Goal: Information Seeking & Learning: Learn about a topic

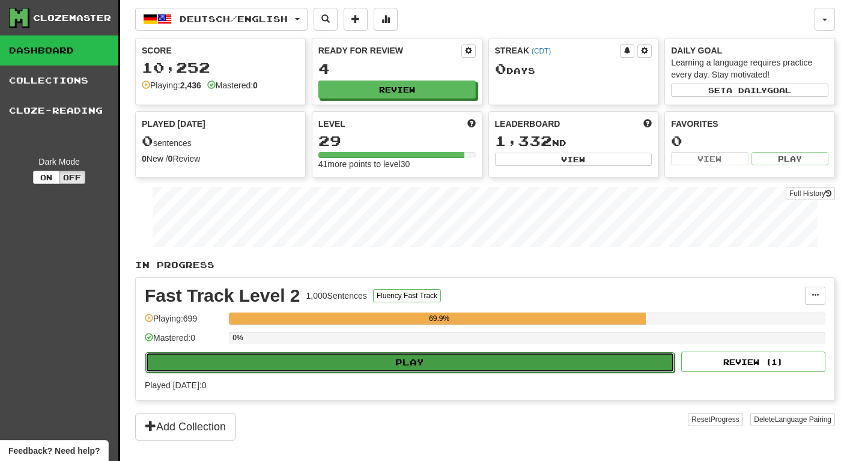
click at [337, 360] on button "Play" at bounding box center [409, 362] width 529 height 20
select select "********"
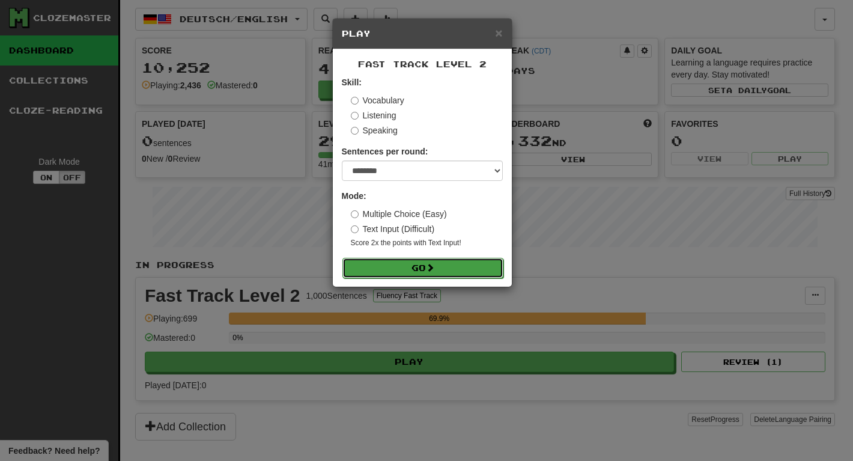
click at [432, 273] on button "Go" at bounding box center [422, 268] width 161 height 20
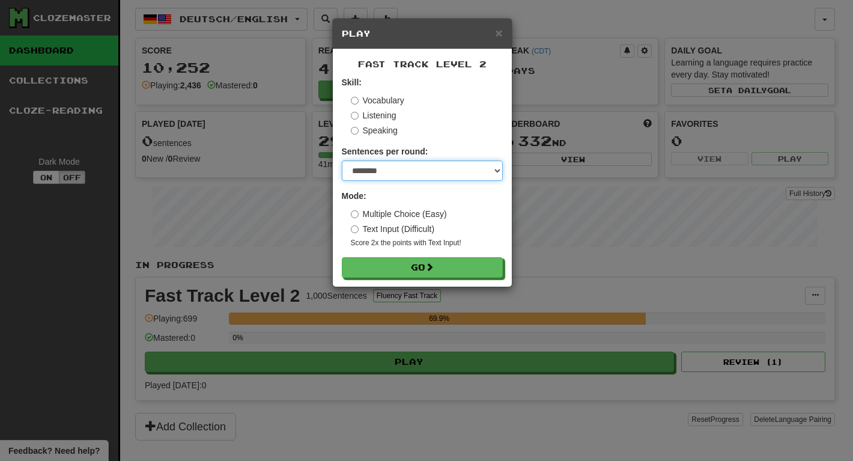
click at [405, 175] on select "* ** ** ** ** ** *** ********" at bounding box center [422, 170] width 161 height 20
click at [342, 160] on select "* ** ** ** ** ** *** ********" at bounding box center [422, 170] width 161 height 20
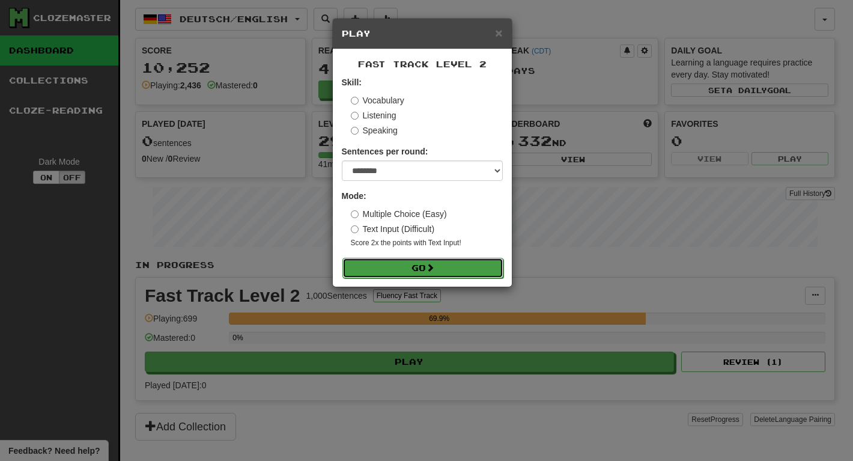
click at [414, 270] on button "Go" at bounding box center [422, 268] width 161 height 20
click at [428, 230] on label "Text Input (Difficult)" at bounding box center [393, 229] width 84 height 12
click at [419, 216] on label "Multiple Choice (Easy)" at bounding box center [399, 214] width 96 height 12
click at [421, 271] on button "Go" at bounding box center [422, 268] width 161 height 20
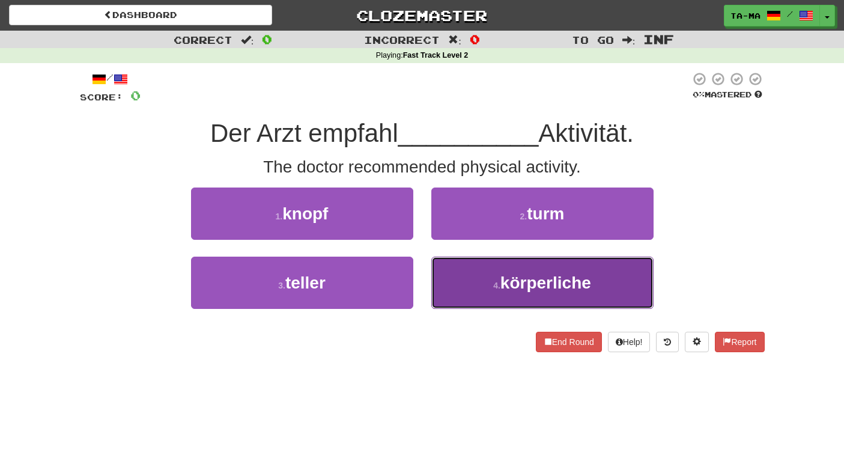
click at [474, 300] on button "4 . körperliche" at bounding box center [542, 282] width 222 height 52
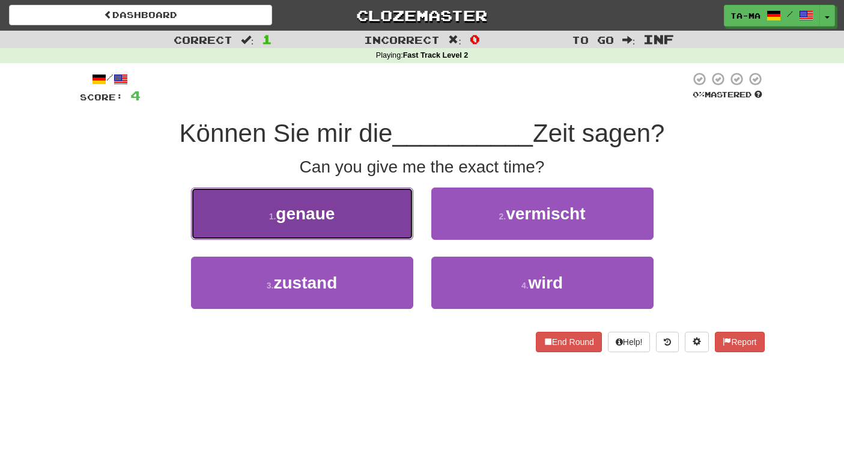
click at [357, 213] on button "1 . genaue" at bounding box center [302, 213] width 222 height 52
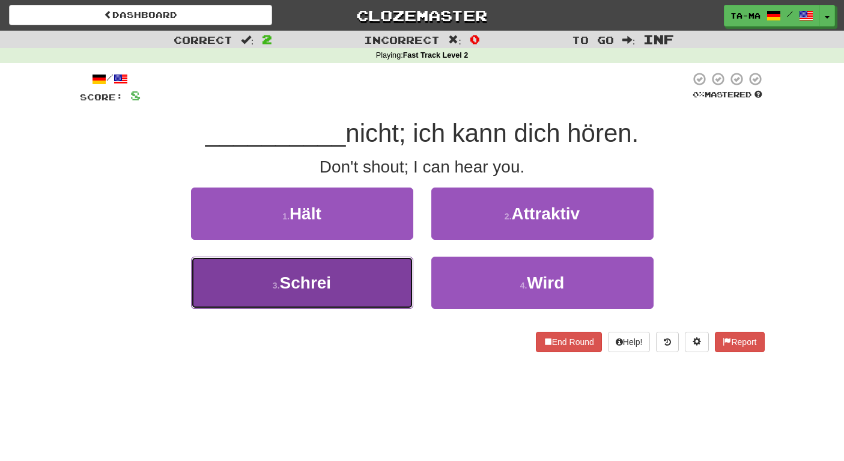
click at [361, 273] on button "3 . Schrei" at bounding box center [302, 282] width 222 height 52
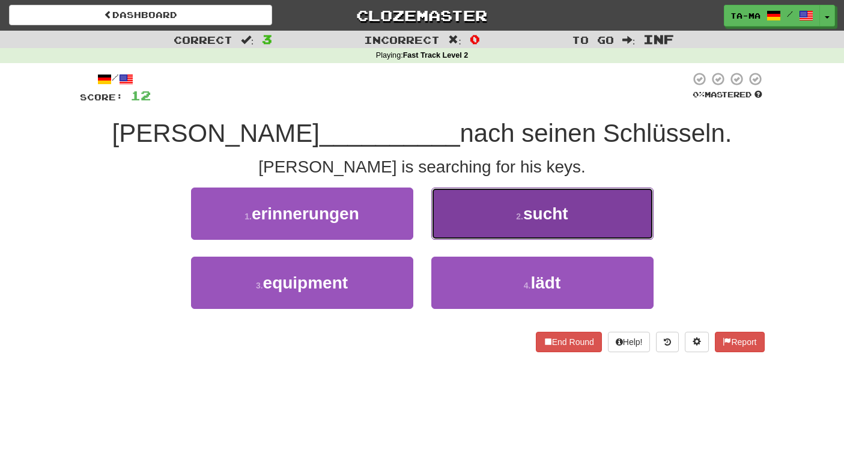
click at [518, 229] on button "2 . sucht" at bounding box center [542, 213] width 222 height 52
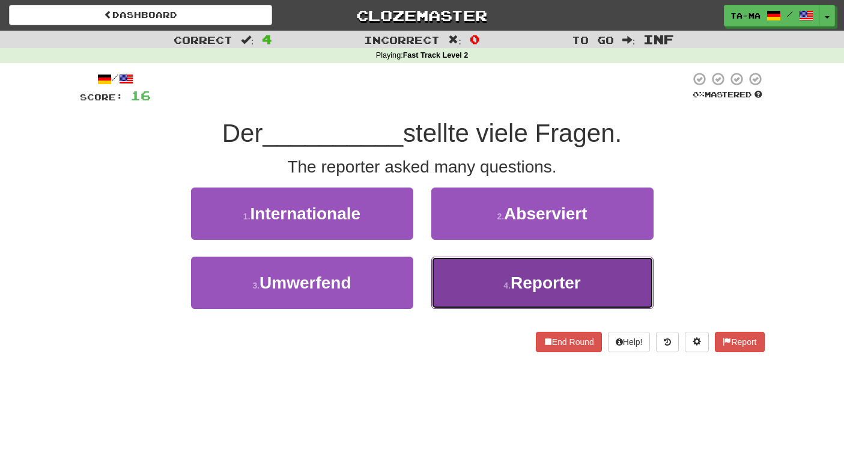
click at [536, 282] on span "Reporter" at bounding box center [545, 282] width 70 height 19
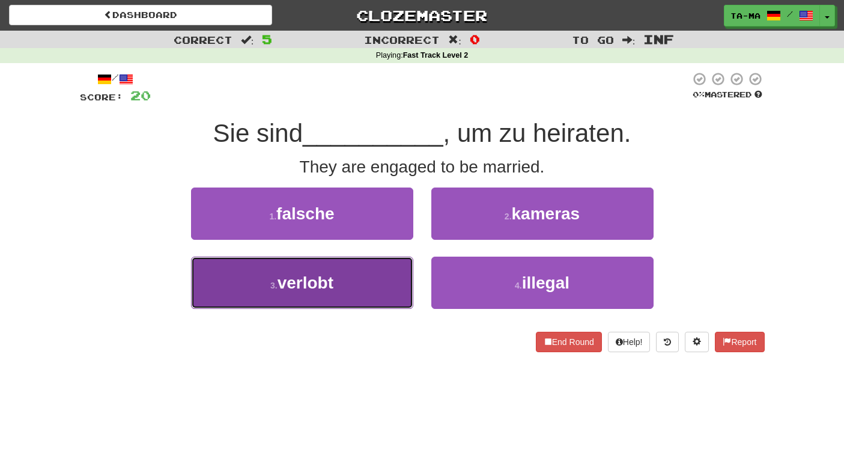
click at [352, 274] on button "3 . verlobt" at bounding box center [302, 282] width 222 height 52
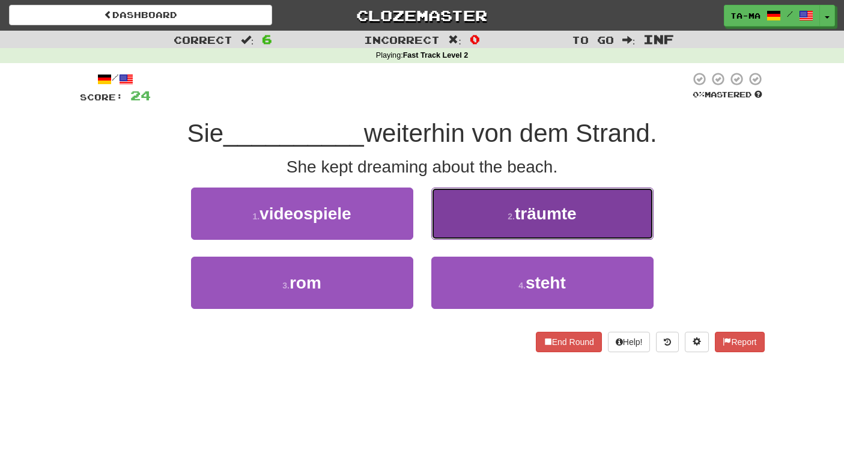
click at [523, 229] on button "2 . träumte" at bounding box center [542, 213] width 222 height 52
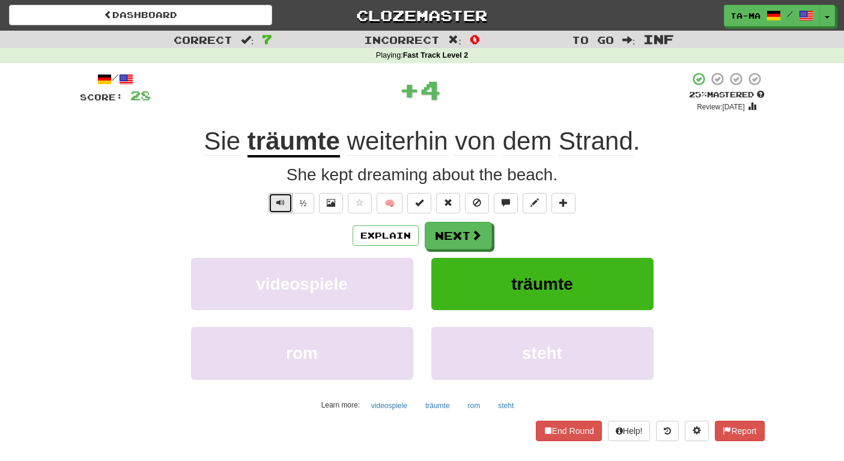
click at [289, 203] on button "Text-to-speech controls" at bounding box center [280, 203] width 24 height 20
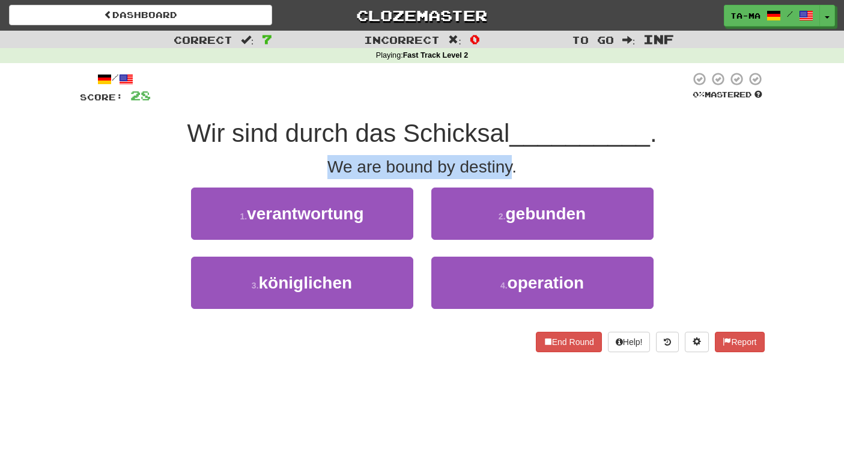
drag, startPoint x: 325, startPoint y: 166, endPoint x: 516, endPoint y: 172, distance: 191.1
click at [516, 172] on div "We are bound by destiny." at bounding box center [422, 167] width 685 height 24
click at [456, 171] on div "We are bound by destiny." at bounding box center [422, 167] width 685 height 24
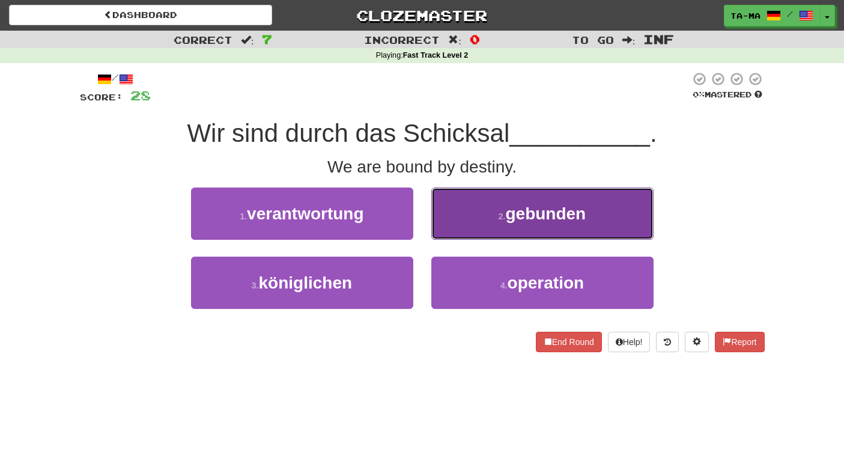
click at [483, 216] on button "2 . gebunden" at bounding box center [542, 213] width 222 height 52
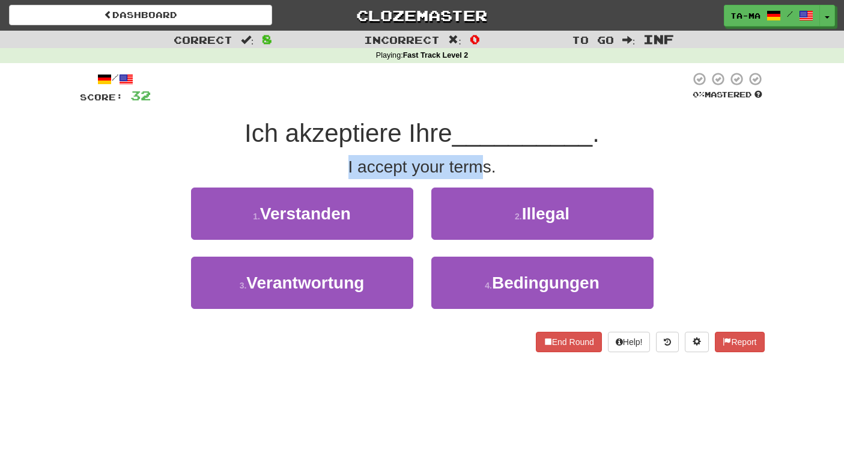
drag, startPoint x: 347, startPoint y: 166, endPoint x: 507, endPoint y: 168, distance: 160.3
click at [507, 167] on div "I accept your terms." at bounding box center [422, 167] width 685 height 24
click at [486, 174] on div "I accept your terms." at bounding box center [422, 167] width 685 height 24
drag, startPoint x: 347, startPoint y: 169, endPoint x: 532, endPoint y: 175, distance: 185.1
click at [532, 175] on div "I accept your terms." at bounding box center [422, 167] width 685 height 24
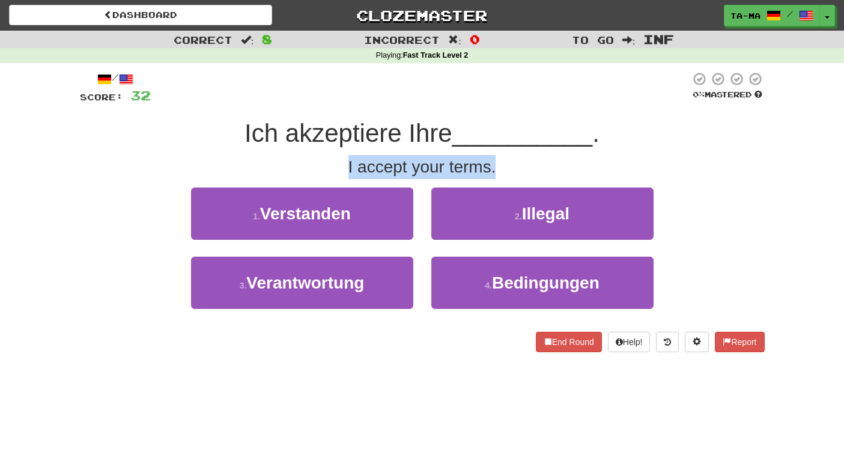
click at [562, 175] on div "I accept your terms." at bounding box center [422, 167] width 685 height 24
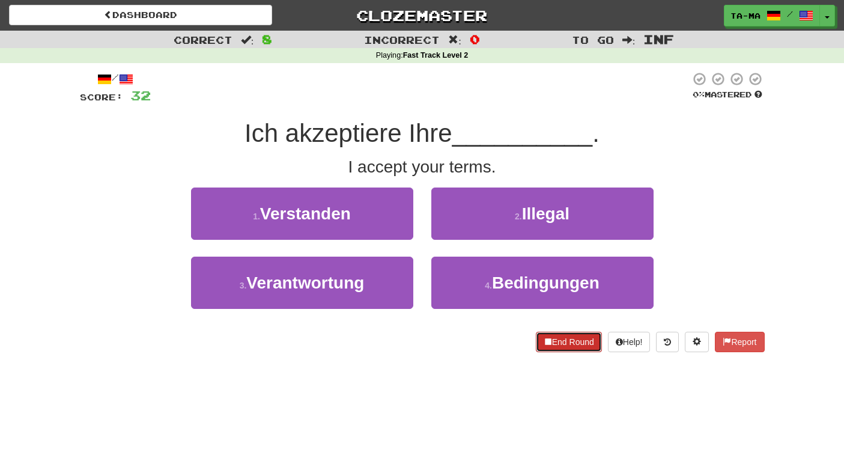
click at [552, 342] on button "End Round" at bounding box center [569, 341] width 66 height 20
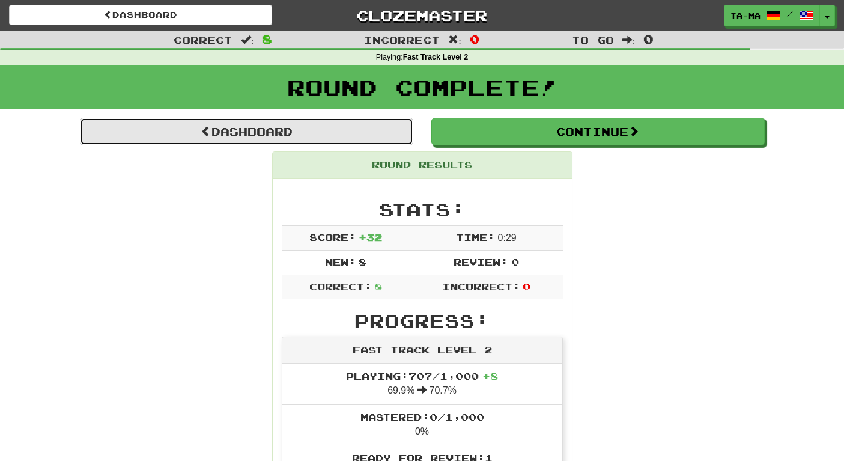
click at [226, 136] on link "Dashboard" at bounding box center [246, 132] width 333 height 28
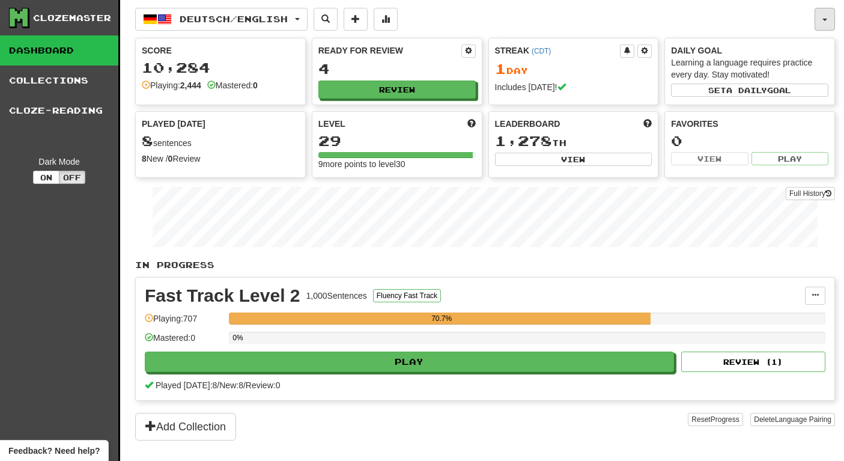
click at [824, 19] on span "button" at bounding box center [824, 20] width 5 height 2
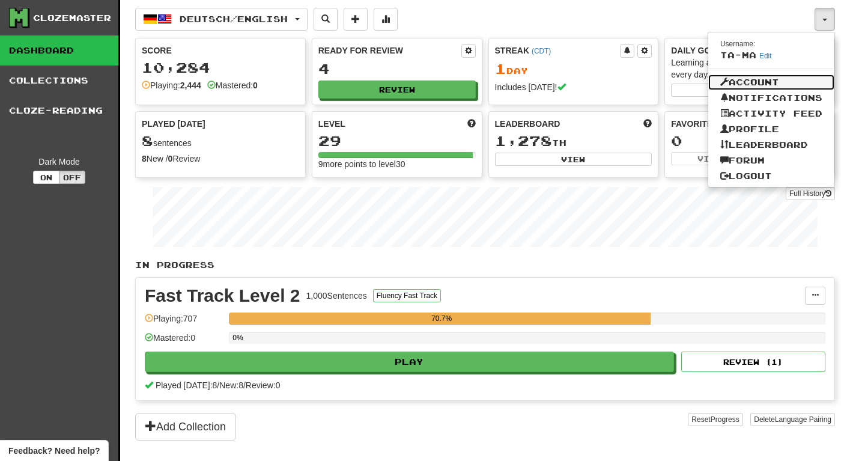
click at [767, 84] on link "Account" at bounding box center [771, 82] width 126 height 16
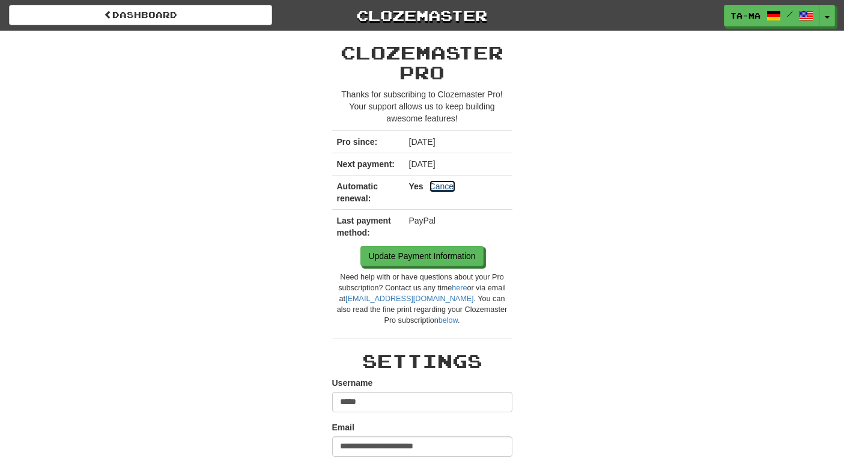
click at [446, 187] on link "Cancel" at bounding box center [442, 186] width 26 height 12
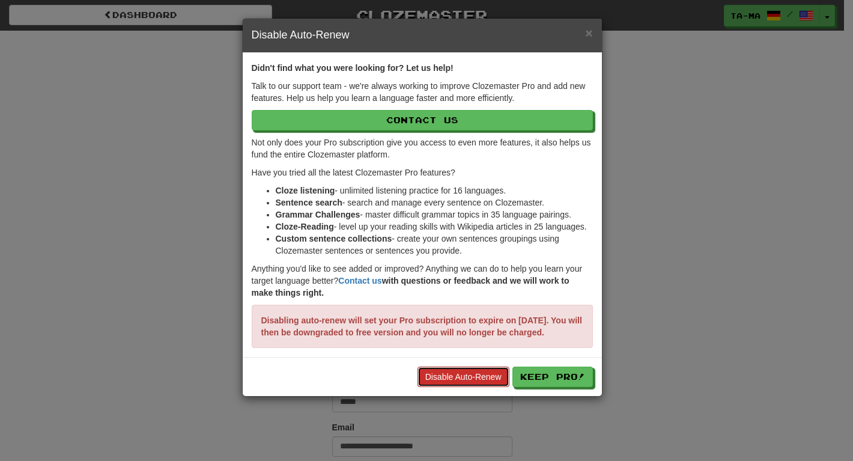
click at [473, 387] on link "Disable Auto-Renew" at bounding box center [463, 376] width 92 height 20
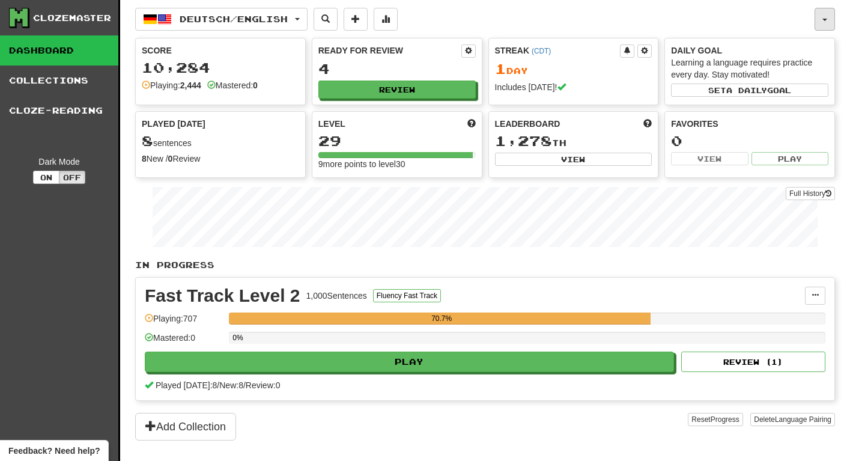
click at [832, 23] on button "button" at bounding box center [824, 19] width 20 height 23
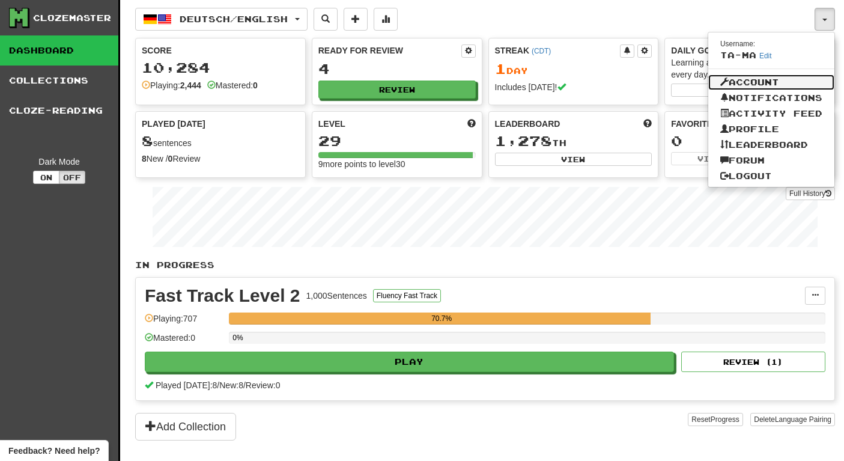
click at [791, 86] on link "Account" at bounding box center [771, 82] width 126 height 16
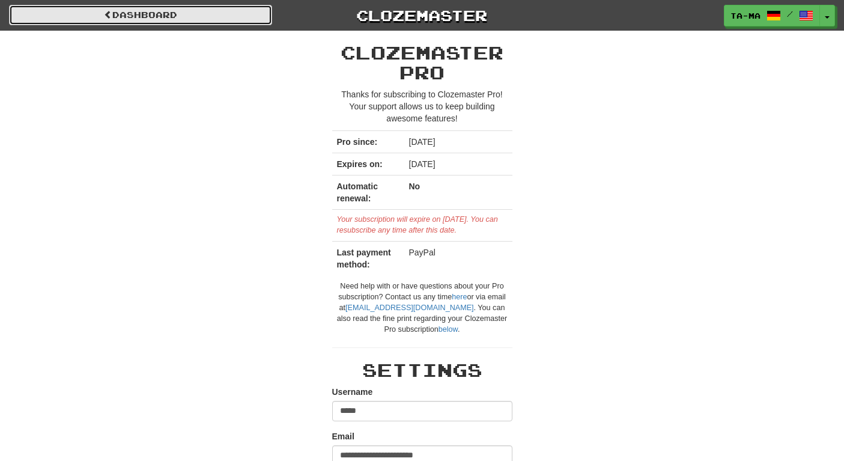
click at [193, 12] on link "Dashboard" at bounding box center [140, 15] width 263 height 20
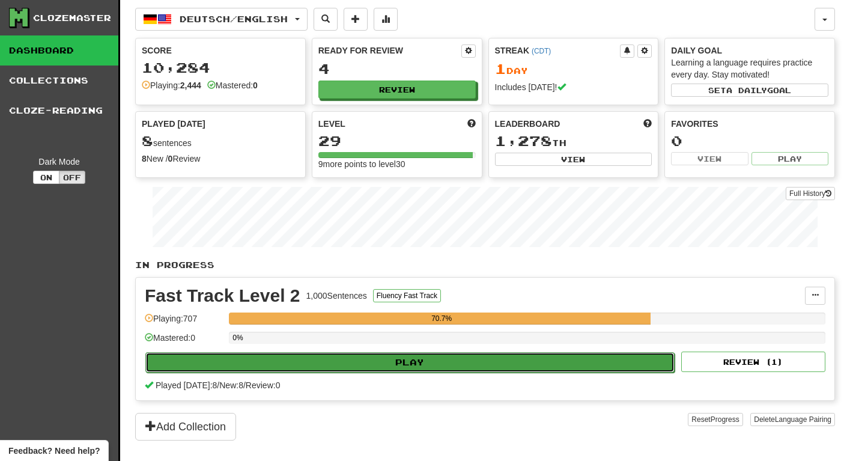
click at [425, 360] on button "Play" at bounding box center [409, 362] width 529 height 20
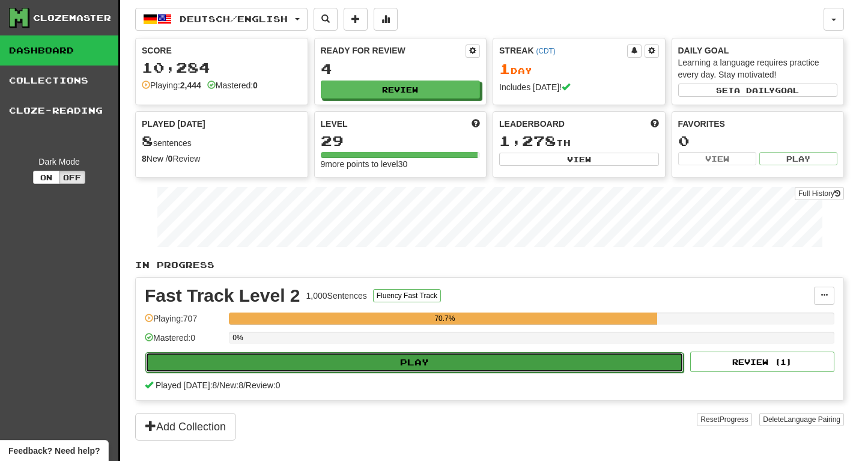
select select "********"
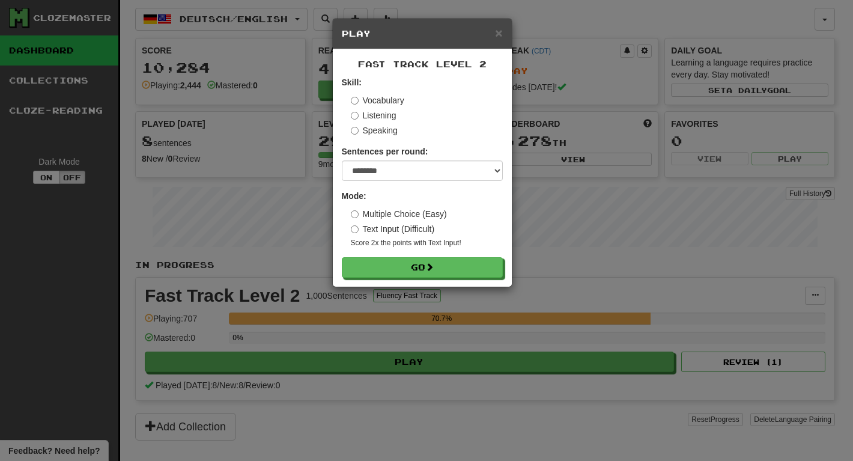
click at [401, 120] on div "Listening" at bounding box center [427, 115] width 152 height 12
click at [366, 116] on label "Listening" at bounding box center [374, 115] width 46 height 12
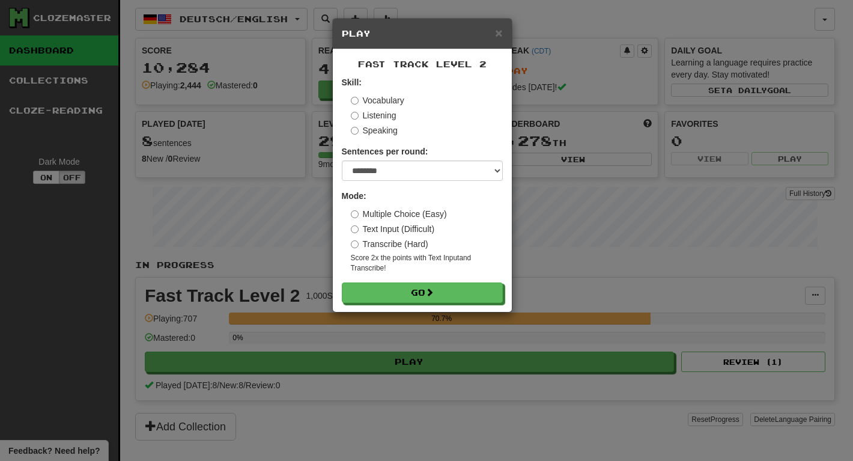
click at [410, 303] on div "Fast Track Level 2 Skill: Vocabulary Listening Speaking Sentences per round: * …" at bounding box center [422, 180] width 179 height 262
click at [413, 300] on button "Go" at bounding box center [422, 293] width 161 height 20
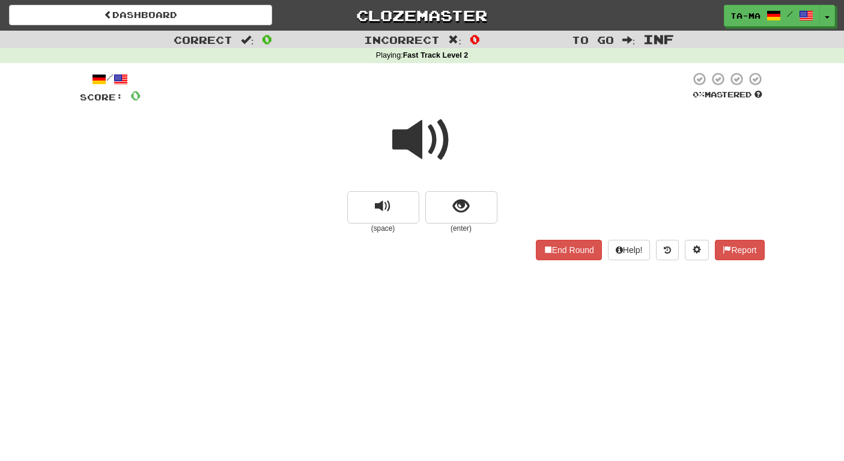
click at [405, 147] on span at bounding box center [422, 140] width 60 height 60
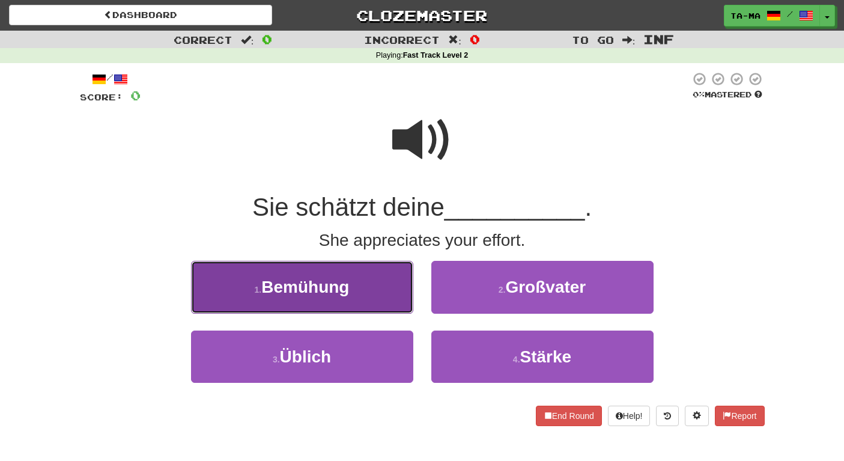
click at [357, 303] on button "1 . Bemühung" at bounding box center [302, 287] width 222 height 52
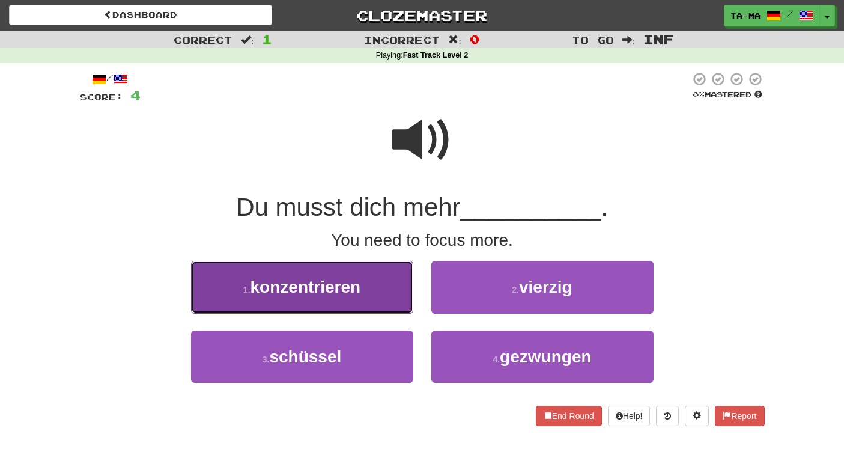
click at [375, 298] on button "1 . konzentrieren" at bounding box center [302, 287] width 222 height 52
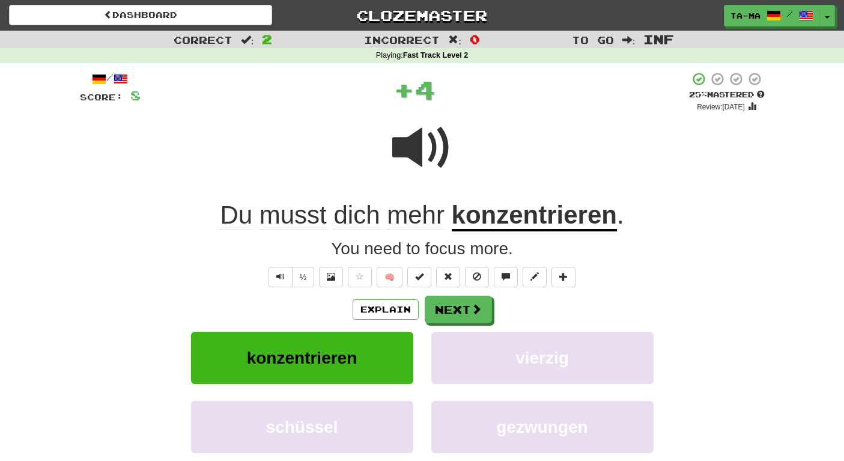
click at [375, 298] on div "Explain Next" at bounding box center [422, 309] width 685 height 28
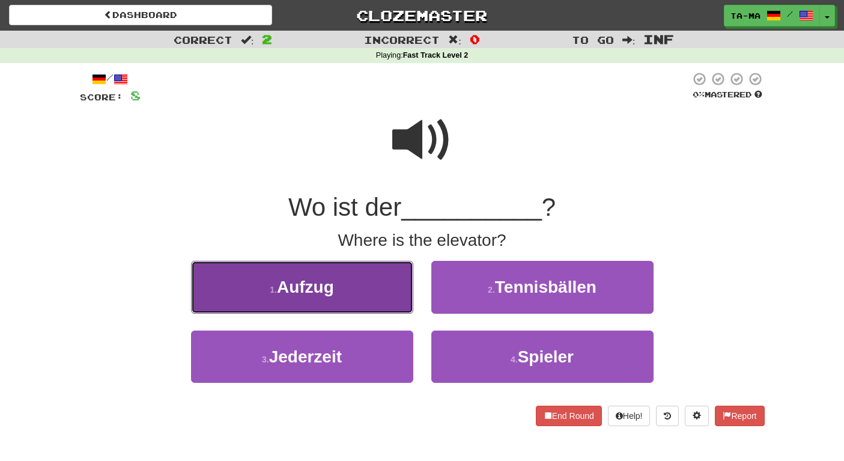
click at [328, 279] on span "Aufzug" at bounding box center [305, 286] width 57 height 19
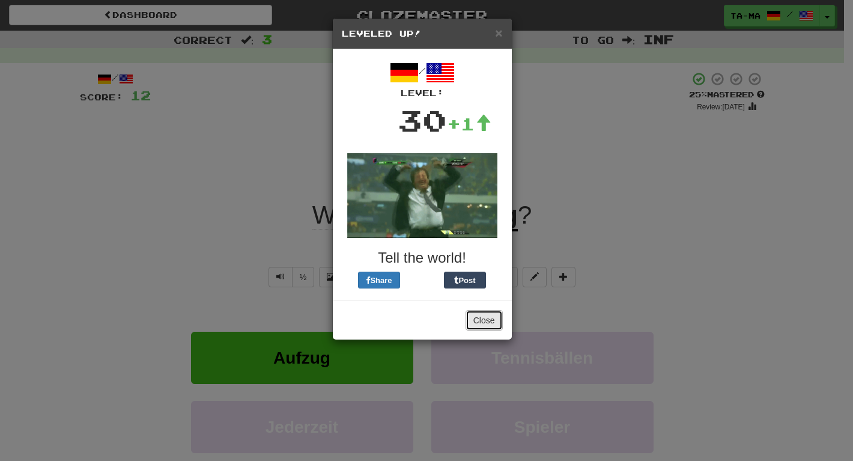
click at [485, 319] on button "Close" at bounding box center [483, 320] width 37 height 20
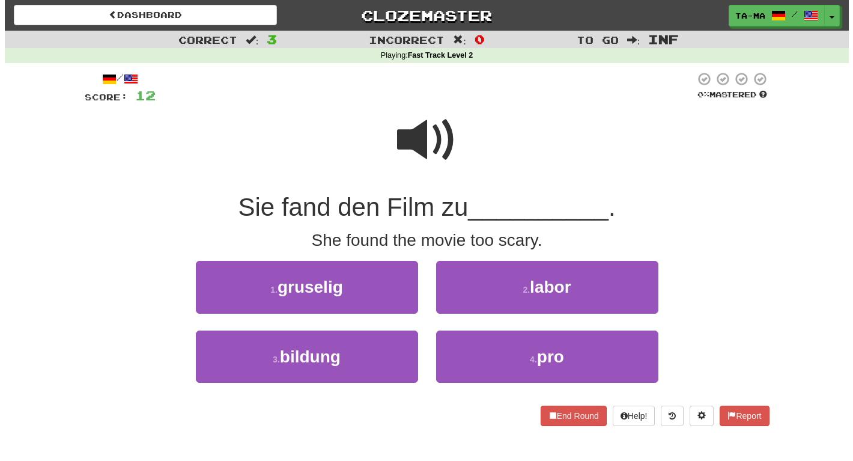
scroll to position [52, 0]
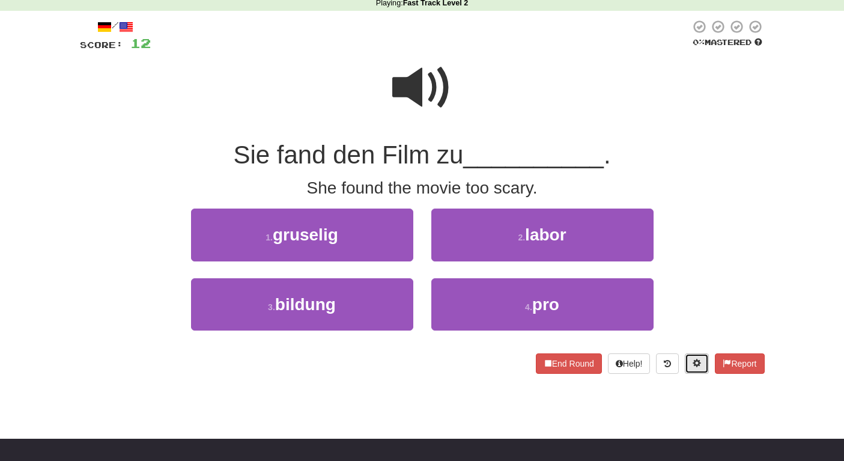
click at [701, 359] on button at bounding box center [697, 363] width 24 height 20
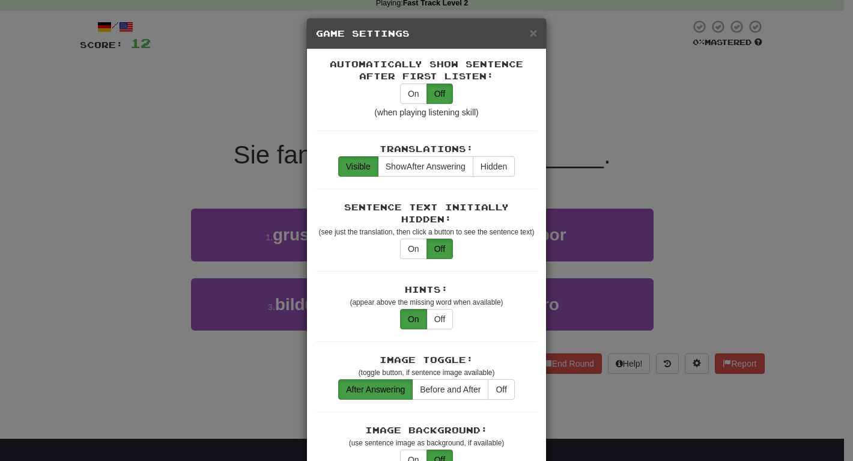
scroll to position [0, 0]
click at [406, 96] on button "On" at bounding box center [413, 93] width 27 height 20
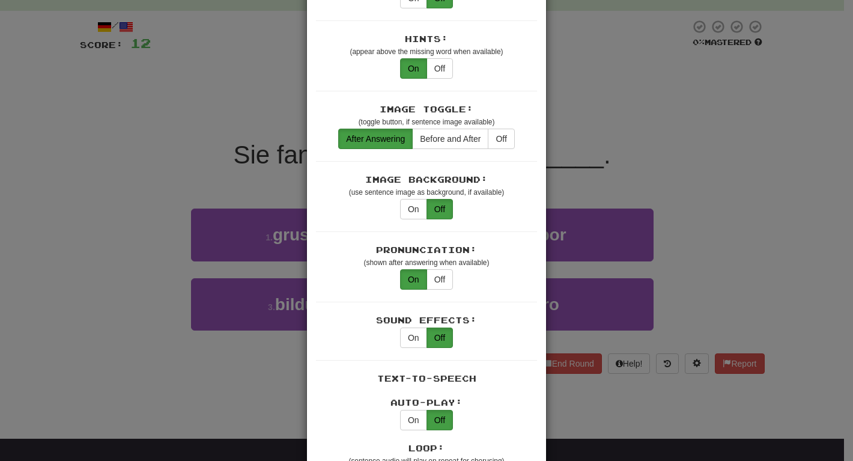
scroll to position [262, 0]
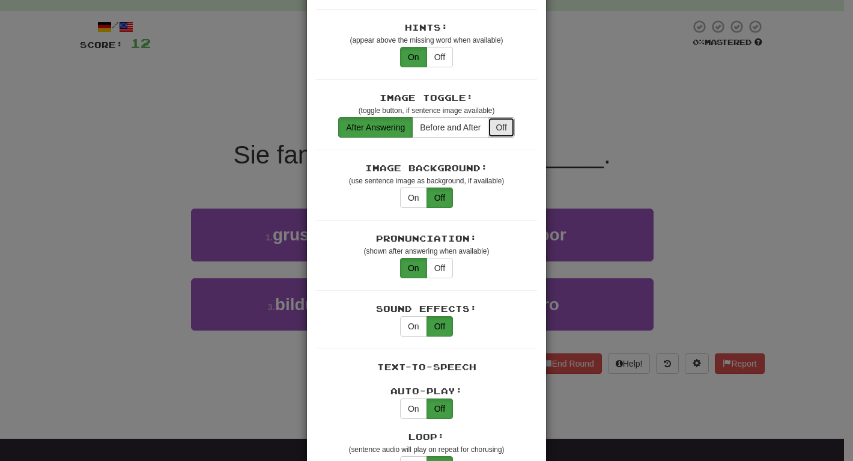
click at [496, 125] on button "Off" at bounding box center [501, 127] width 26 height 20
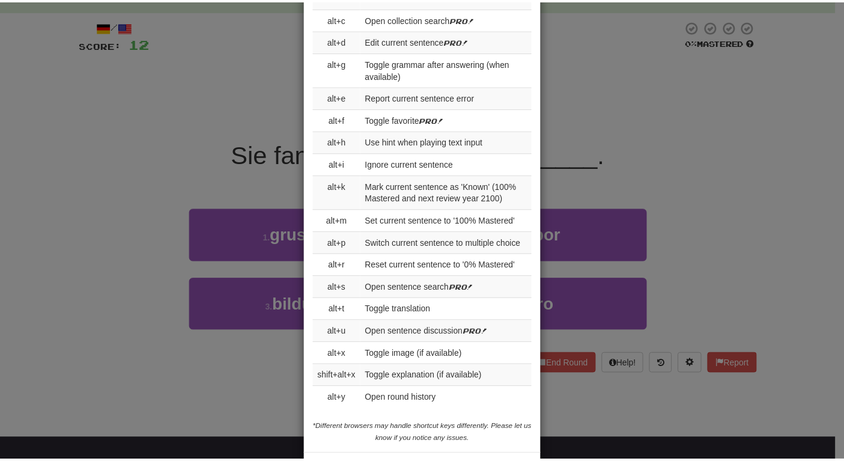
scroll to position [1406, 0]
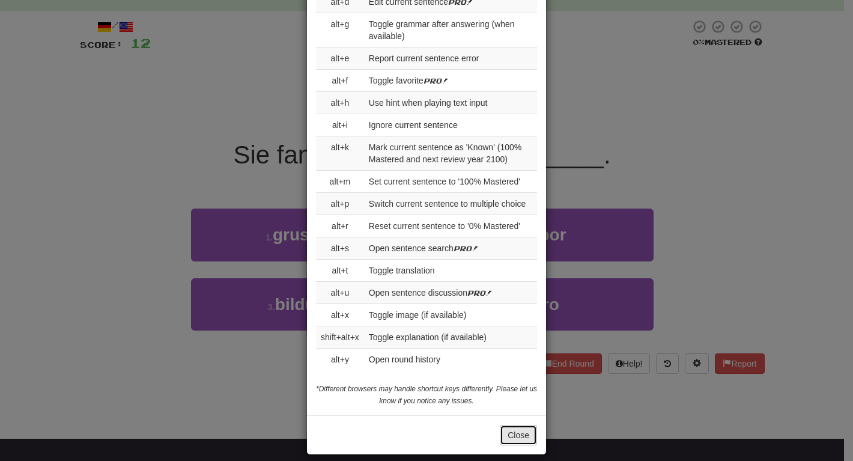
click at [513, 425] on button "Close" at bounding box center [518, 435] width 37 height 20
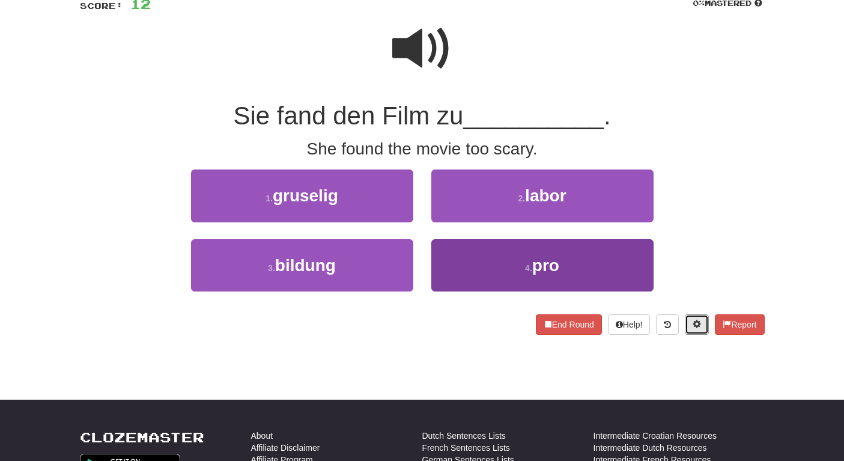
scroll to position [0, 0]
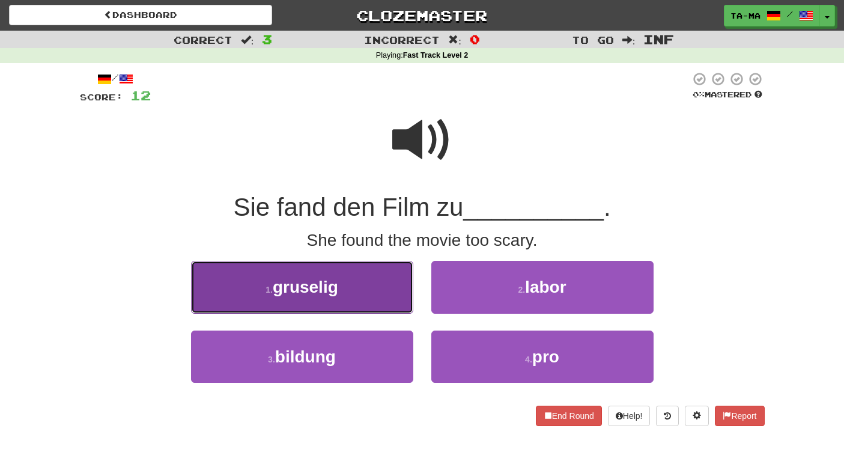
click at [350, 291] on button "1 . gruselig" at bounding box center [302, 287] width 222 height 52
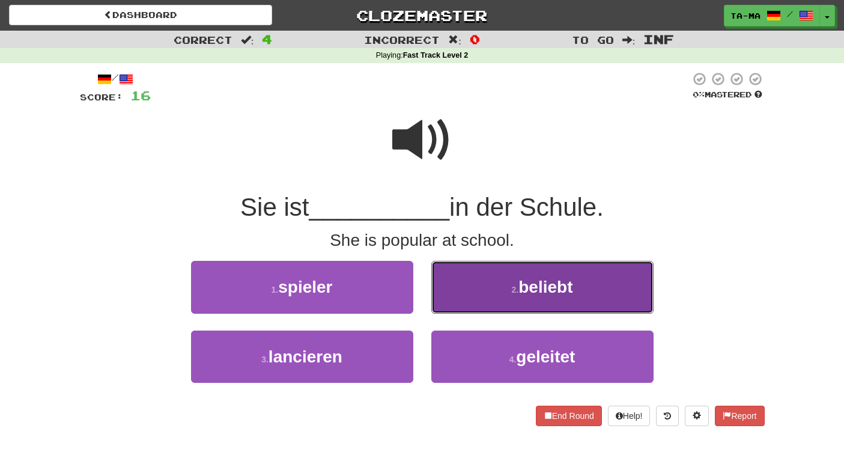
click at [477, 306] on button "2 . beliebt" at bounding box center [542, 287] width 222 height 52
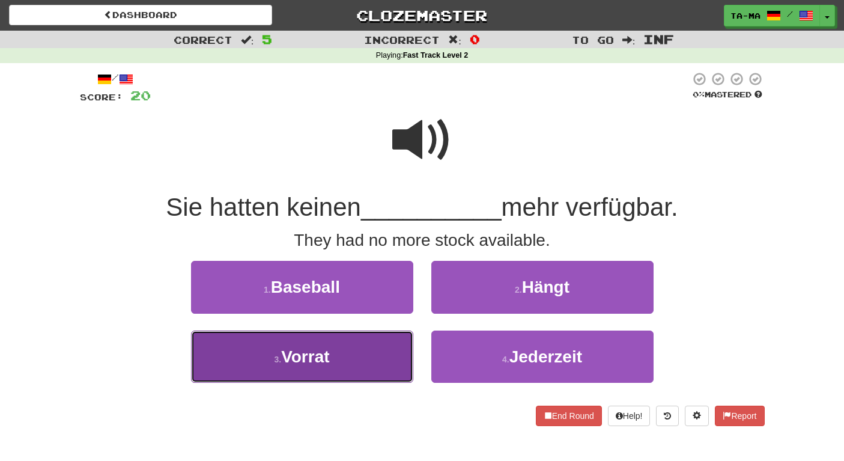
click at [363, 356] on button "3 . Vorrat" at bounding box center [302, 356] width 222 height 52
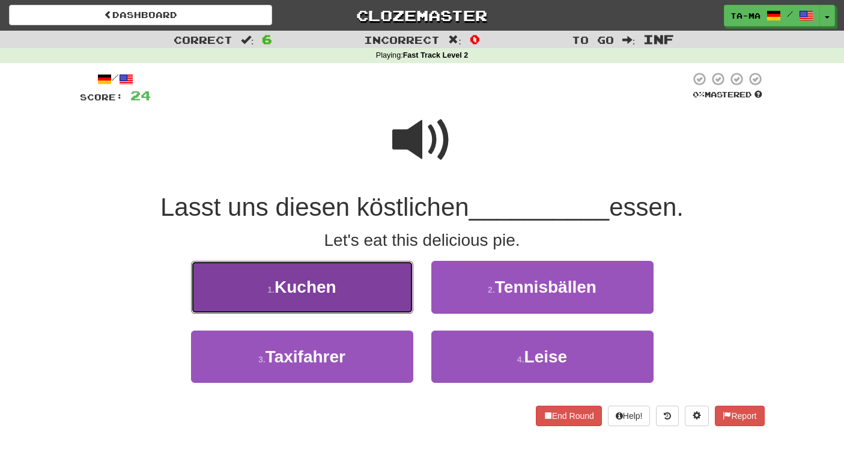
click at [382, 283] on button "1 . Kuchen" at bounding box center [302, 287] width 222 height 52
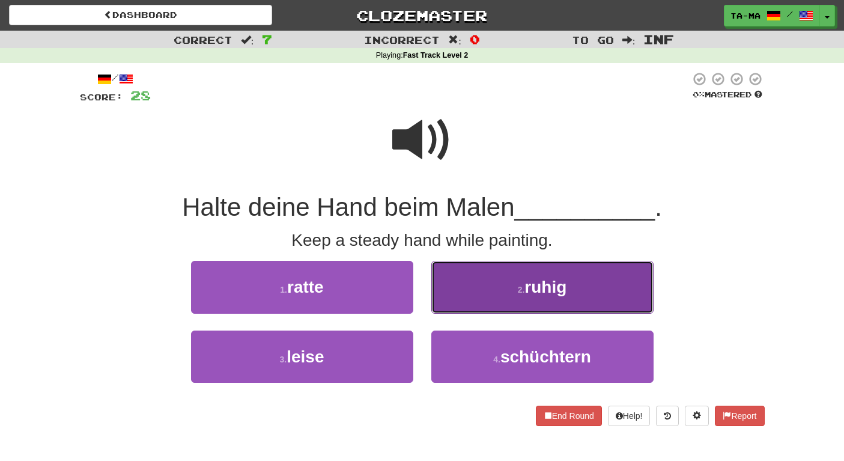
click at [525, 305] on button "2 . ruhig" at bounding box center [542, 287] width 222 height 52
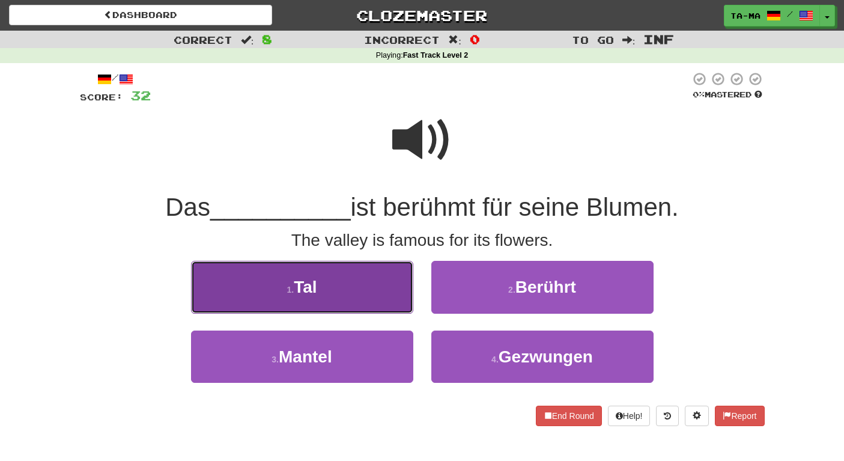
click at [379, 295] on button "1 . Tal" at bounding box center [302, 287] width 222 height 52
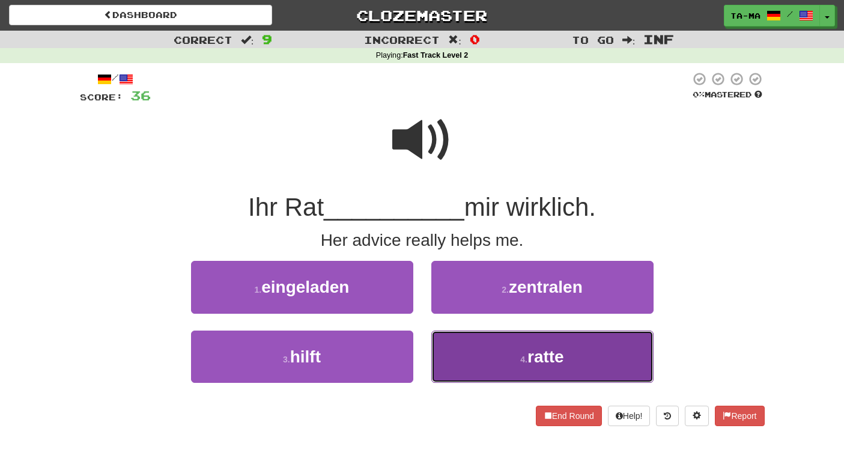
click at [498, 351] on button "4 . ratte" at bounding box center [542, 356] width 222 height 52
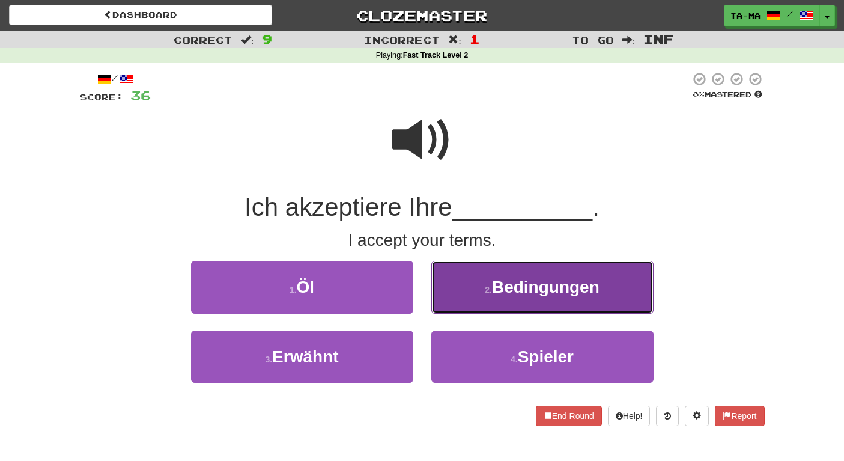
click at [513, 300] on button "2 . Bedingungen" at bounding box center [542, 287] width 222 height 52
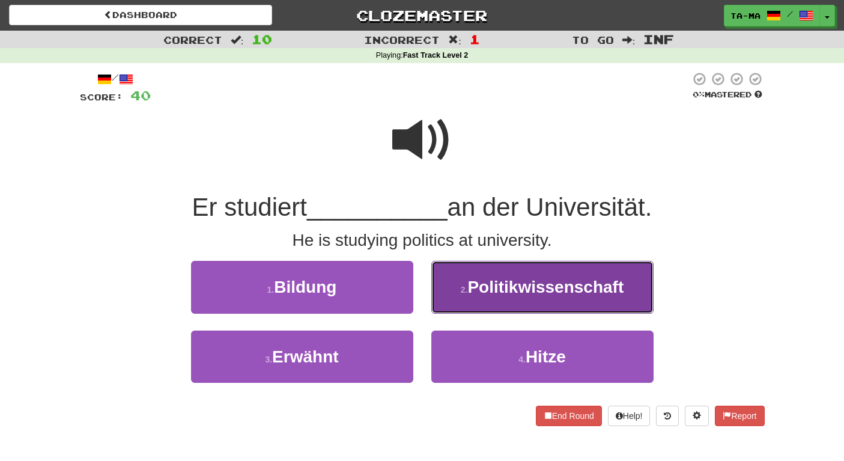
click at [492, 296] on span "Politikwissenschaft" at bounding box center [545, 286] width 156 height 19
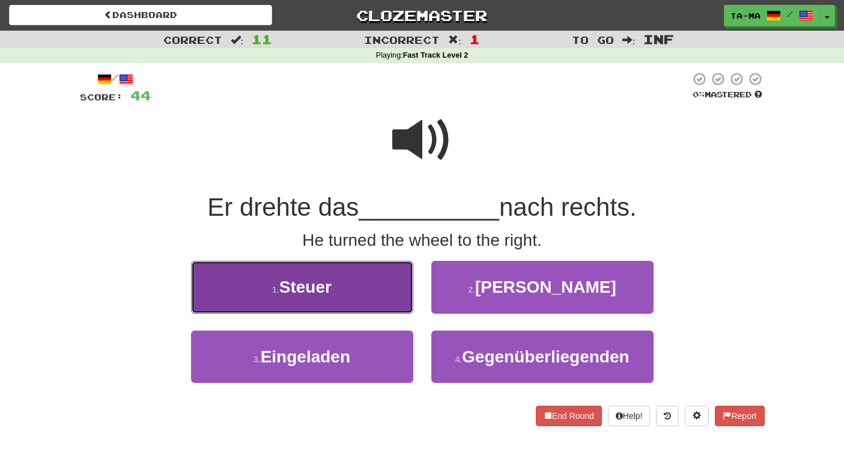
click at [380, 276] on button "1 . Steuer" at bounding box center [302, 287] width 222 height 52
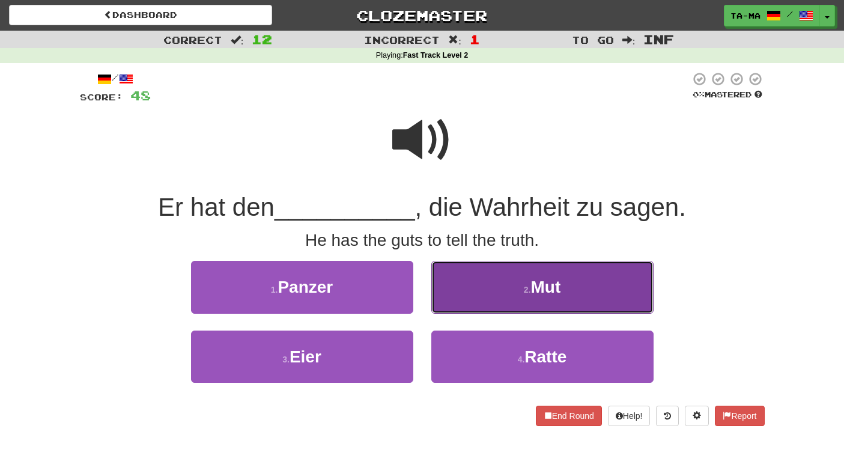
click at [483, 284] on button "2 . Mut" at bounding box center [542, 287] width 222 height 52
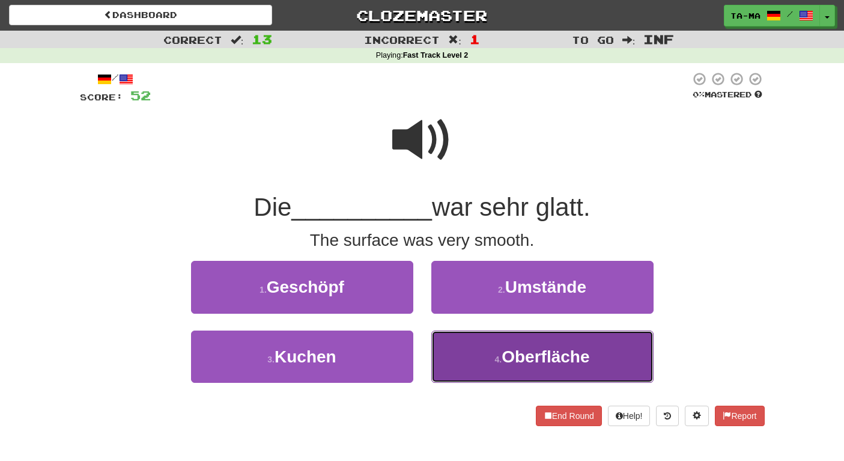
click at [495, 360] on small "4 ." at bounding box center [498, 359] width 7 height 10
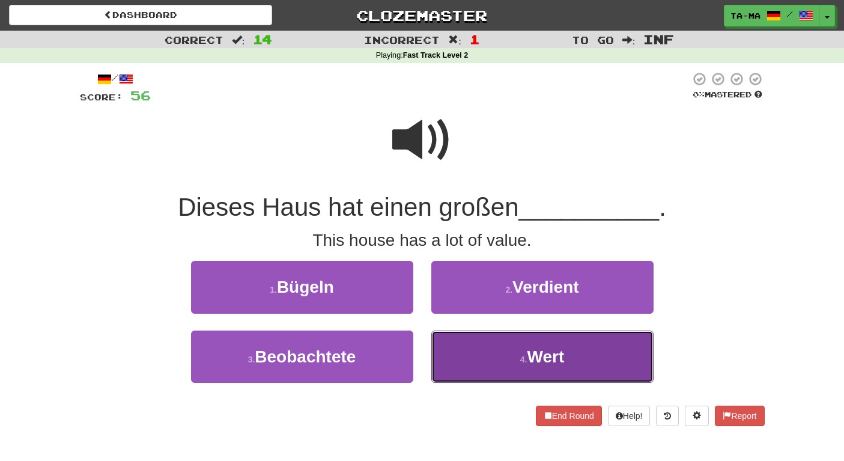
click at [495, 357] on button "4 . Wert" at bounding box center [542, 356] width 222 height 52
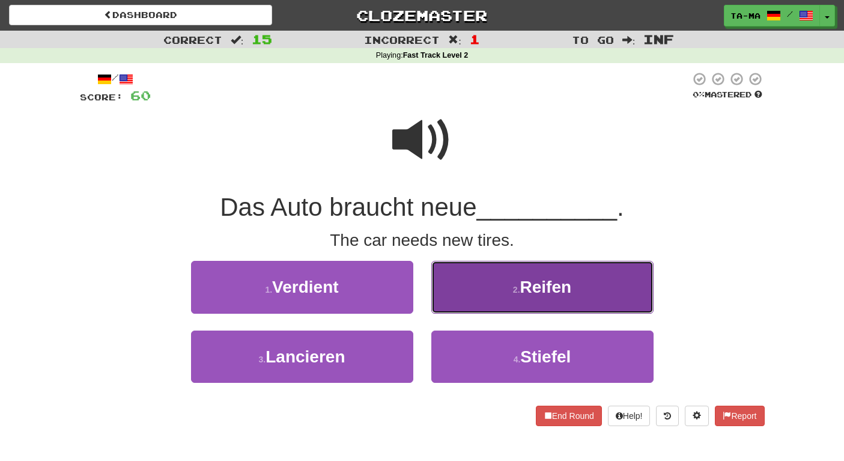
click at [474, 302] on button "2 . Reifen" at bounding box center [542, 287] width 222 height 52
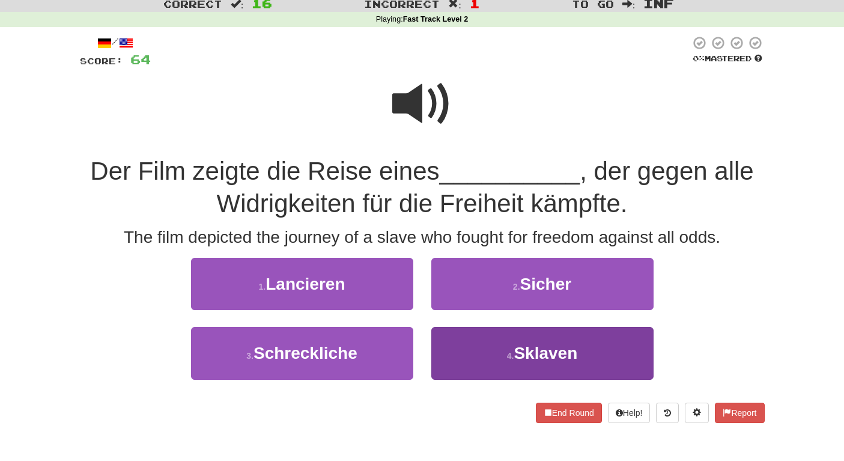
scroll to position [38, 0]
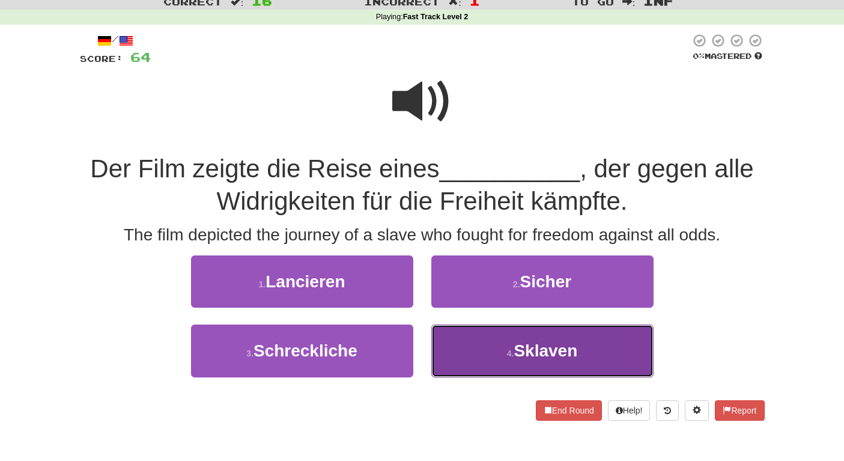
click at [507, 334] on button "4 . Sklaven" at bounding box center [542, 350] width 222 height 52
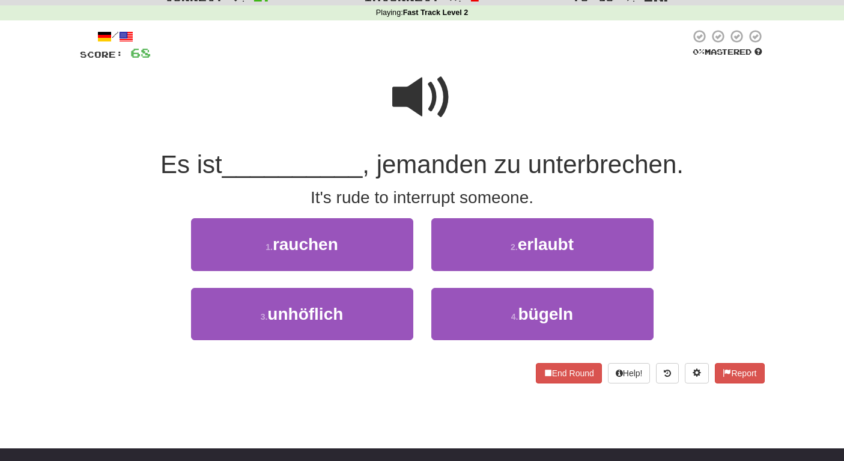
scroll to position [40, 0]
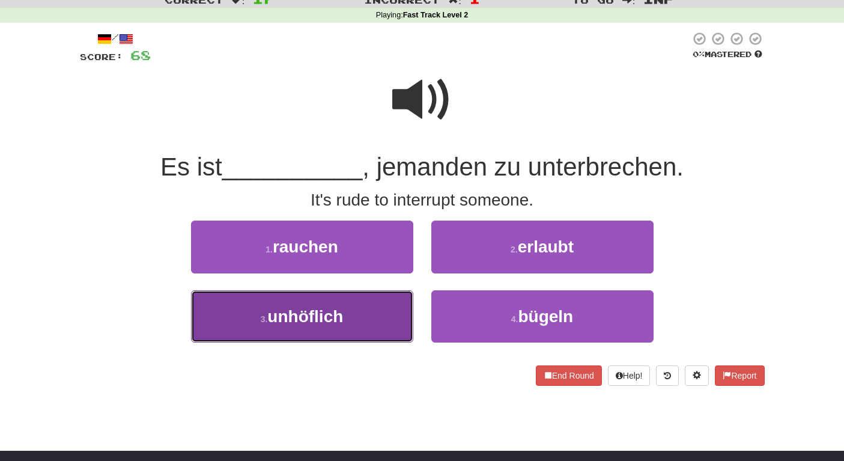
click at [369, 324] on button "3 . unhöflich" at bounding box center [302, 316] width 222 height 52
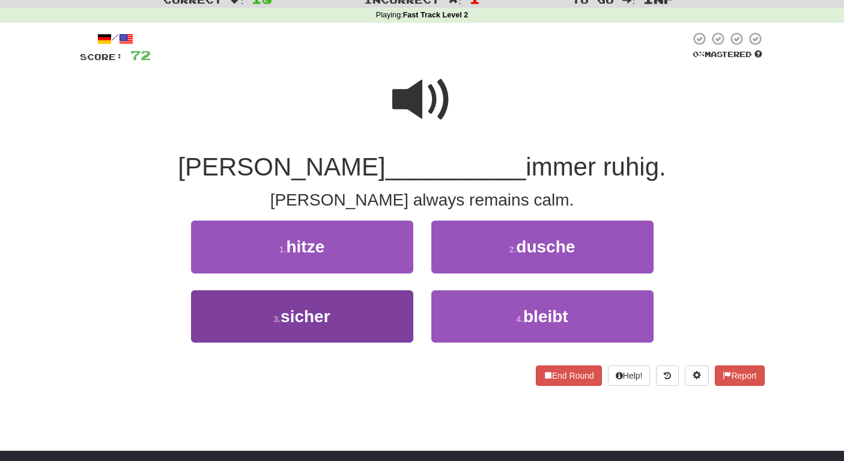
scroll to position [41, 0]
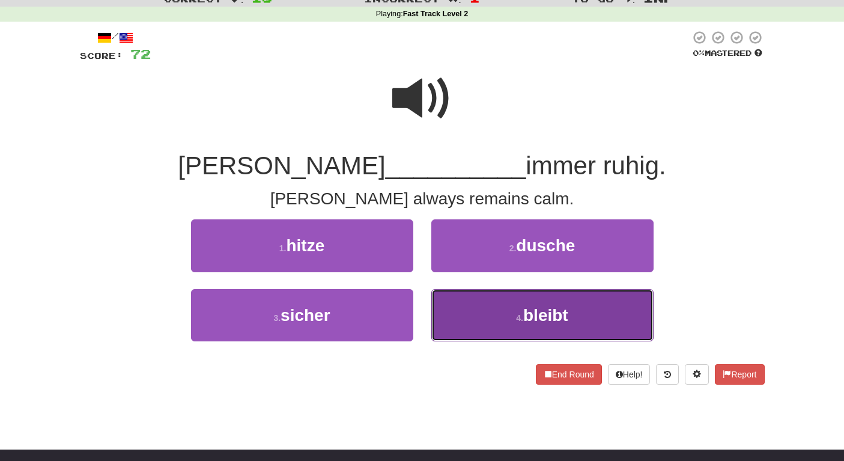
click at [510, 318] on button "4 . bleibt" at bounding box center [542, 315] width 222 height 52
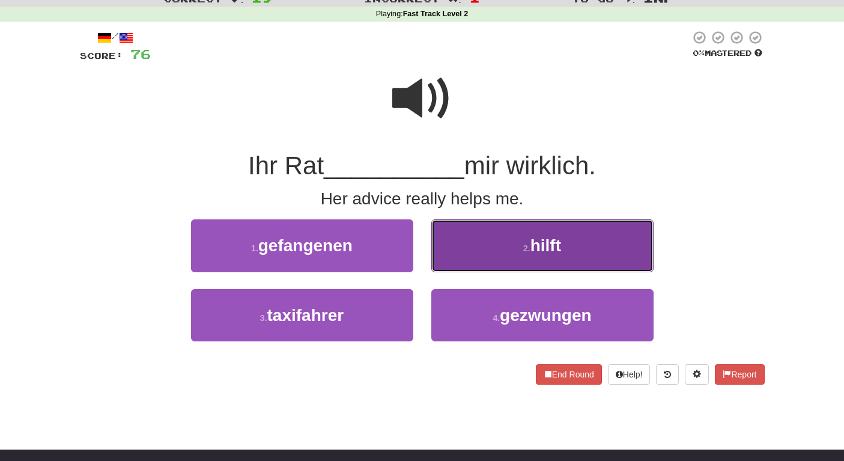
click at [467, 257] on button "2 . hilft" at bounding box center [542, 245] width 222 height 52
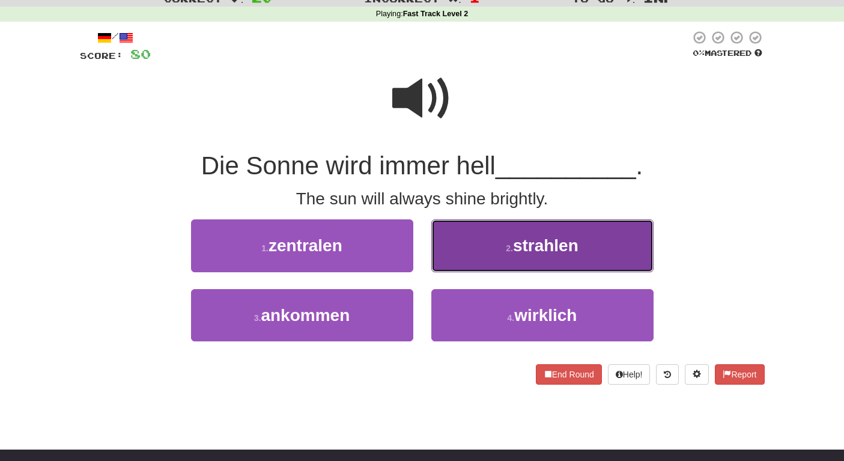
click at [486, 255] on button "2 . strahlen" at bounding box center [542, 245] width 222 height 52
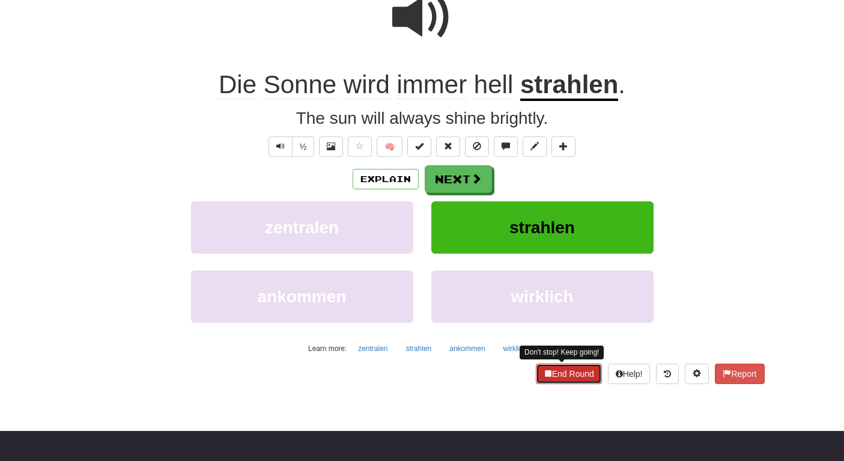
click at [543, 377] on span at bounding box center [547, 373] width 8 height 8
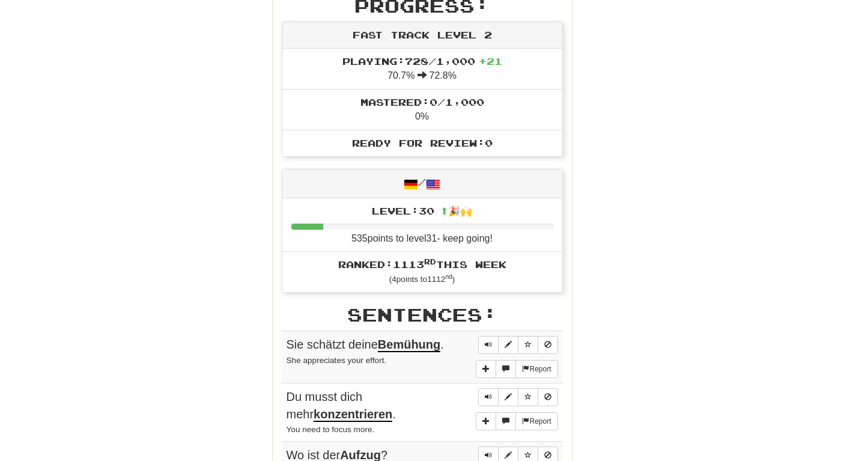
scroll to position [0, 0]
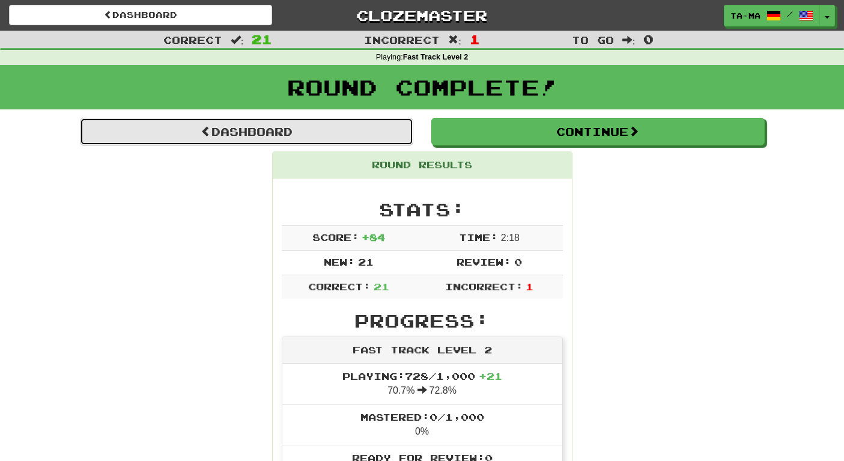
click at [206, 141] on link "Dashboard" at bounding box center [246, 132] width 333 height 28
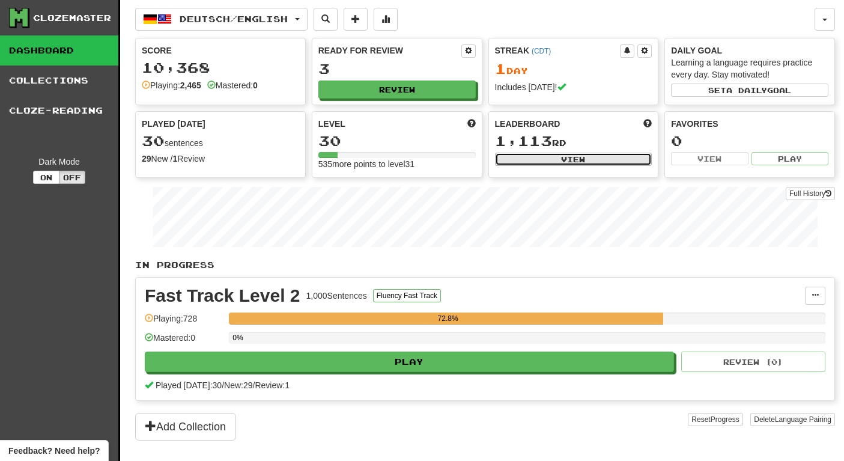
click at [615, 165] on button "View" at bounding box center [573, 159] width 157 height 13
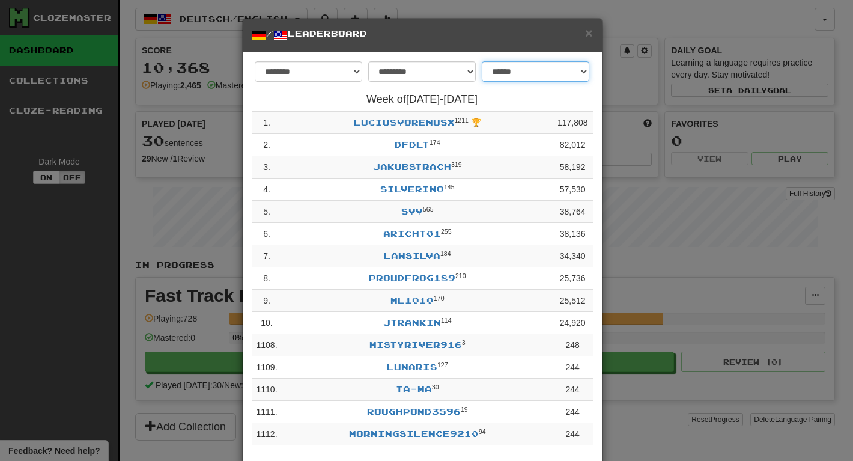
click at [562, 71] on select "**********" at bounding box center [535, 71] width 107 height 20
select select "**********"
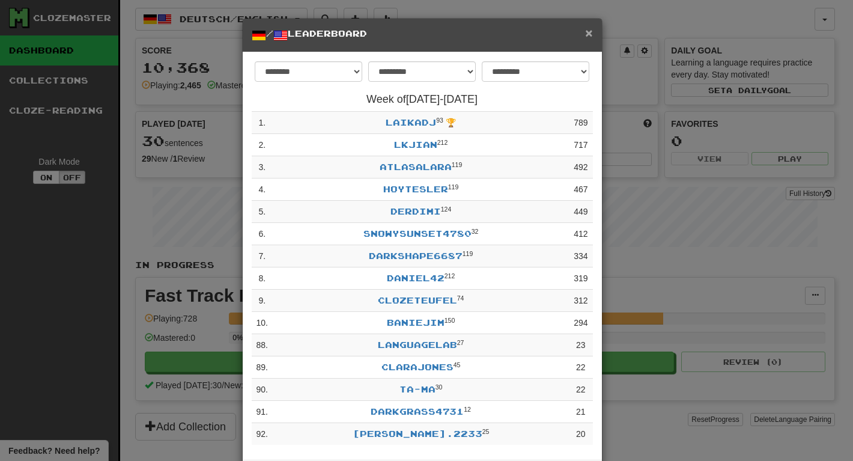
click at [586, 37] on span "×" at bounding box center [588, 33] width 7 height 14
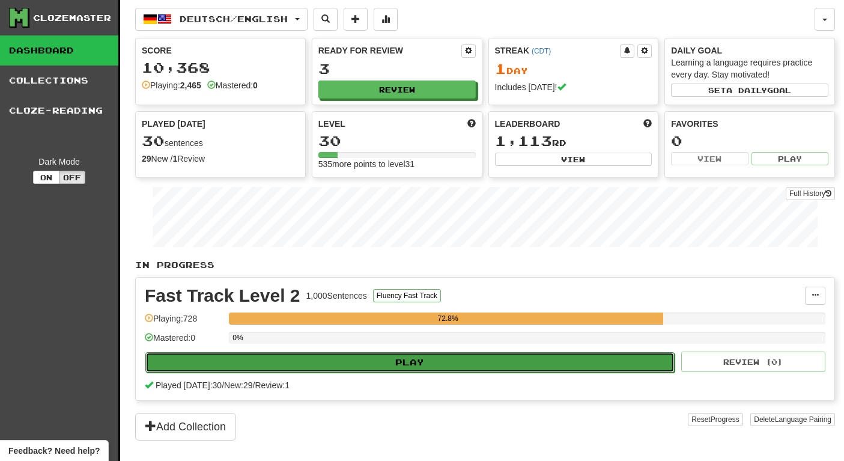
click at [432, 364] on button "Play" at bounding box center [409, 362] width 529 height 20
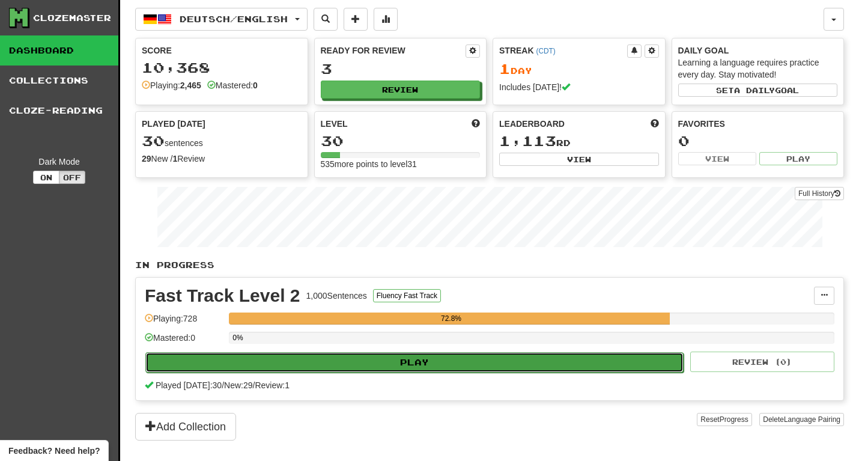
select select "********"
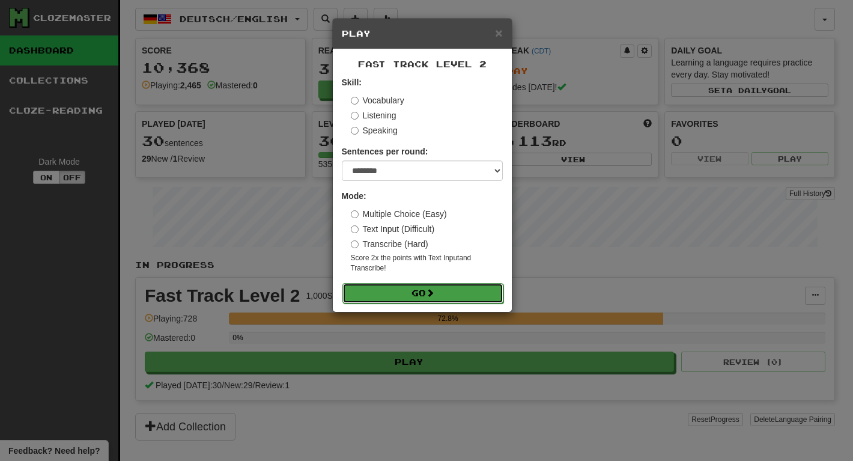
click at [406, 291] on button "Go" at bounding box center [422, 293] width 161 height 20
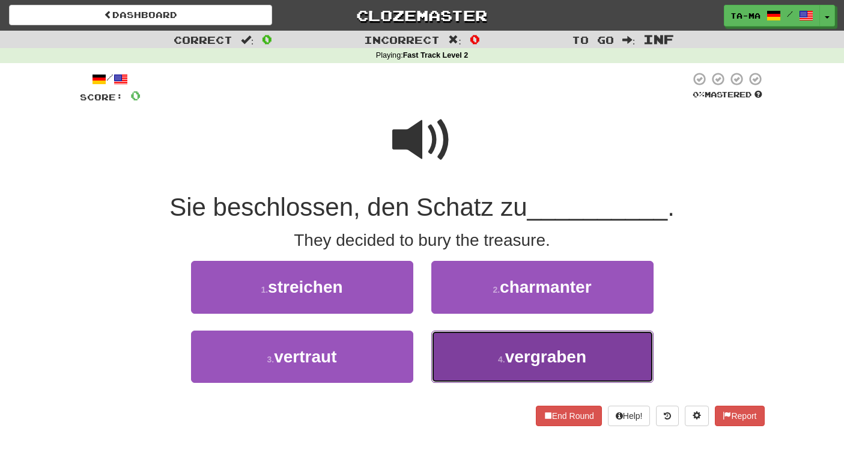
click at [492, 363] on button "4 . vergraben" at bounding box center [542, 356] width 222 height 52
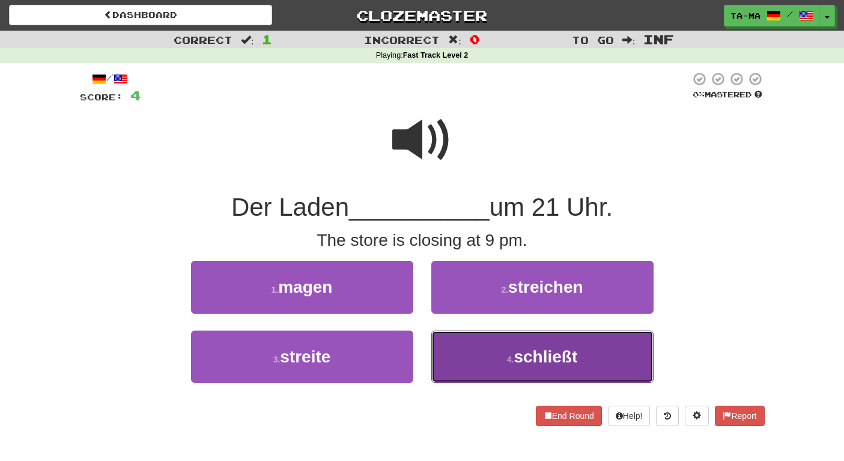
click at [484, 358] on button "4 . schließt" at bounding box center [542, 356] width 222 height 52
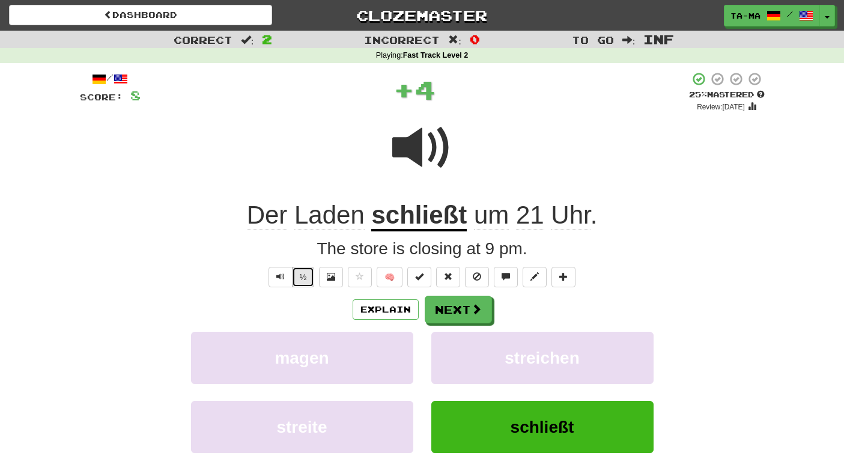
click at [303, 275] on button "½" at bounding box center [303, 277] width 23 height 20
click at [303, 280] on button "½" at bounding box center [303, 277] width 23 height 20
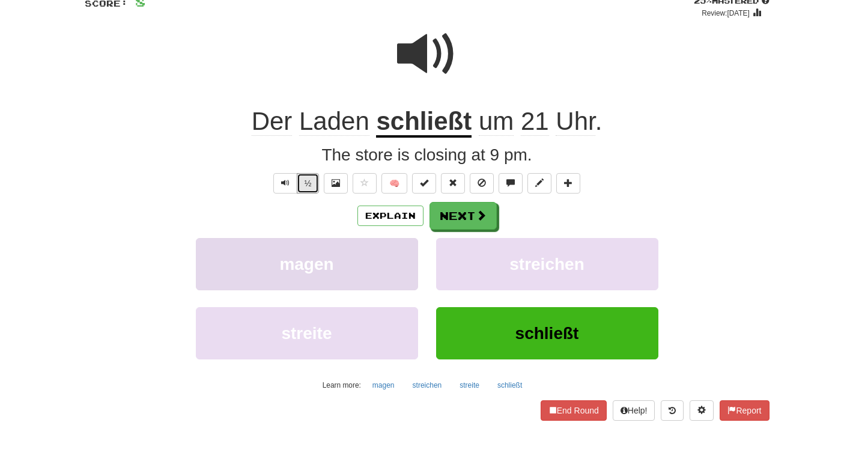
scroll to position [109, 0]
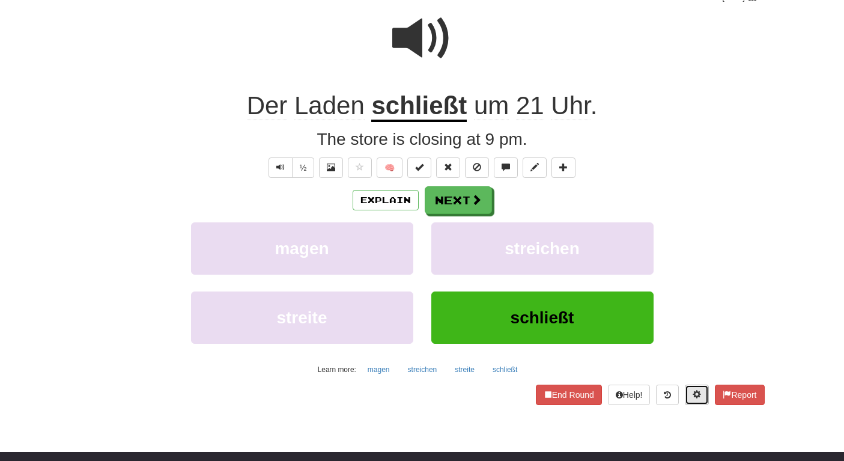
click at [692, 393] on span at bounding box center [696, 394] width 8 height 8
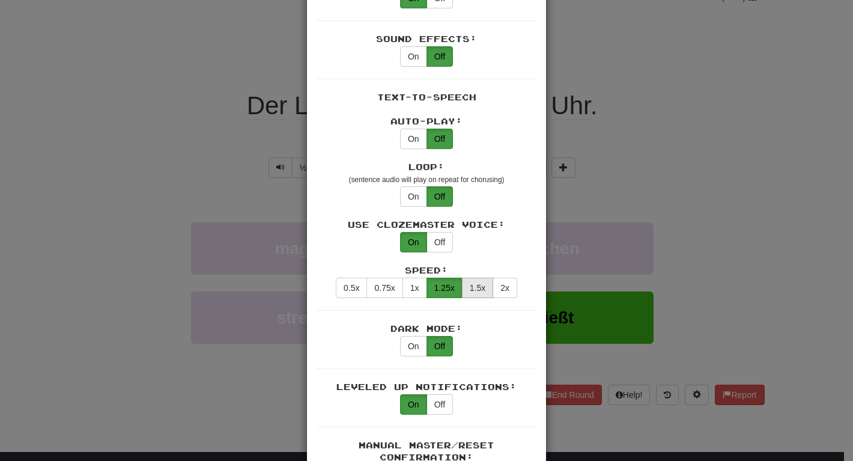
scroll to position [539, 0]
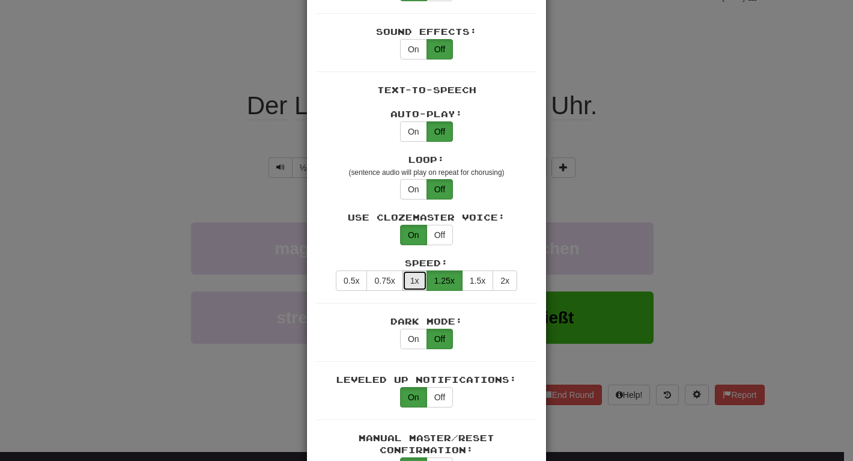
click at [406, 270] on button "1x" at bounding box center [414, 280] width 25 height 20
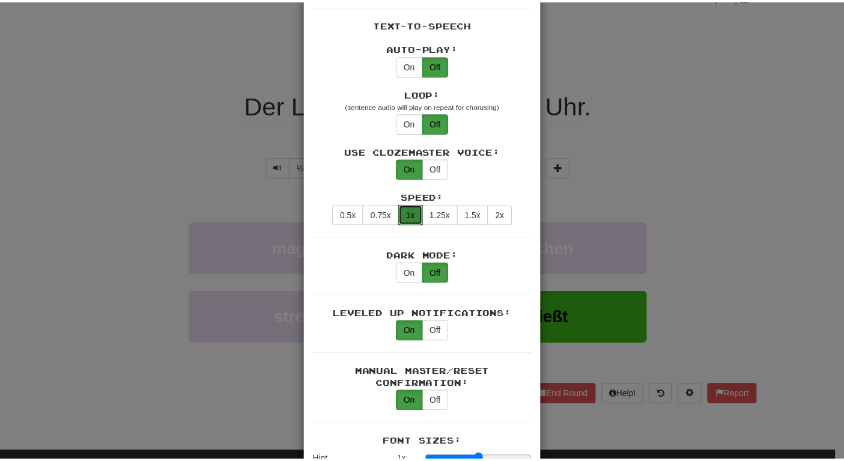
scroll to position [599, 0]
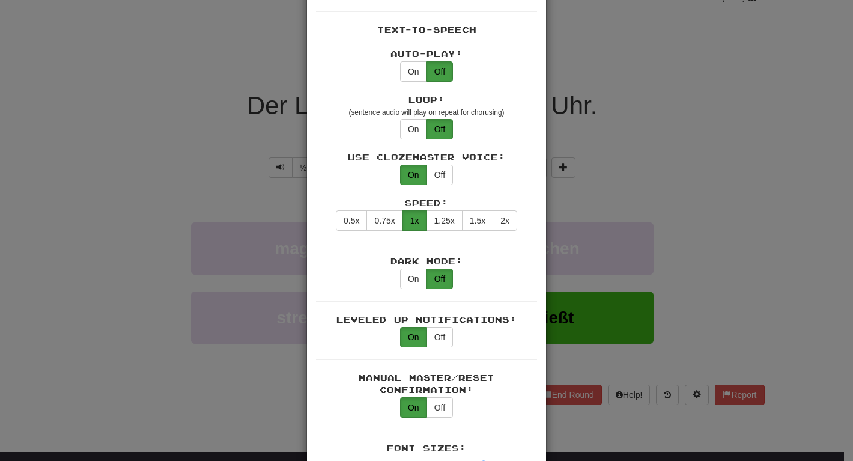
click at [637, 250] on div "× Game Settings Automatically Show Sentence After First Listen: On Off (when pl…" at bounding box center [426, 230] width 853 height 461
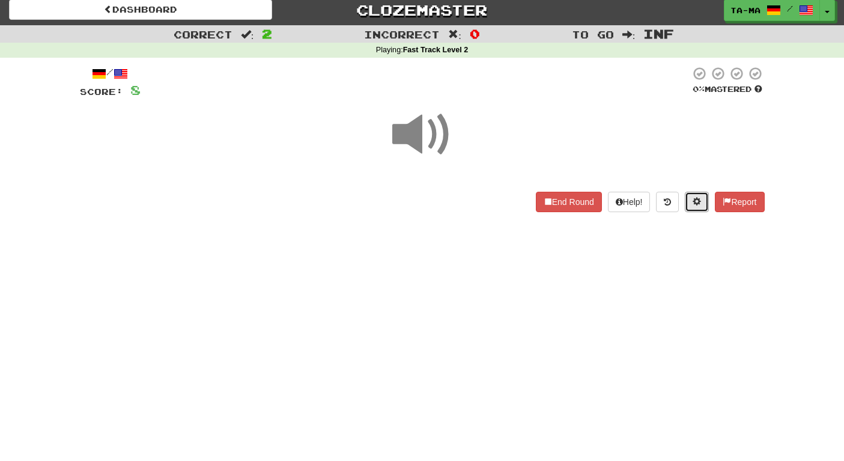
scroll to position [0, 0]
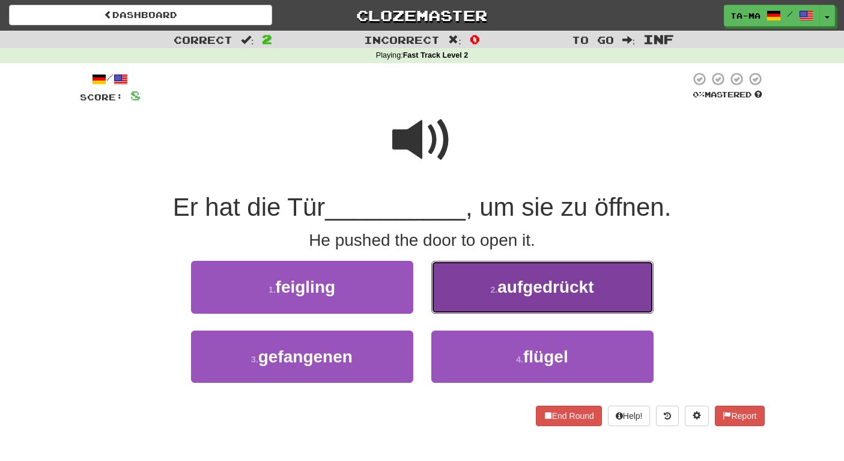
click at [497, 310] on button "2 . aufgedrückt" at bounding box center [542, 287] width 222 height 52
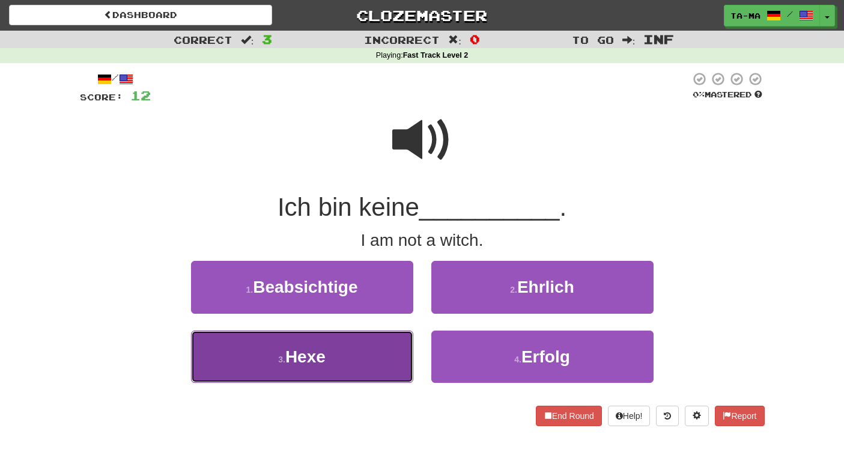
click at [364, 356] on button "3 . Hexe" at bounding box center [302, 356] width 222 height 52
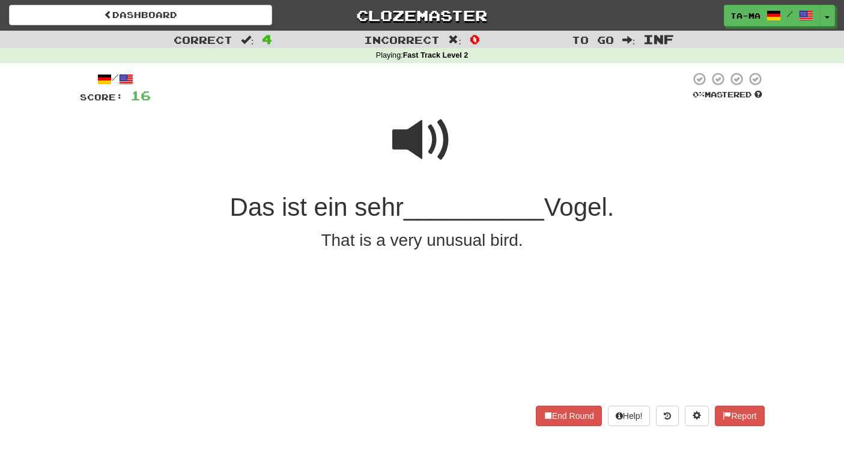
scroll to position [1, 0]
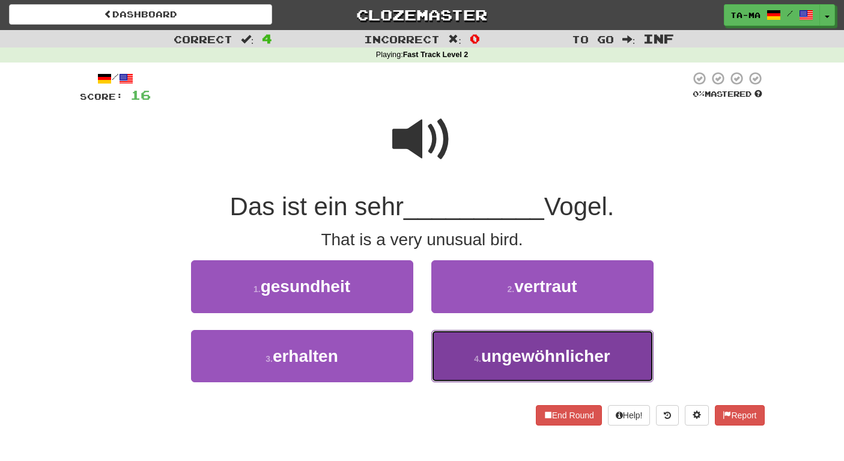
click at [486, 350] on span "ungewöhnlicher" at bounding box center [545, 355] width 129 height 19
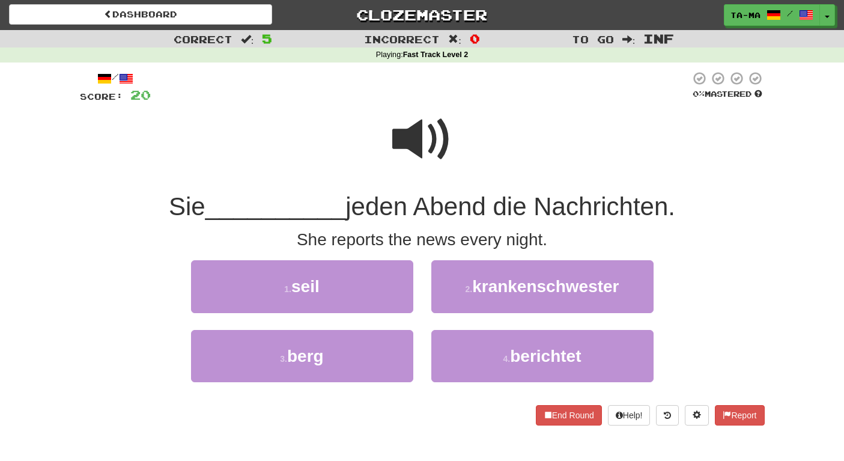
scroll to position [2, 0]
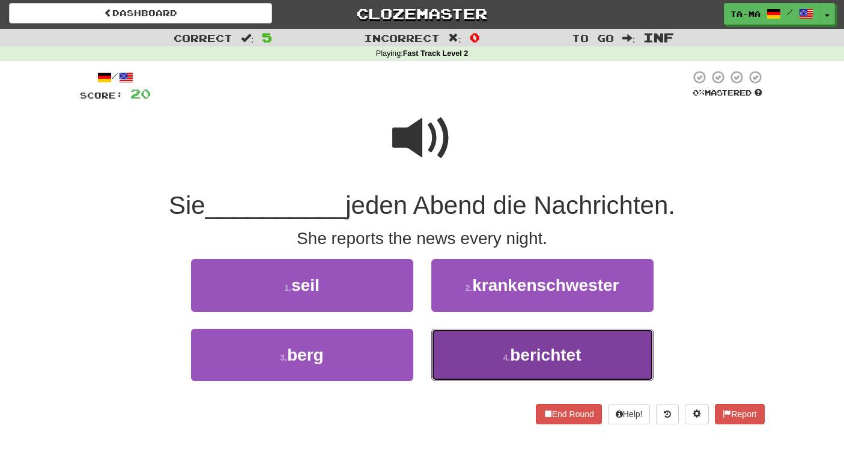
click at [474, 363] on button "4 . berichtet" at bounding box center [542, 354] width 222 height 52
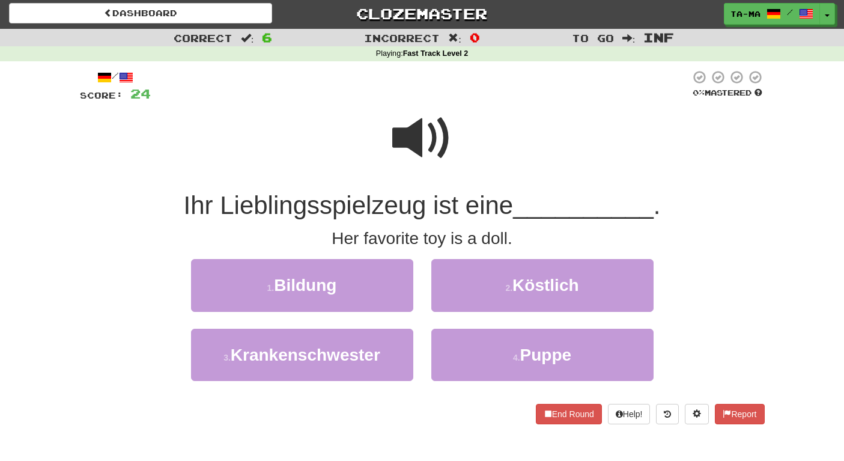
scroll to position [4, 0]
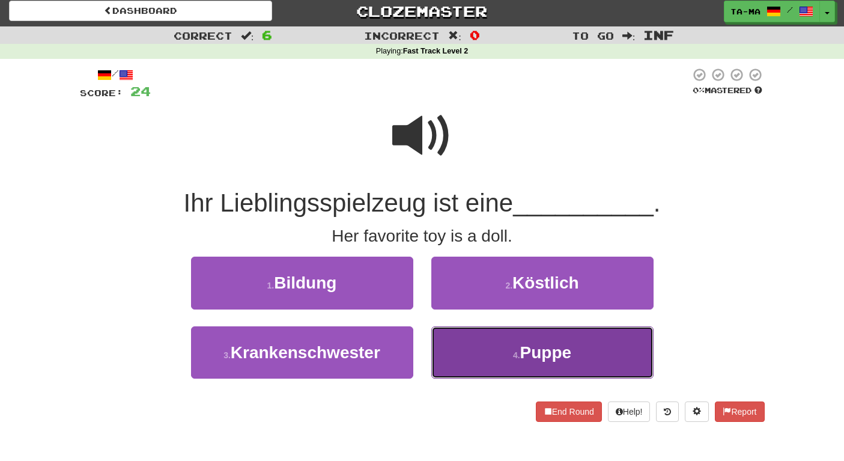
click at [480, 349] on button "4 . Puppe" at bounding box center [542, 352] width 222 height 52
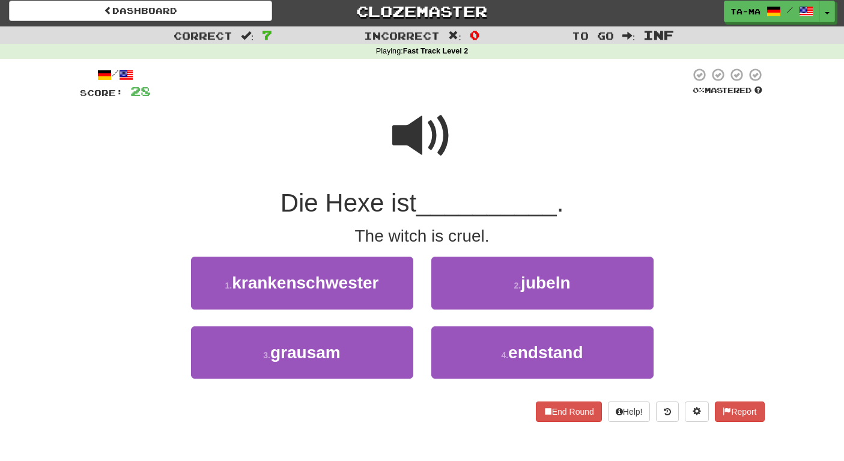
scroll to position [13, 0]
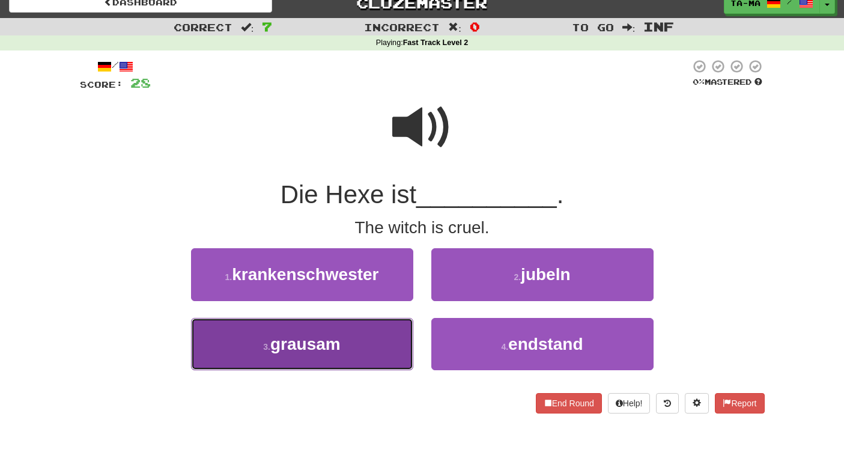
click at [367, 342] on button "3 . grausam" at bounding box center [302, 344] width 222 height 52
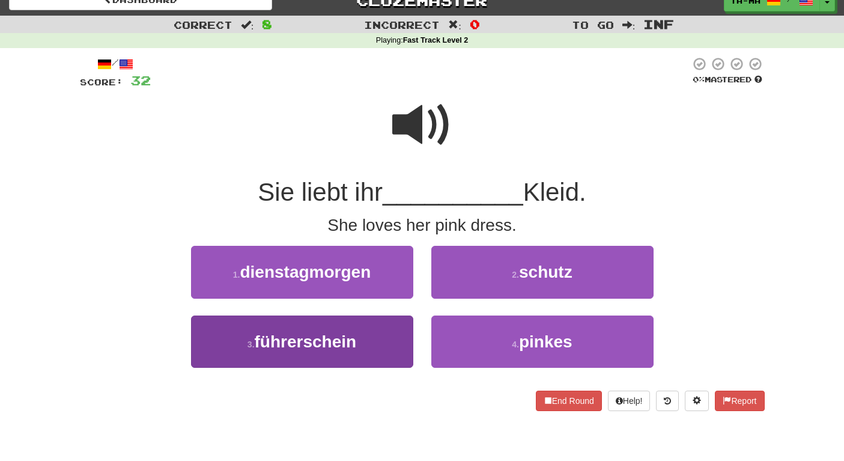
scroll to position [0, 0]
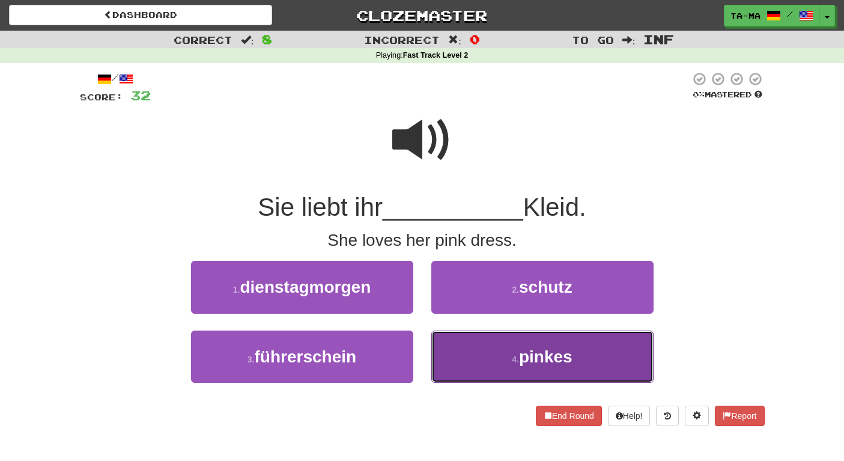
click at [483, 359] on button "4 . pinkes" at bounding box center [542, 356] width 222 height 52
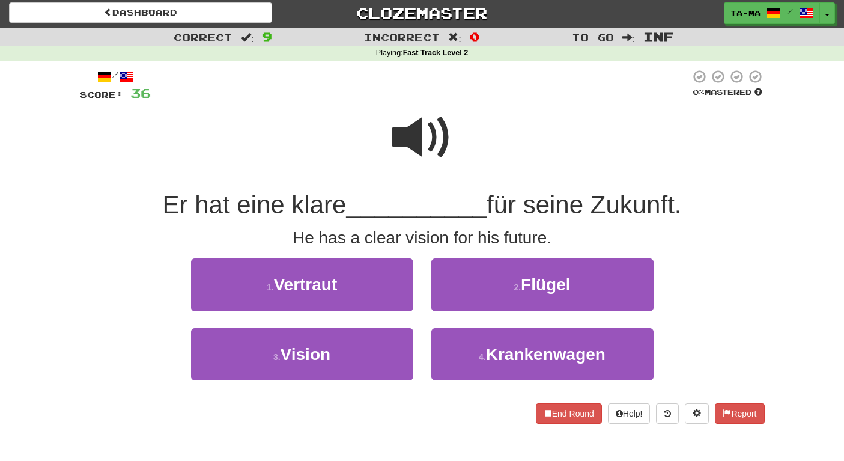
scroll to position [7, 0]
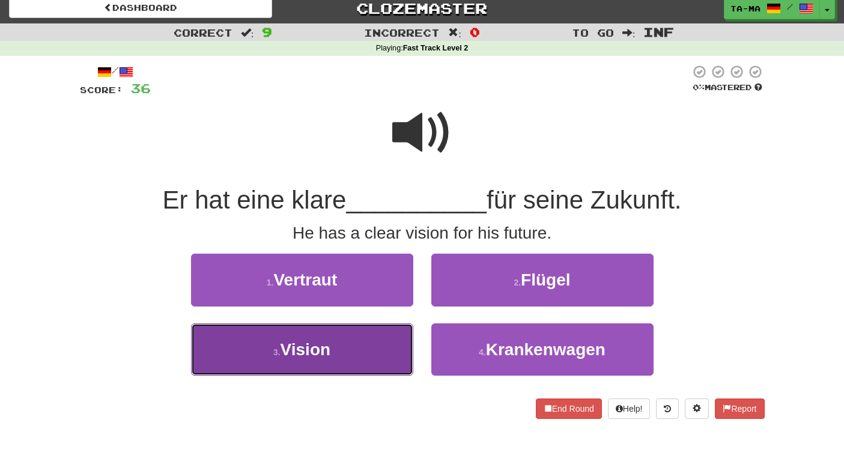
click at [363, 336] on button "3 . Vision" at bounding box center [302, 349] width 222 height 52
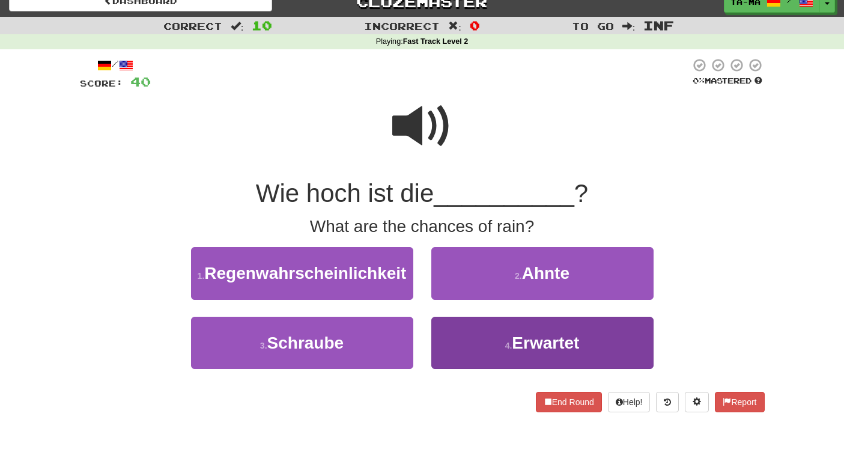
scroll to position [12, 0]
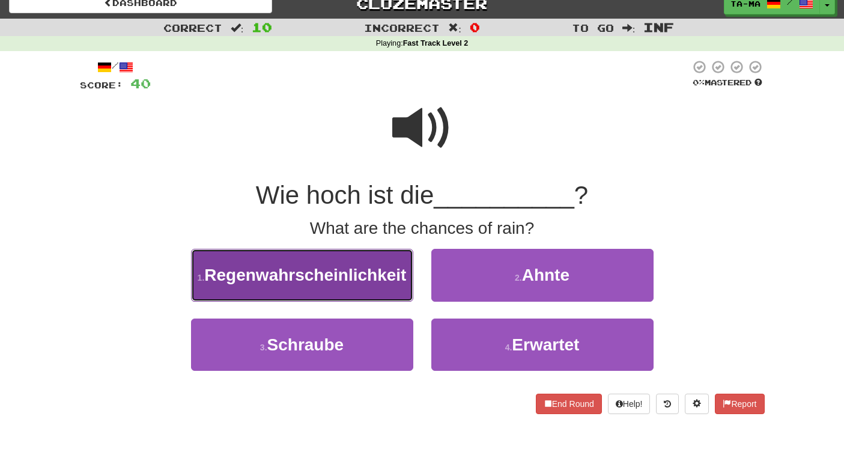
click at [393, 267] on span "Regenwahrscheinlichkeit" at bounding box center [305, 274] width 202 height 19
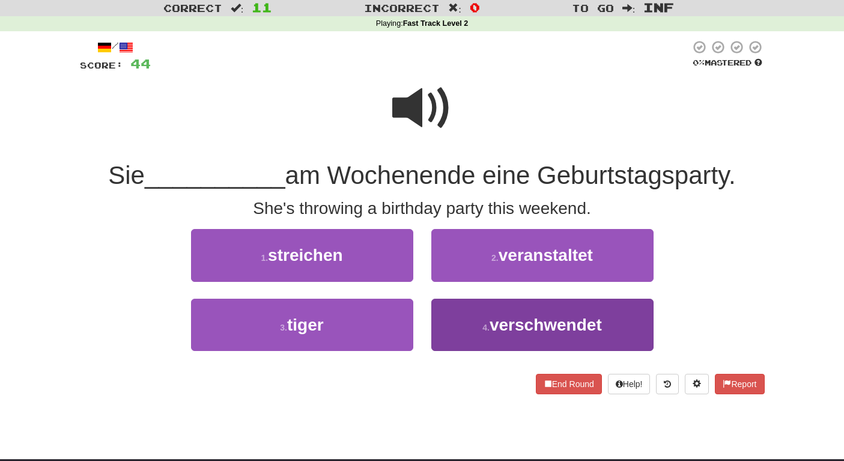
scroll to position [26, 0]
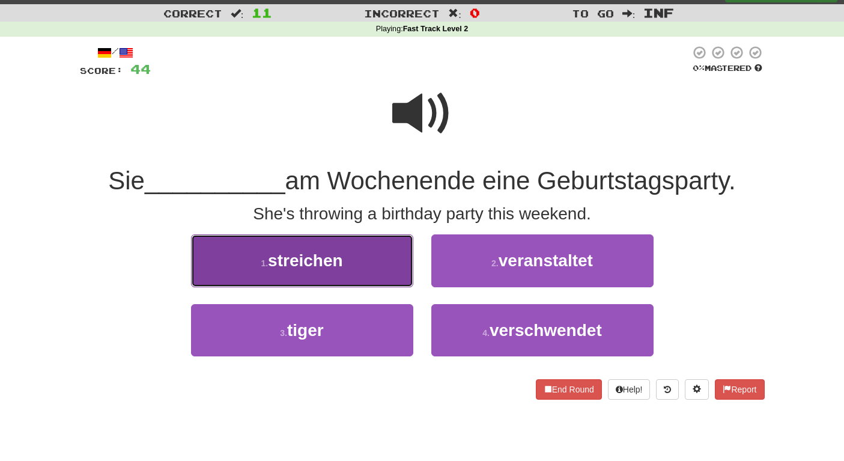
click at [377, 265] on button "1 . streichen" at bounding box center [302, 260] width 222 height 52
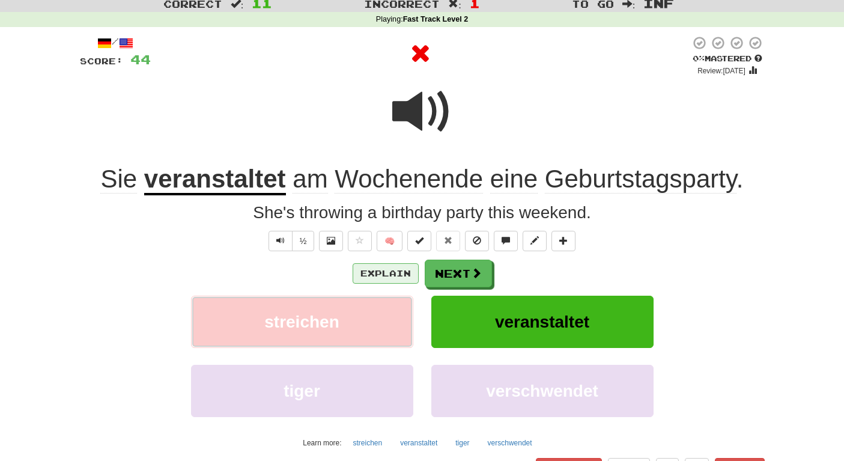
scroll to position [35, 0]
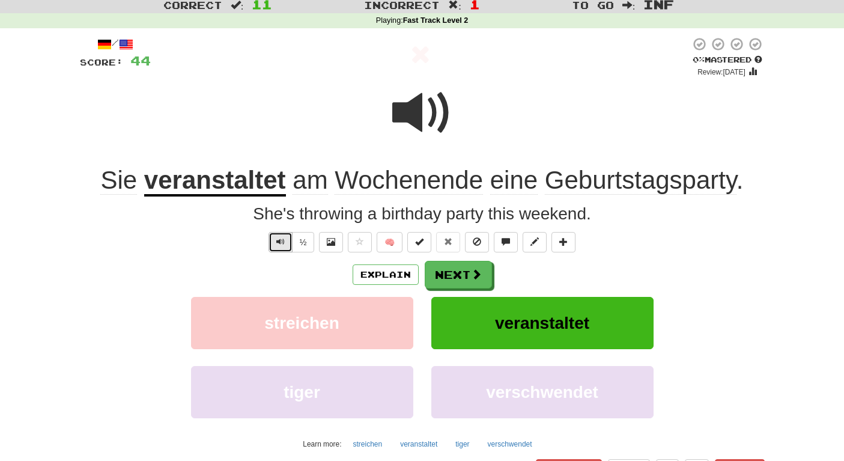
click at [289, 243] on button "Text-to-speech controls" at bounding box center [280, 242] width 24 height 20
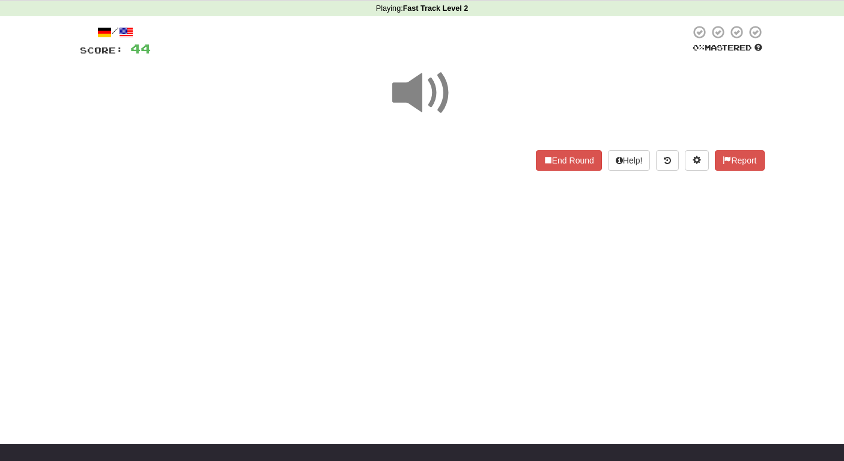
scroll to position [40, 0]
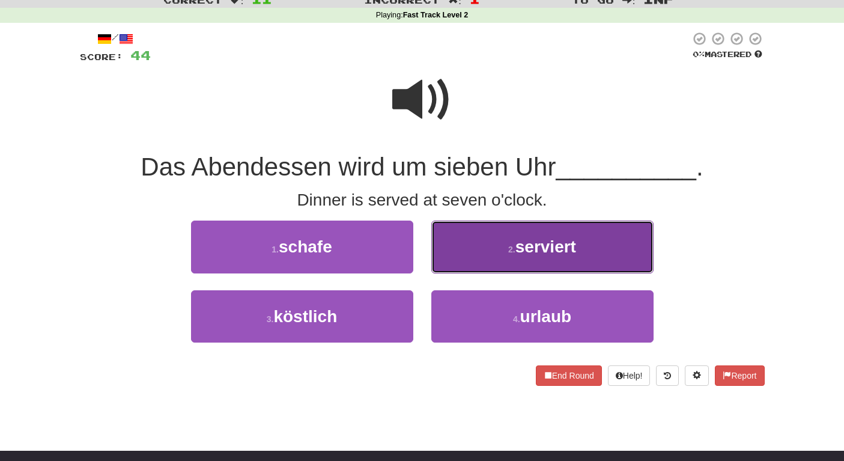
click at [502, 253] on button "2 . serviert" at bounding box center [542, 246] width 222 height 52
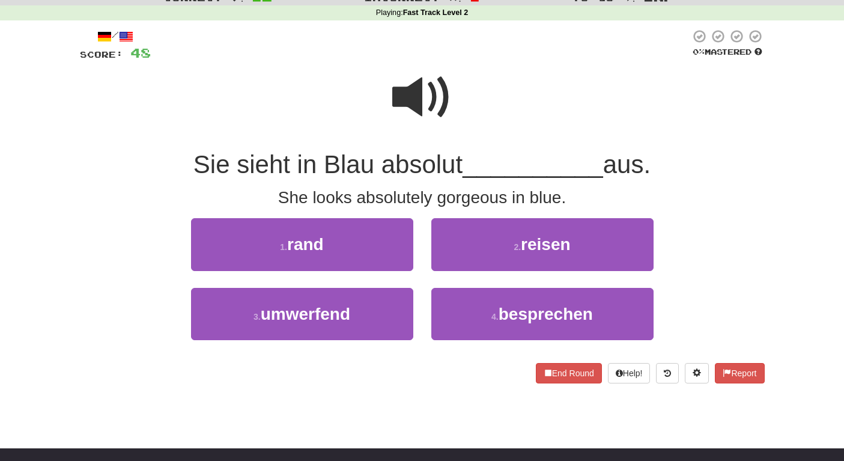
scroll to position [41, 0]
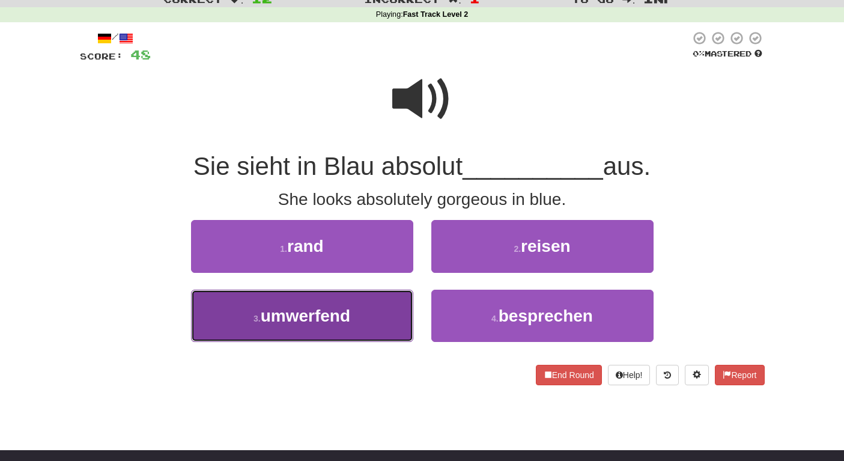
click at [348, 318] on span "umwerfend" at bounding box center [305, 315] width 89 height 19
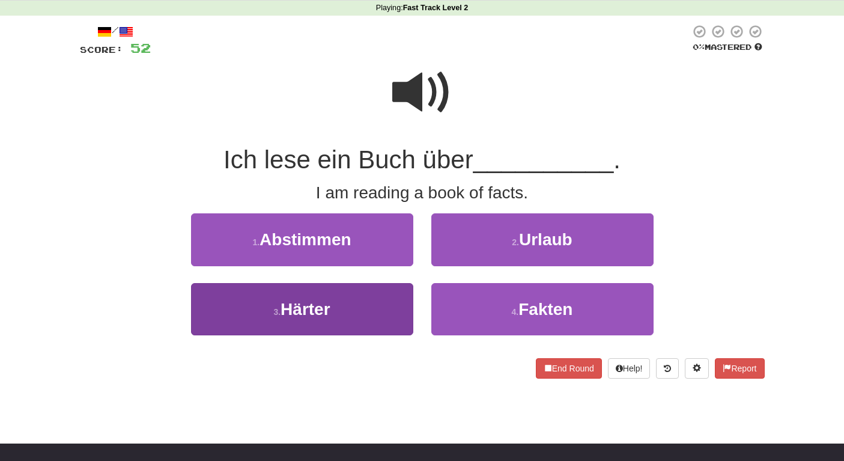
scroll to position [48, 0]
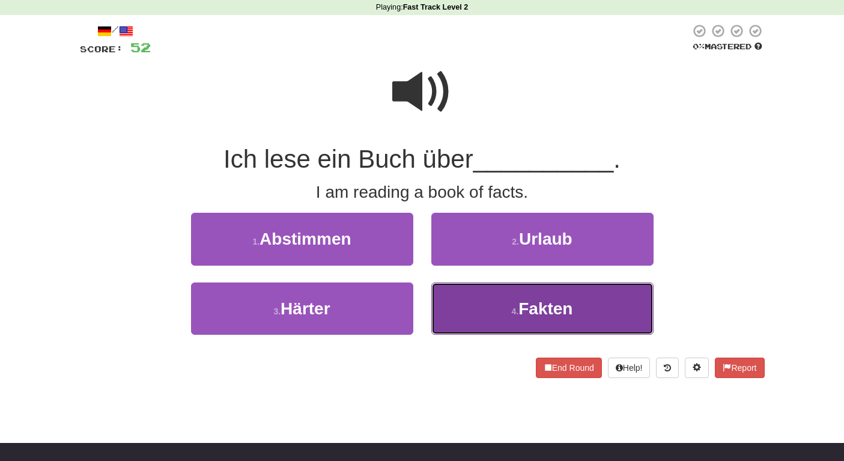
click at [518, 304] on button "4 . Fakten" at bounding box center [542, 308] width 222 height 52
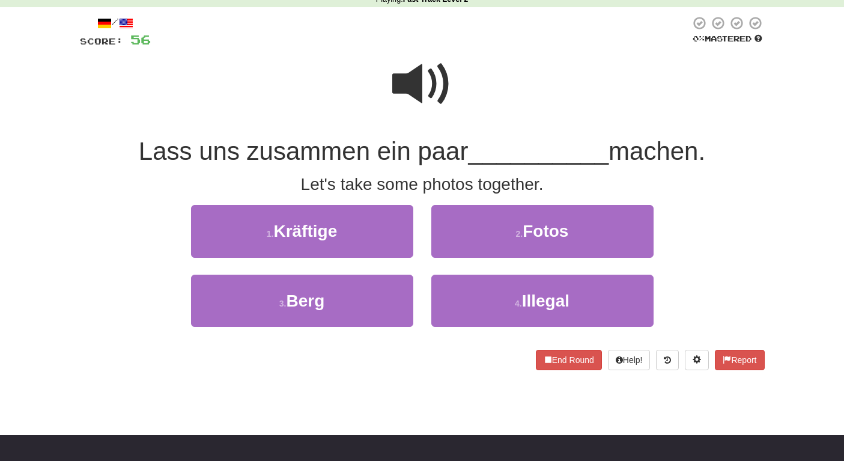
scroll to position [53, 0]
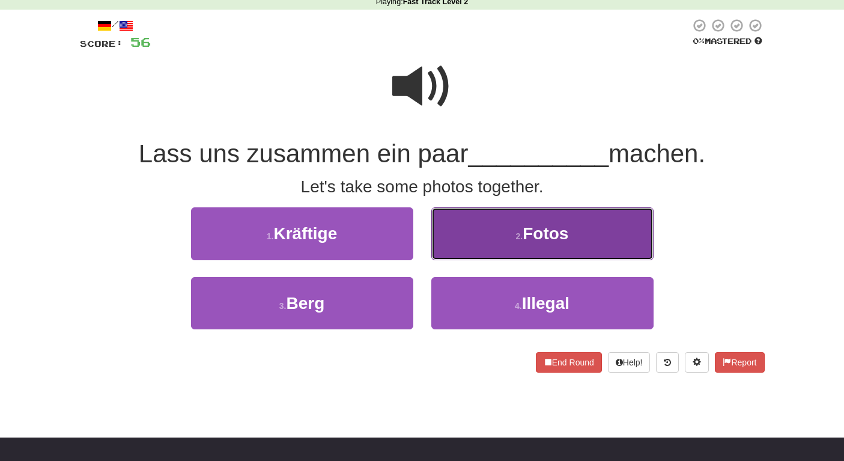
click at [509, 235] on button "2 . Fotos" at bounding box center [542, 233] width 222 height 52
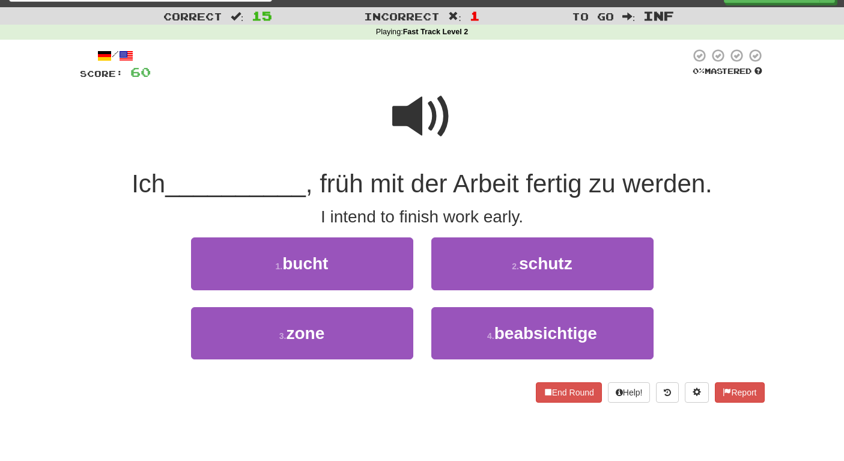
scroll to position [20, 0]
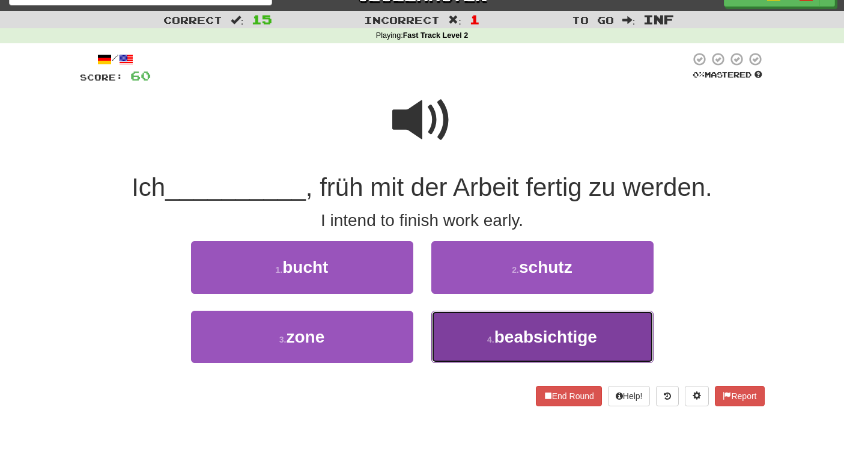
click at [466, 320] on button "4 . beabsichtige" at bounding box center [542, 336] width 222 height 52
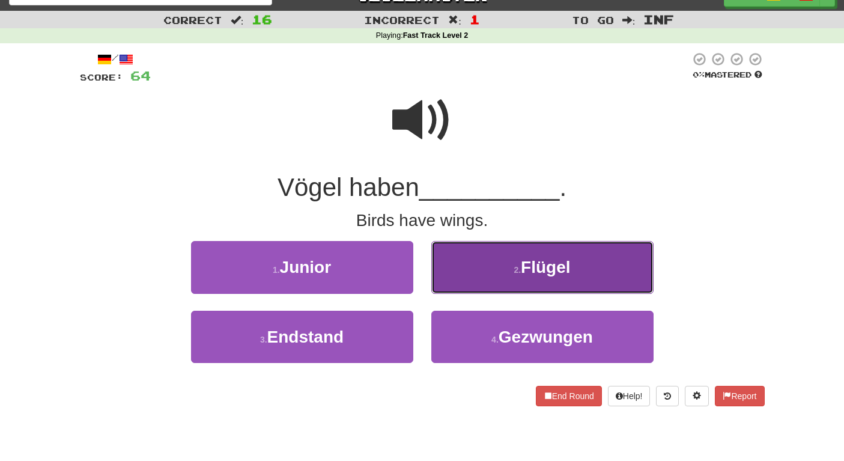
click at [485, 280] on button "2 . Flügel" at bounding box center [542, 267] width 222 height 52
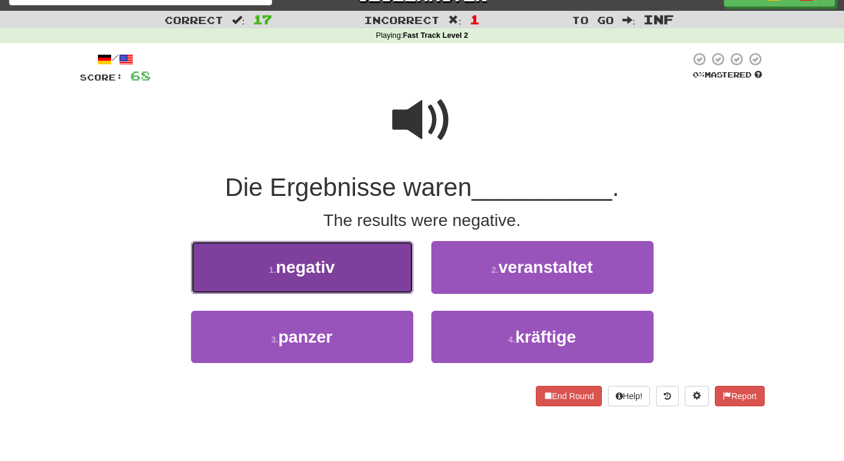
click at [397, 270] on button "1 . negativ" at bounding box center [302, 267] width 222 height 52
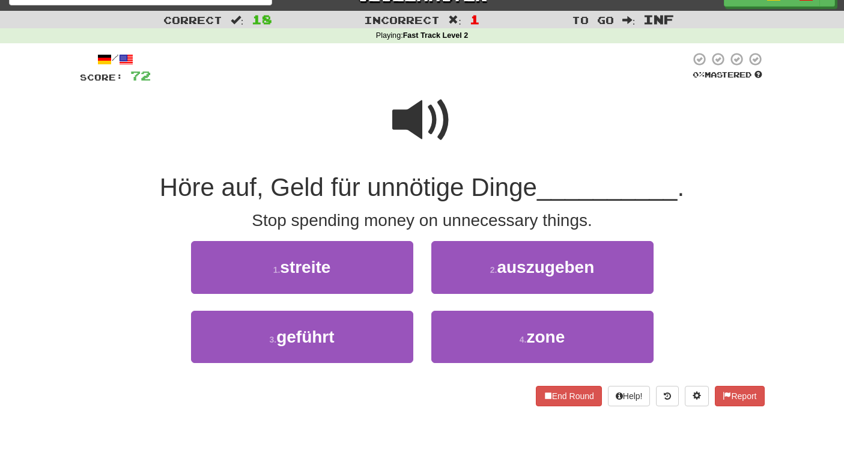
scroll to position [7, 0]
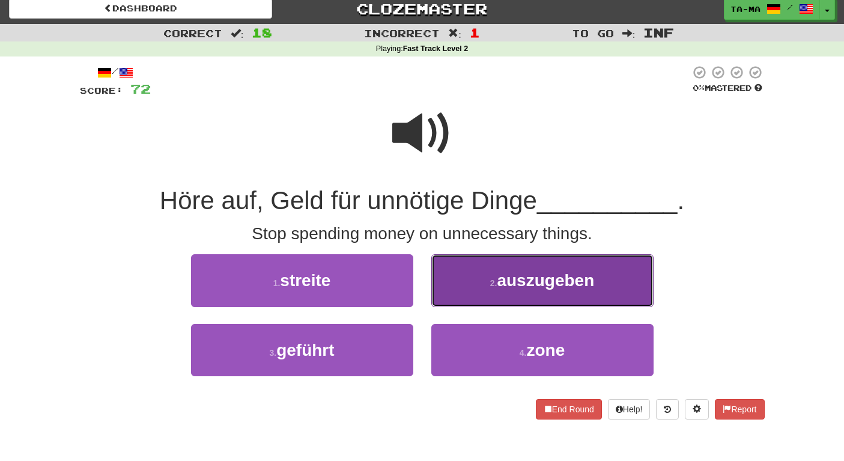
click at [489, 297] on button "2 . auszugeben" at bounding box center [542, 280] width 222 height 52
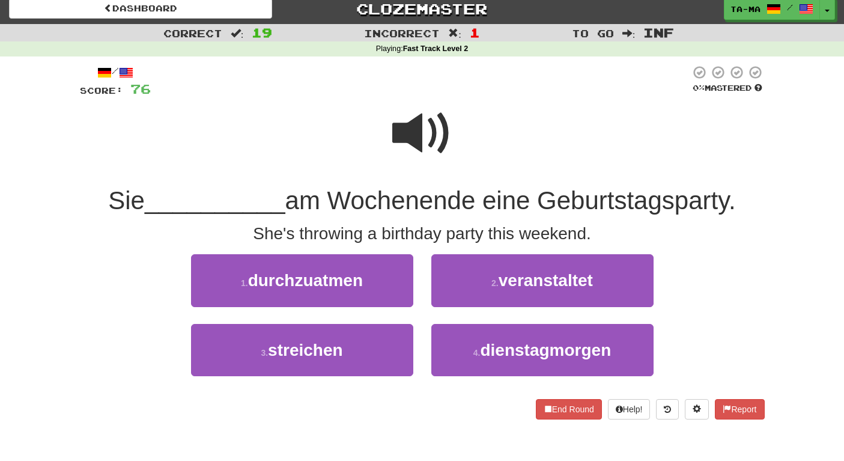
scroll to position [4, 0]
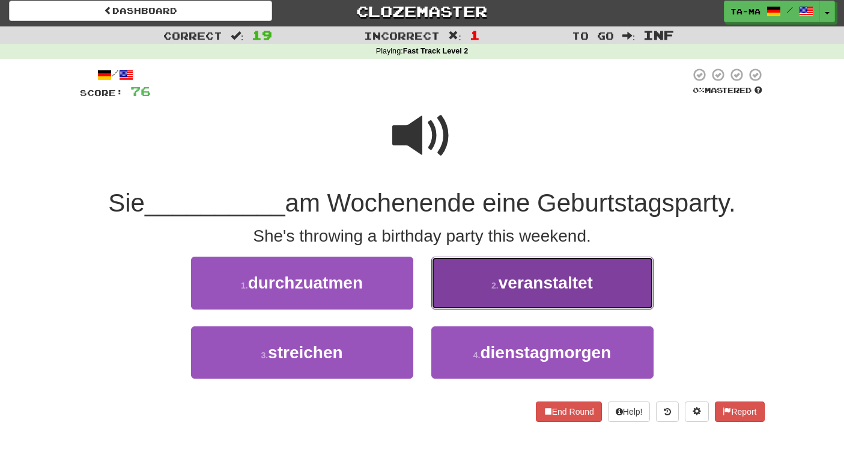
click at [470, 294] on button "2 . veranstaltet" at bounding box center [542, 282] width 222 height 52
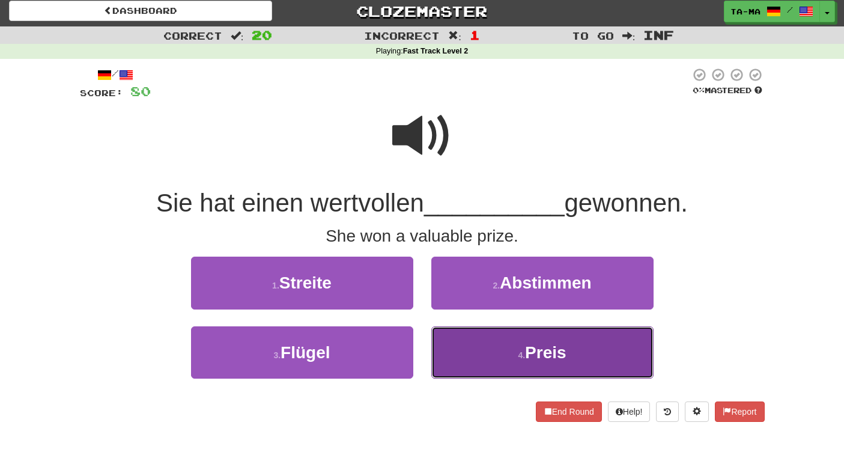
click at [497, 344] on button "4 . Preis" at bounding box center [542, 352] width 222 height 52
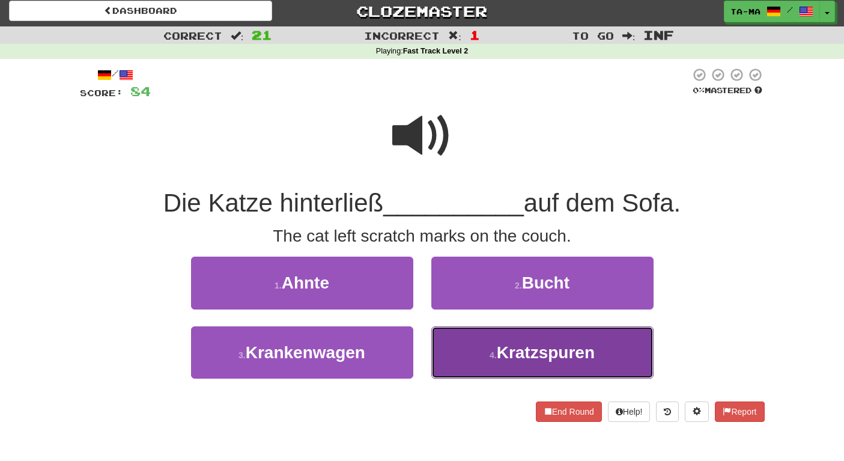
click at [486, 352] on button "4 . Kratzspuren" at bounding box center [542, 352] width 222 height 52
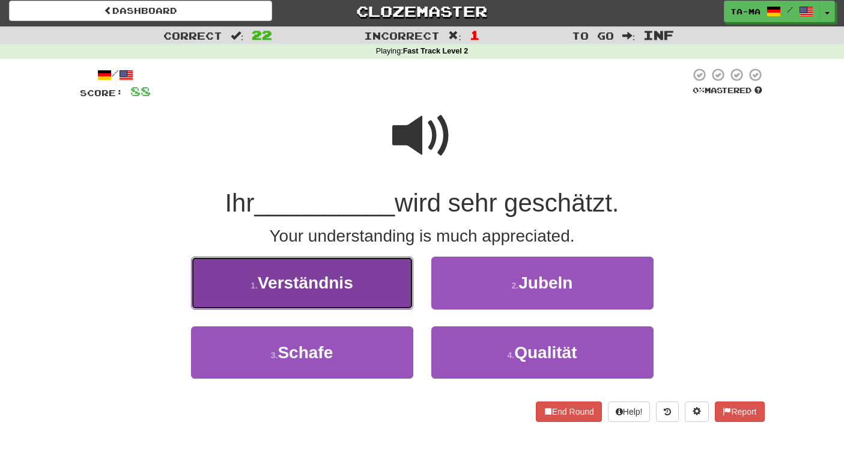
click at [380, 297] on button "1 . Verständnis" at bounding box center [302, 282] width 222 height 52
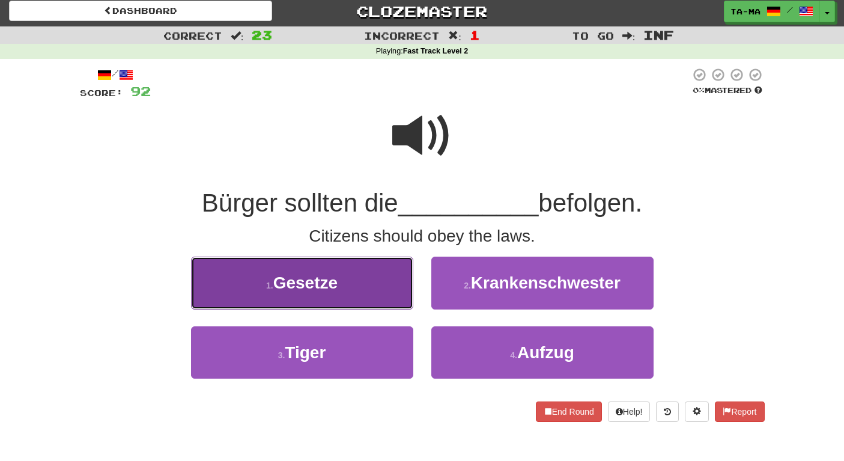
click at [371, 282] on button "1 . Gesetze" at bounding box center [302, 282] width 222 height 52
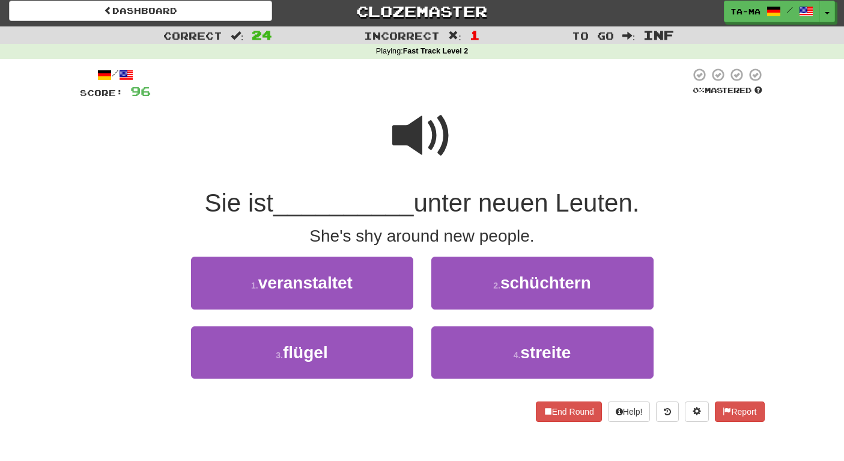
scroll to position [0, 0]
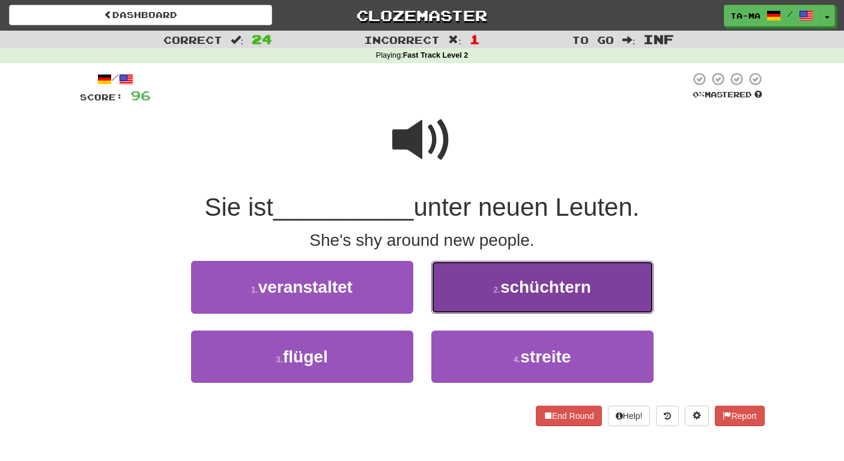
click at [497, 285] on small "2 ." at bounding box center [496, 290] width 7 height 10
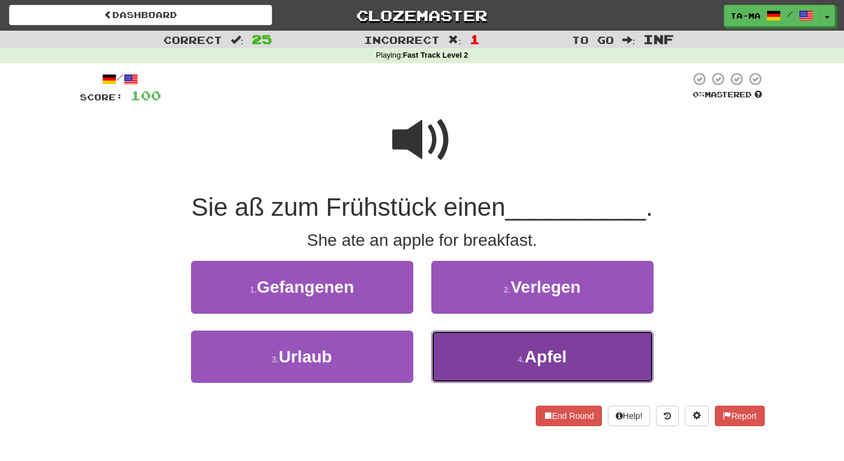
click at [467, 350] on button "4 . Apfel" at bounding box center [542, 356] width 222 height 52
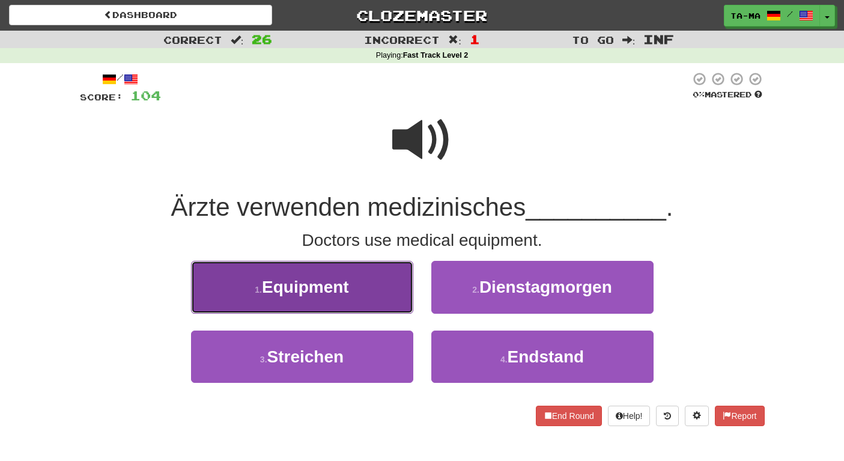
click at [386, 301] on button "1 . Equipment" at bounding box center [302, 287] width 222 height 52
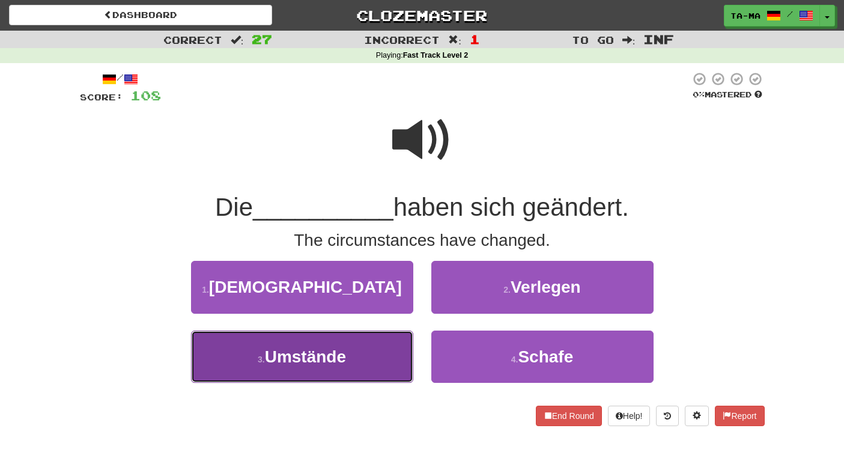
click at [354, 346] on button "3 . Umstände" at bounding box center [302, 356] width 222 height 52
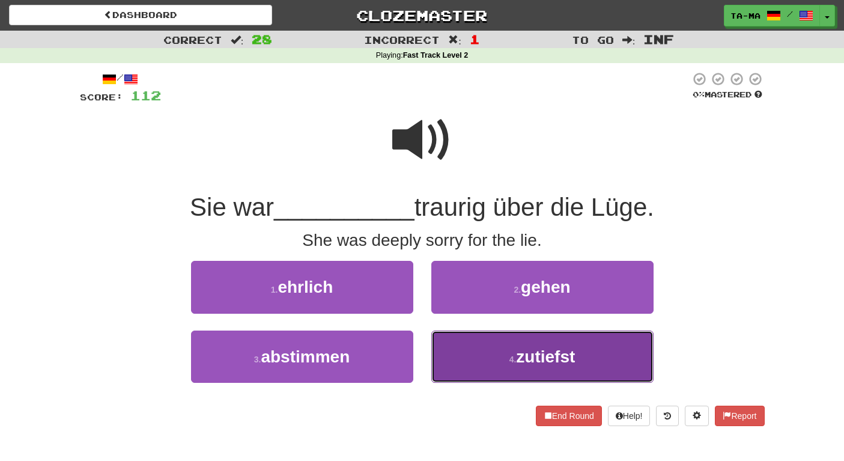
click at [485, 360] on button "4 . zutiefst" at bounding box center [542, 356] width 222 height 52
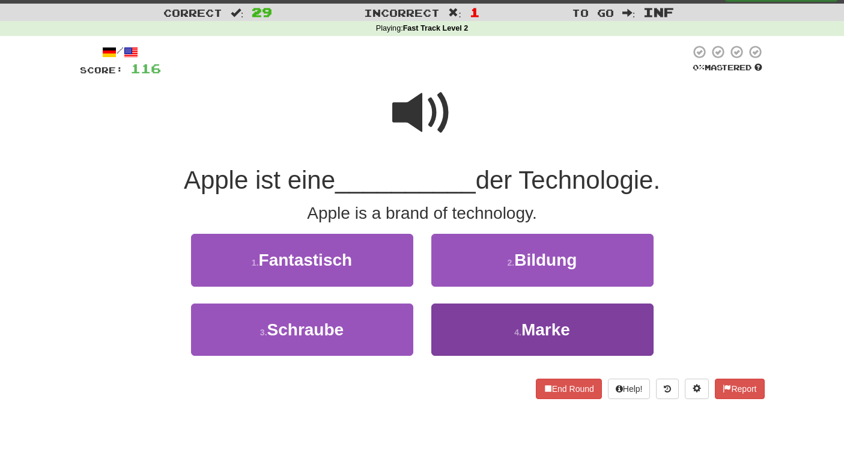
scroll to position [22, 0]
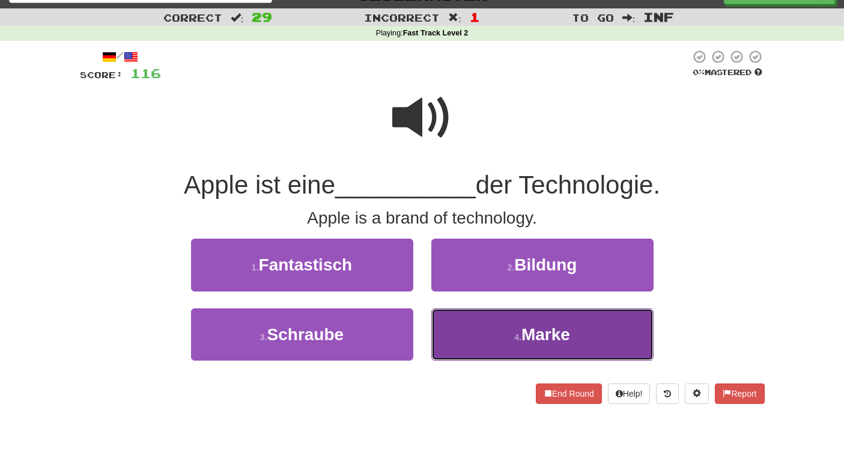
click at [504, 346] on button "4 . Marke" at bounding box center [542, 334] width 222 height 52
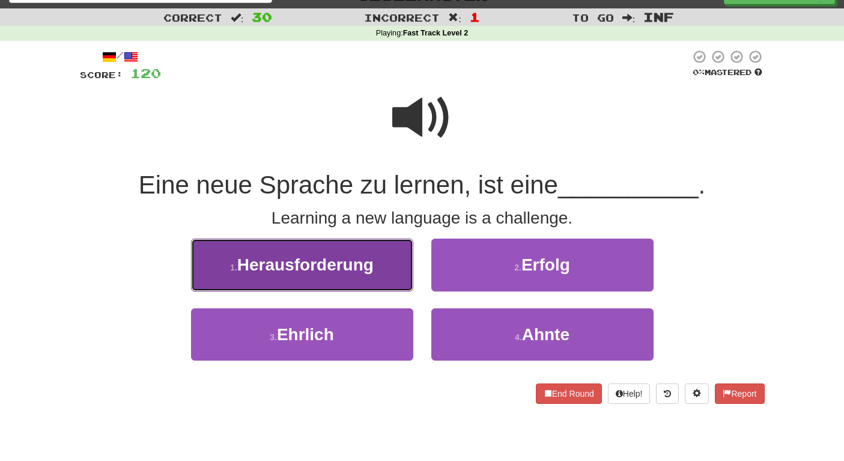
click at [359, 281] on button "1 . Herausforderung" at bounding box center [302, 264] width 222 height 52
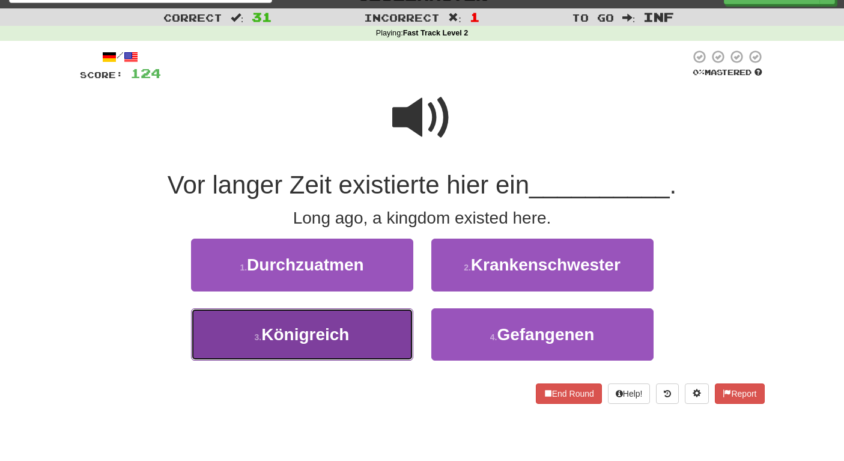
click at [371, 330] on button "3 . Königreich" at bounding box center [302, 334] width 222 height 52
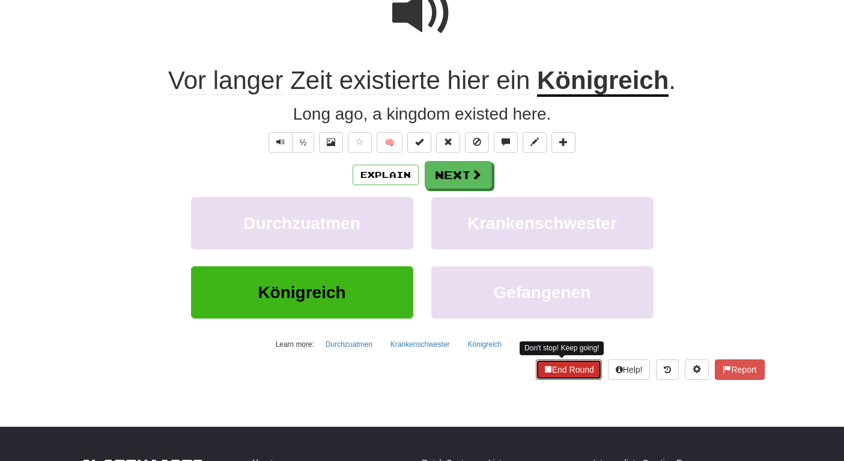
click at [543, 366] on span at bounding box center [547, 369] width 8 height 8
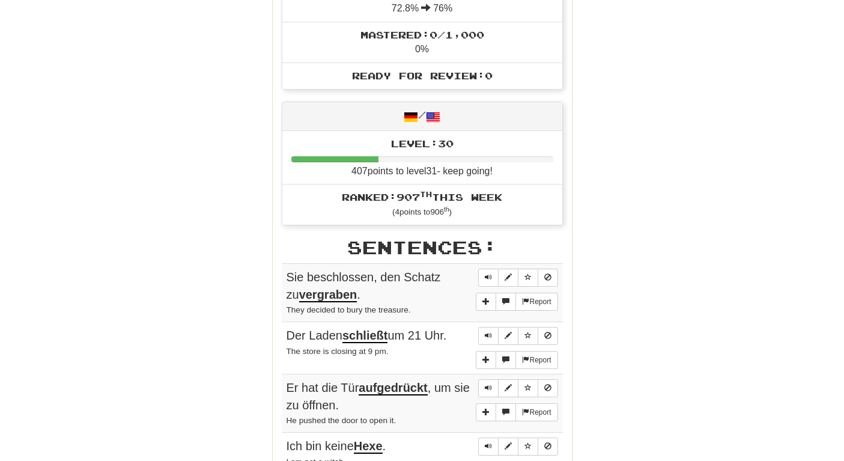
scroll to position [381, 0]
drag, startPoint x: 394, startPoint y: 208, endPoint x: 480, endPoint y: 208, distance: 85.9
click at [473, 208] on li "Ranked: 907 th this week ( 4 points to 906 th )" at bounding box center [422, 204] width 280 height 41
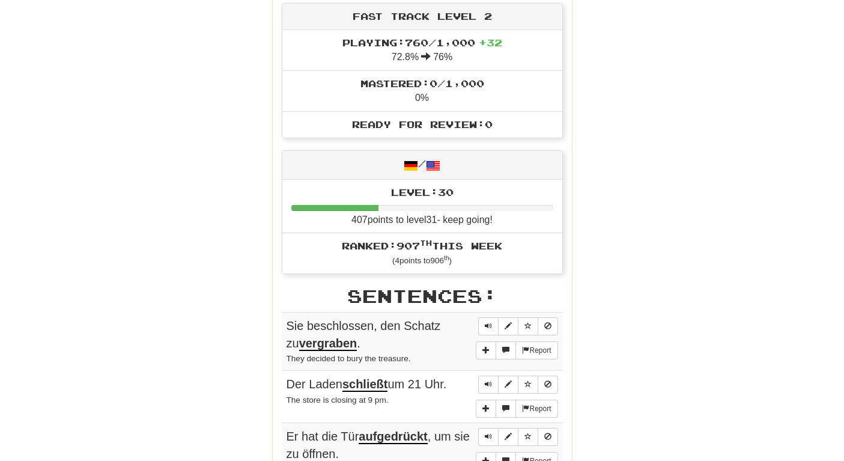
scroll to position [0, 0]
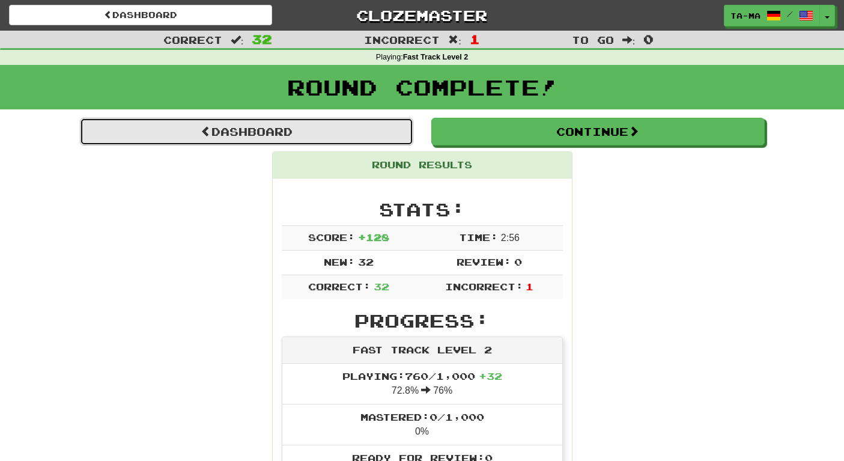
click at [351, 127] on link "Dashboard" at bounding box center [246, 132] width 333 height 28
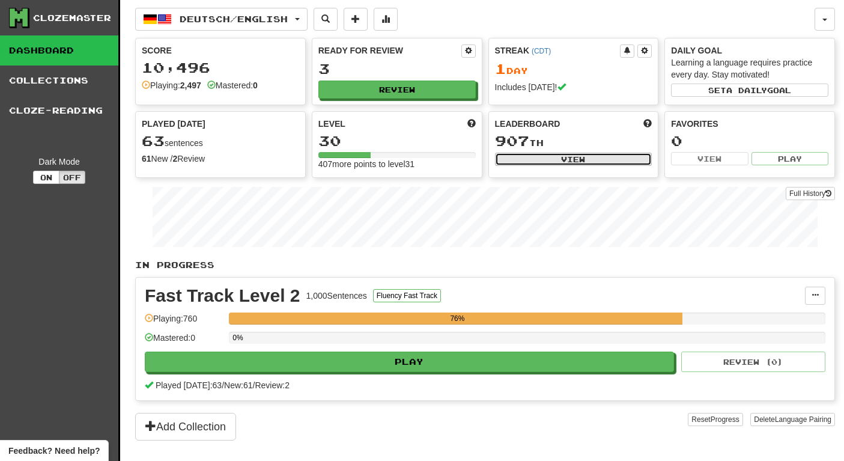
click at [609, 165] on button "View" at bounding box center [573, 159] width 157 height 13
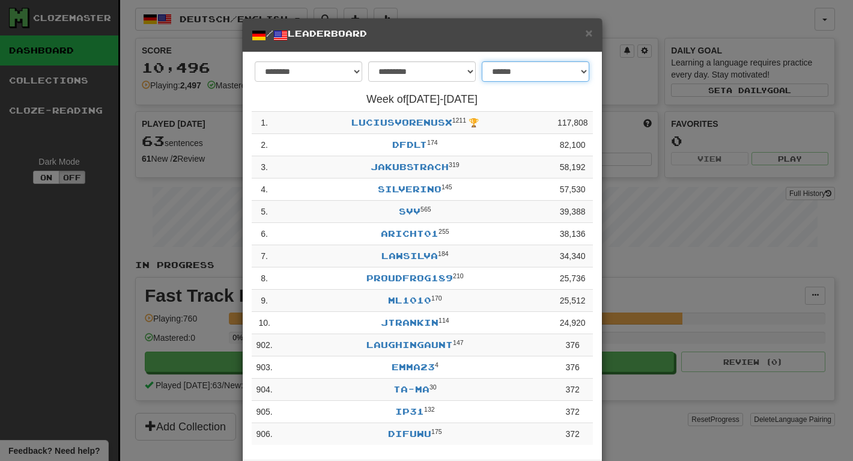
click at [551, 66] on select "**********" at bounding box center [535, 71] width 107 height 20
select select "**********"
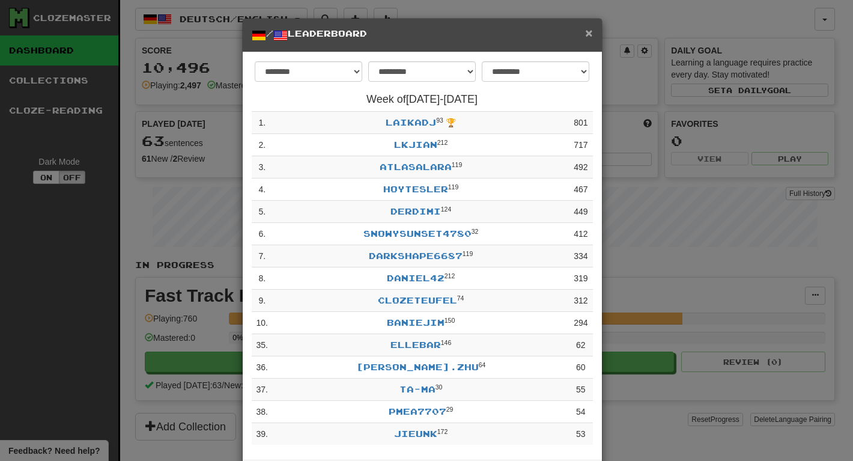
click at [586, 35] on span "×" at bounding box center [588, 33] width 7 height 14
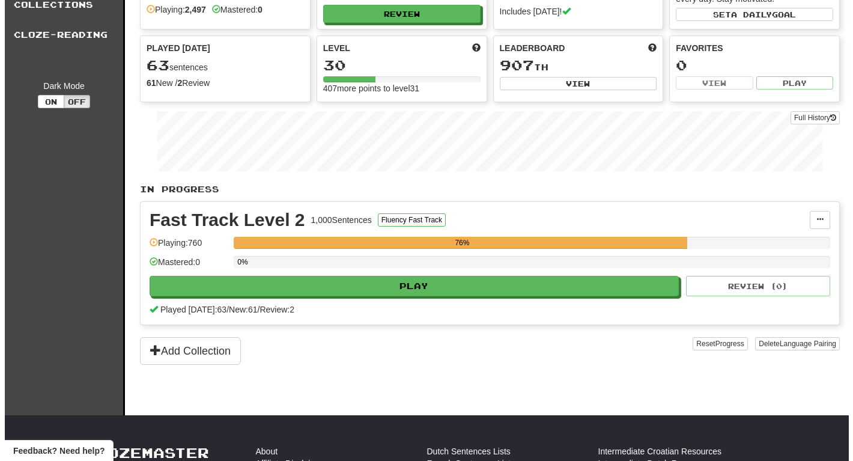
scroll to position [65, 0]
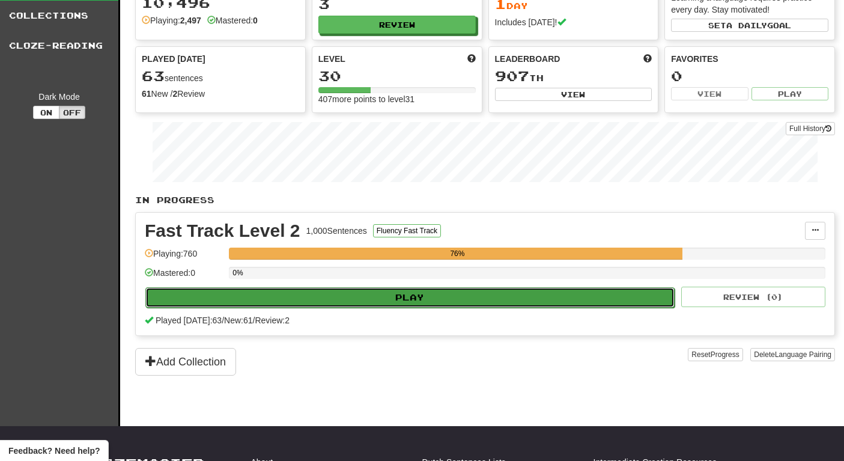
click at [474, 295] on button "Play" at bounding box center [409, 297] width 529 height 20
select select "********"
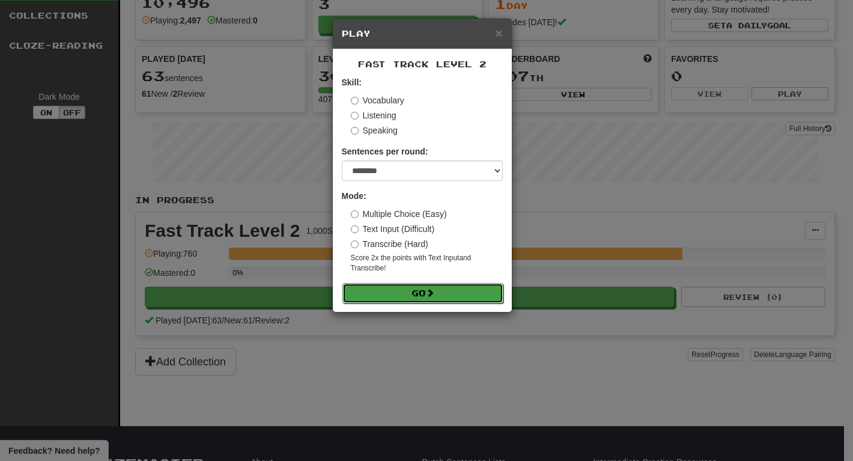
click at [486, 298] on button "Go" at bounding box center [422, 293] width 161 height 20
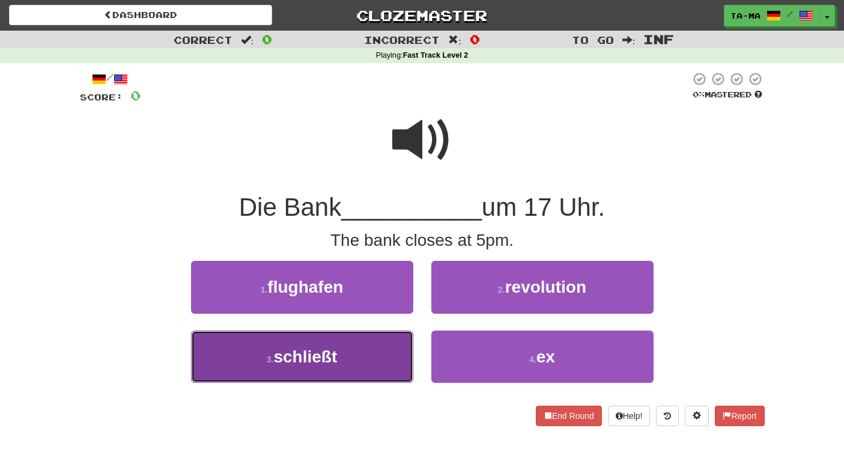
click at [357, 353] on button "3 . schließt" at bounding box center [302, 356] width 222 height 52
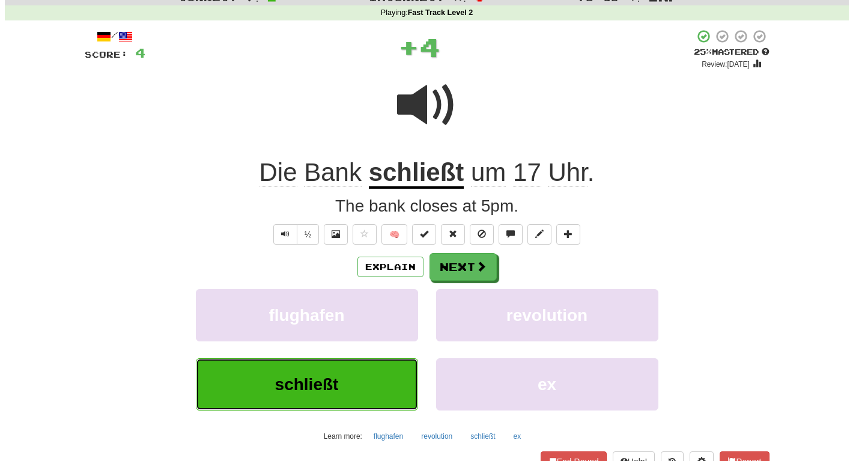
scroll to position [99, 0]
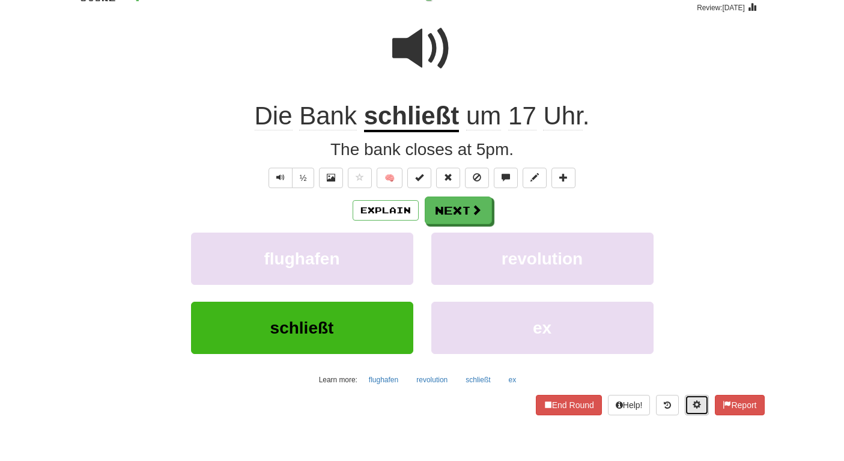
click at [694, 404] on span at bounding box center [696, 404] width 8 height 8
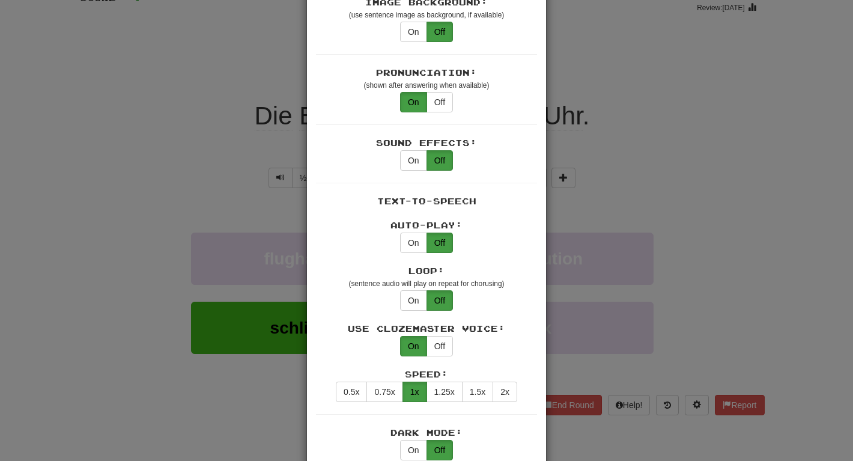
scroll to position [431, 0]
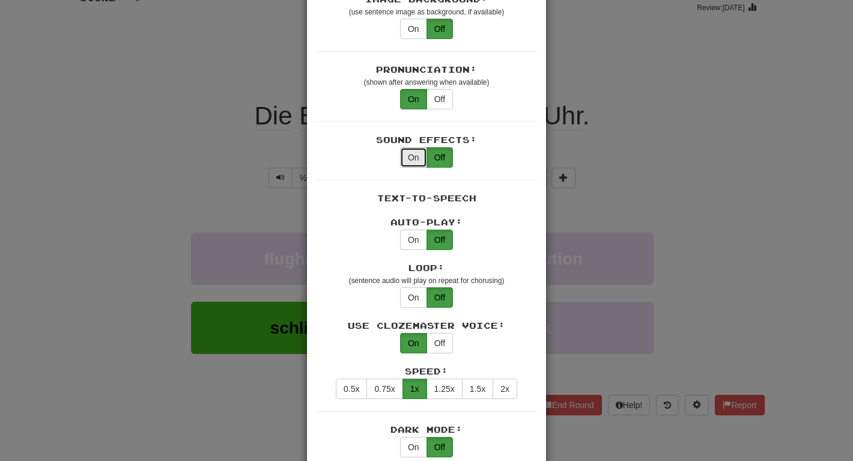
click at [411, 148] on button "On" at bounding box center [413, 157] width 27 height 20
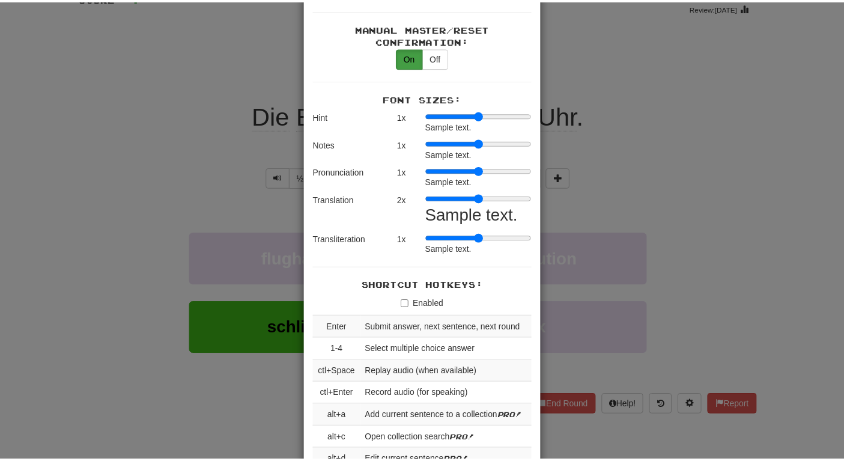
scroll to position [939, 0]
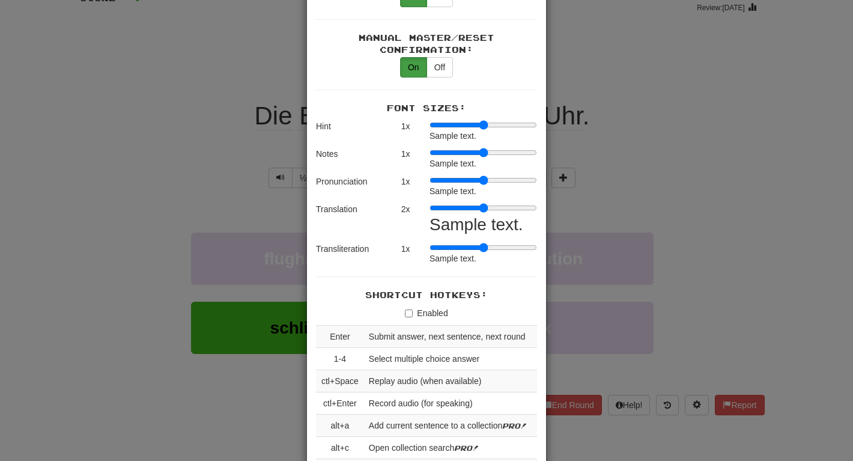
click at [678, 244] on div "× Game Settings Automatically Show Sentence After First Listen: On Off (when pl…" at bounding box center [426, 230] width 853 height 461
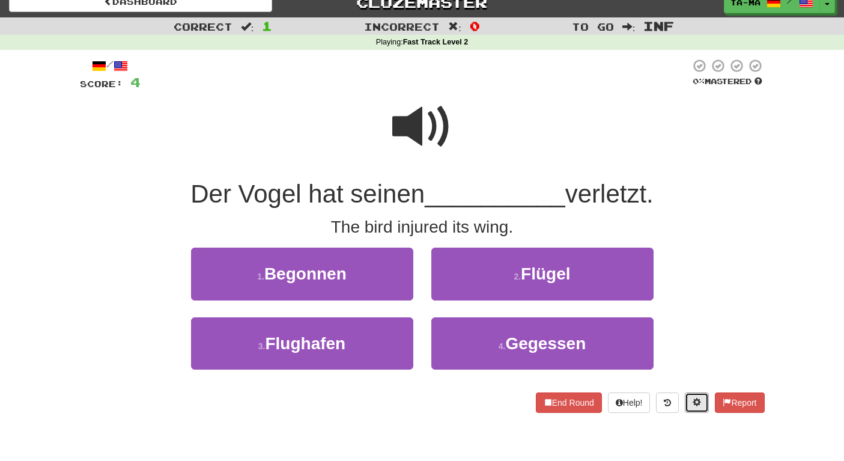
scroll to position [20, 0]
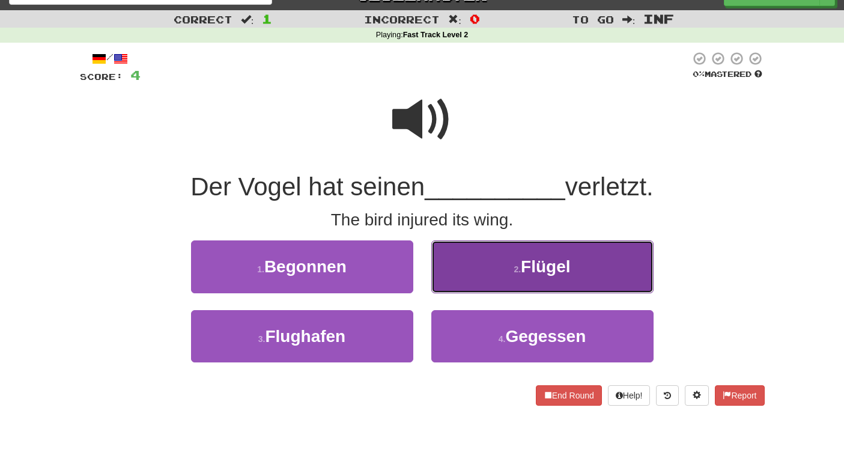
click at [500, 261] on button "2 . Flügel" at bounding box center [542, 266] width 222 height 52
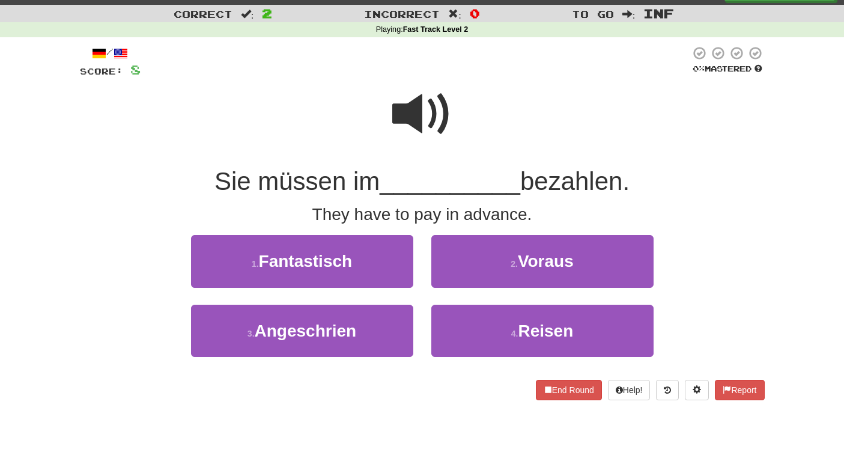
scroll to position [25, 0]
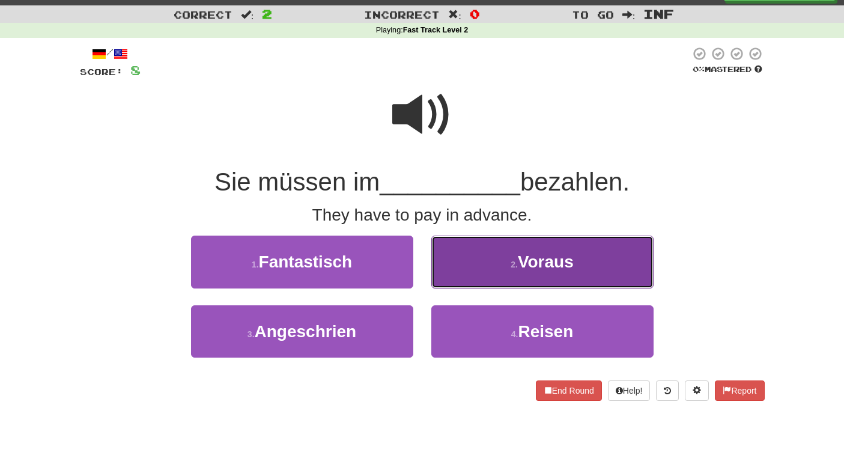
click at [504, 254] on button "2 . Voraus" at bounding box center [542, 261] width 222 height 52
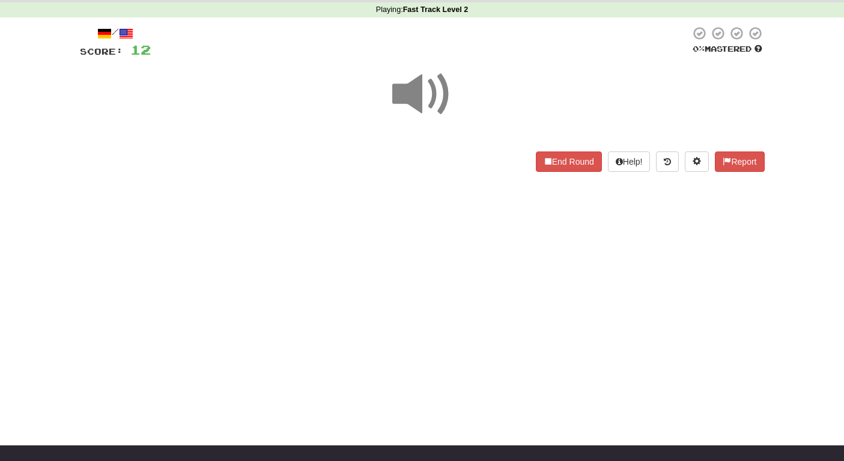
scroll to position [50, 0]
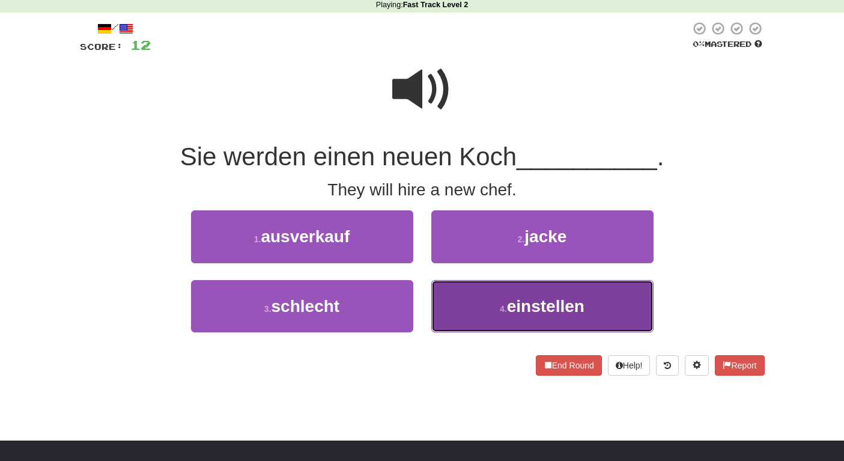
click at [486, 292] on button "4 . einstellen" at bounding box center [542, 306] width 222 height 52
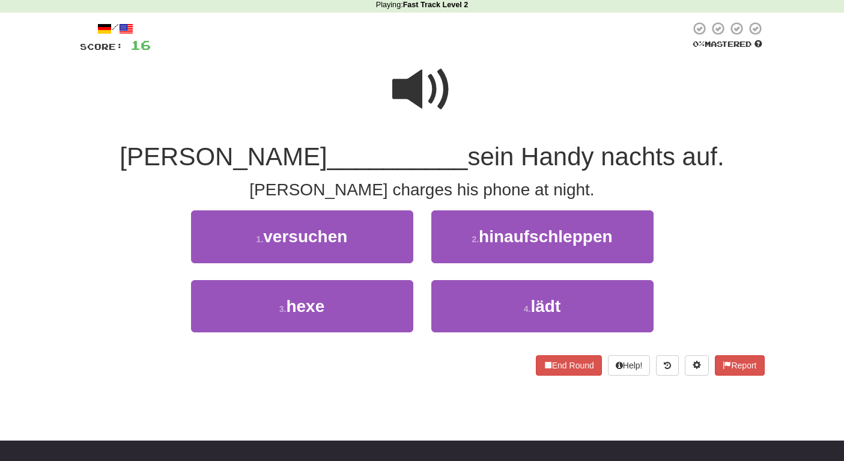
scroll to position [49, 0]
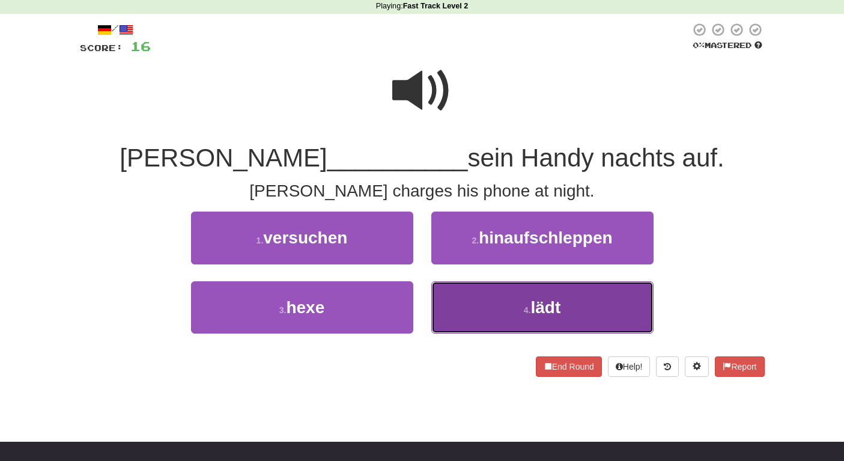
click at [494, 303] on button "4 . lädt" at bounding box center [542, 307] width 222 height 52
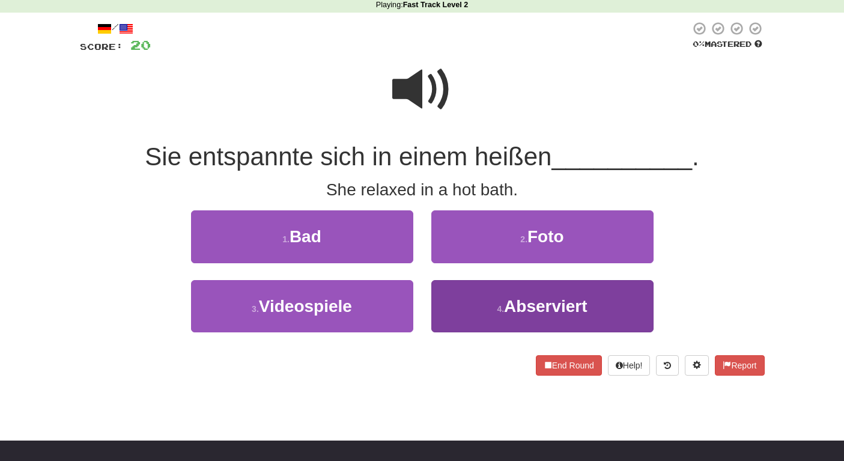
scroll to position [48, 0]
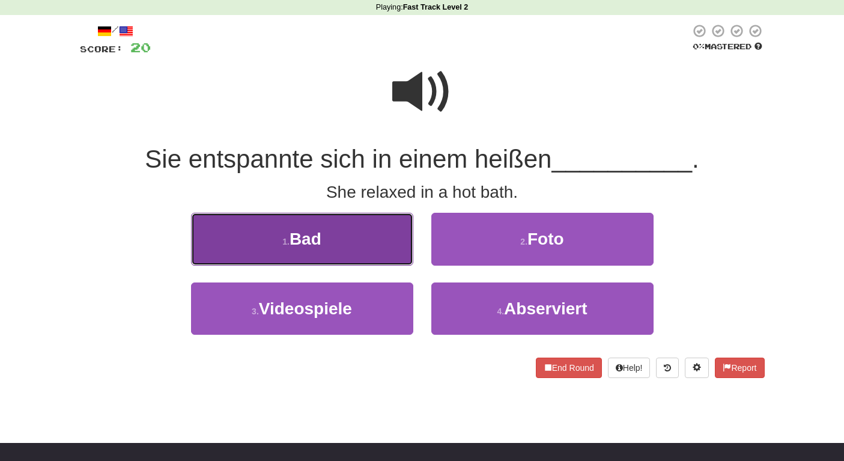
click at [355, 255] on button "1 . Bad" at bounding box center [302, 239] width 222 height 52
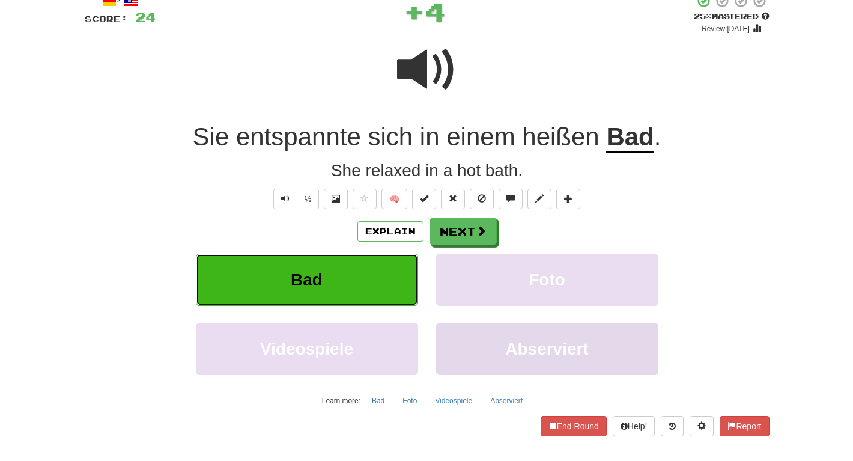
scroll to position [106, 0]
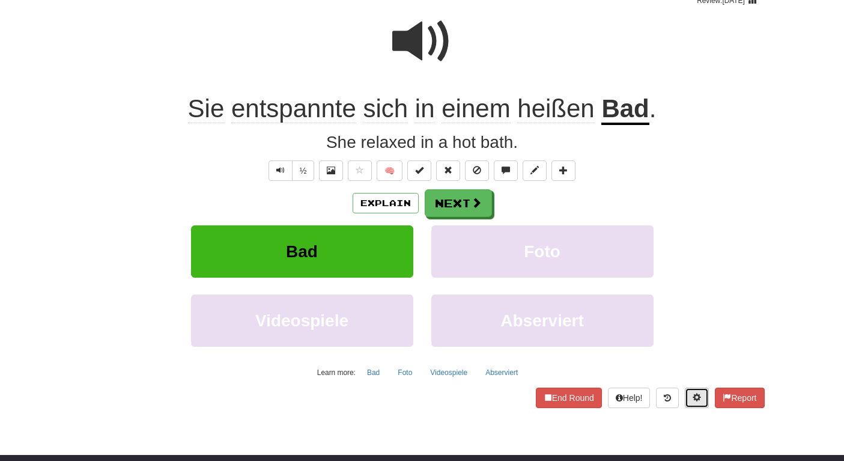
click at [693, 393] on span at bounding box center [696, 397] width 8 height 8
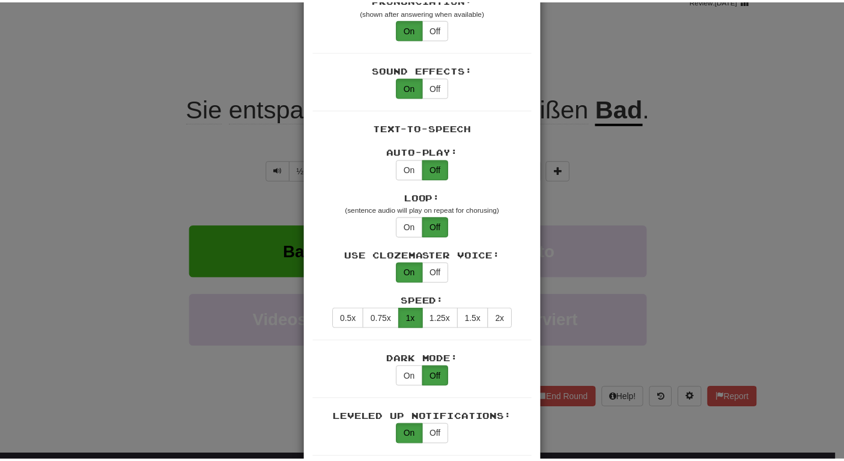
scroll to position [570, 0]
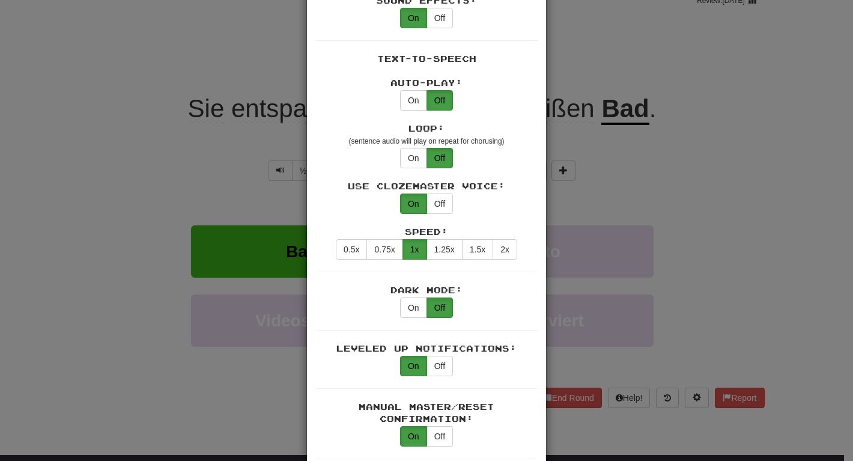
click at [643, 217] on div "× Game Settings Automatically Show Sentence After First Listen: On Off (when pl…" at bounding box center [426, 230] width 853 height 461
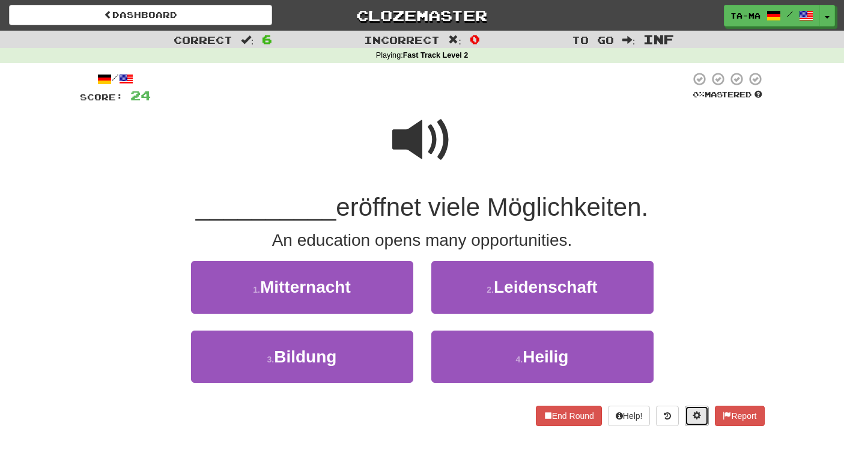
scroll to position [2, 0]
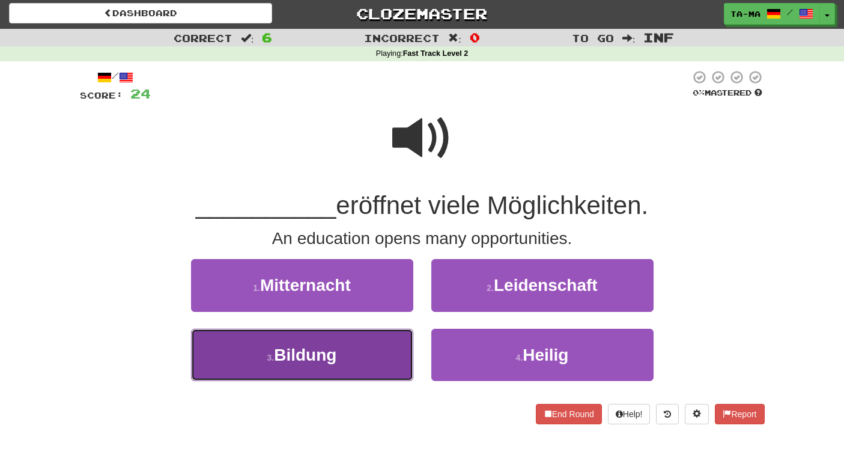
click at [386, 351] on button "3 . Bildung" at bounding box center [302, 354] width 222 height 52
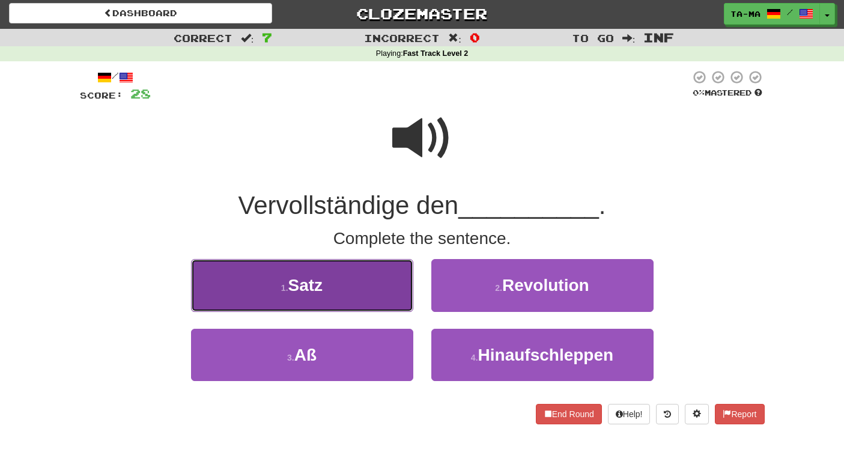
click at [381, 302] on button "1 . Satz" at bounding box center [302, 285] width 222 height 52
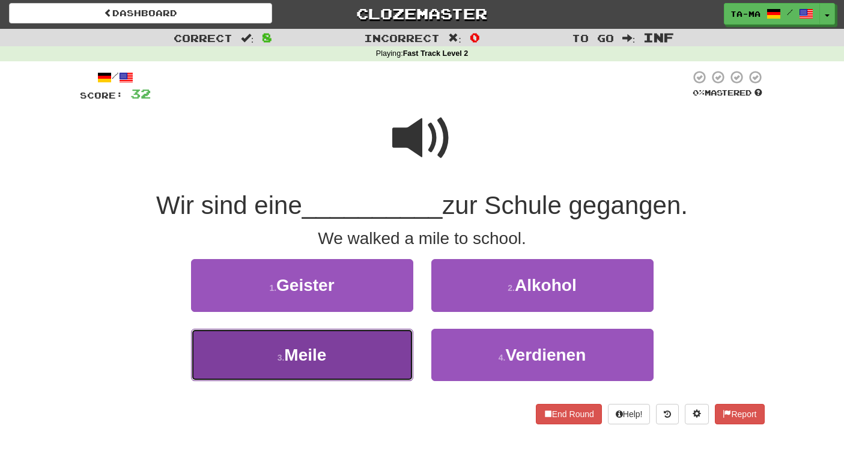
click at [361, 352] on button "3 . Meile" at bounding box center [302, 354] width 222 height 52
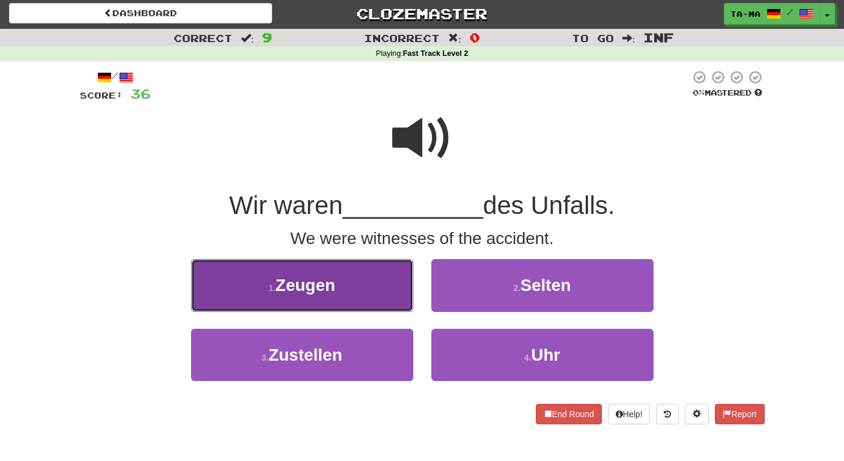
click at [366, 300] on button "1 . Zeugen" at bounding box center [302, 285] width 222 height 52
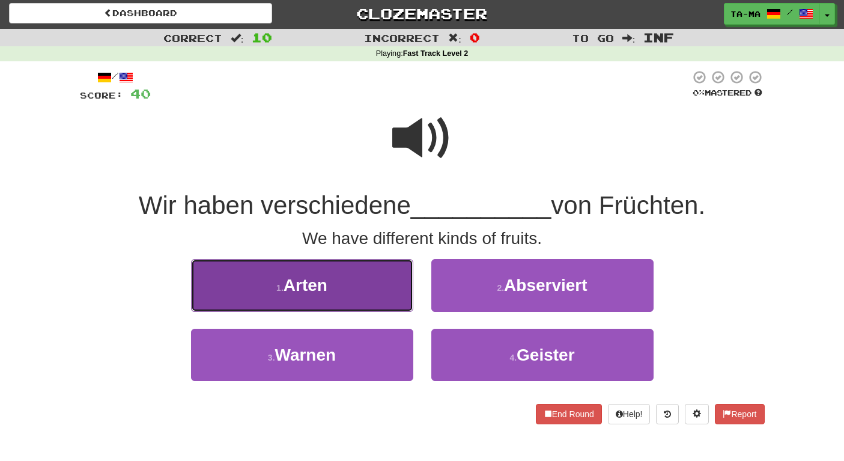
click at [361, 299] on button "1 . Arten" at bounding box center [302, 285] width 222 height 52
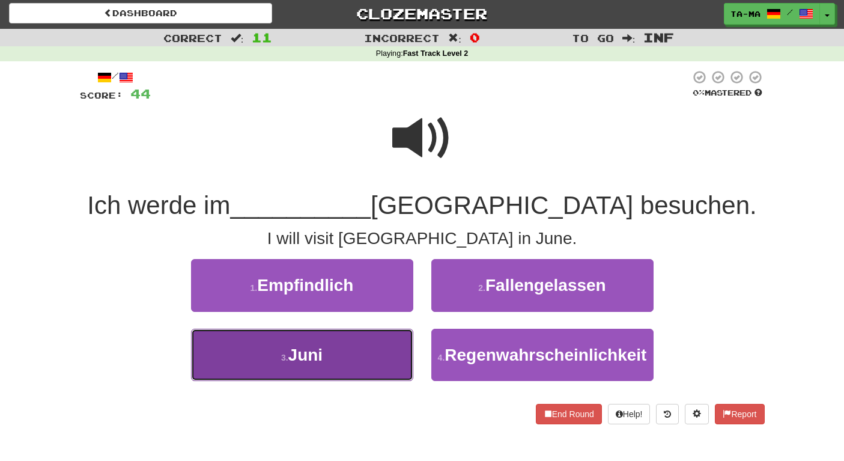
click at [362, 363] on button "3 . Juni" at bounding box center [302, 354] width 222 height 52
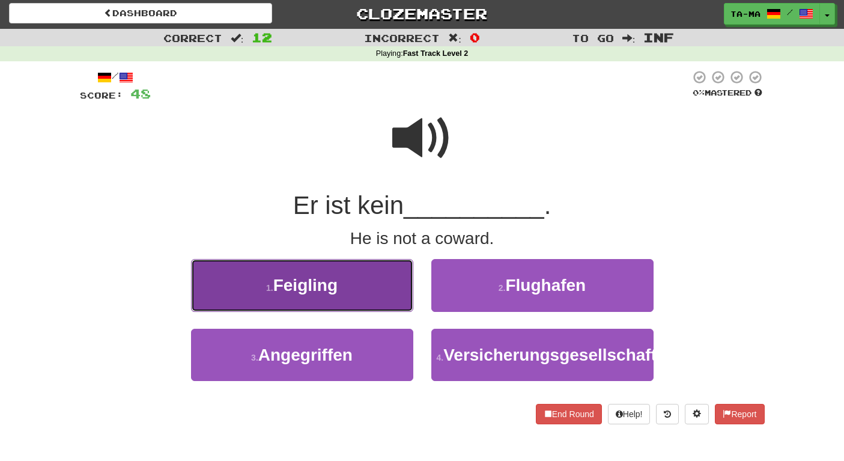
click at [402, 307] on button "1 . Feigling" at bounding box center [302, 285] width 222 height 52
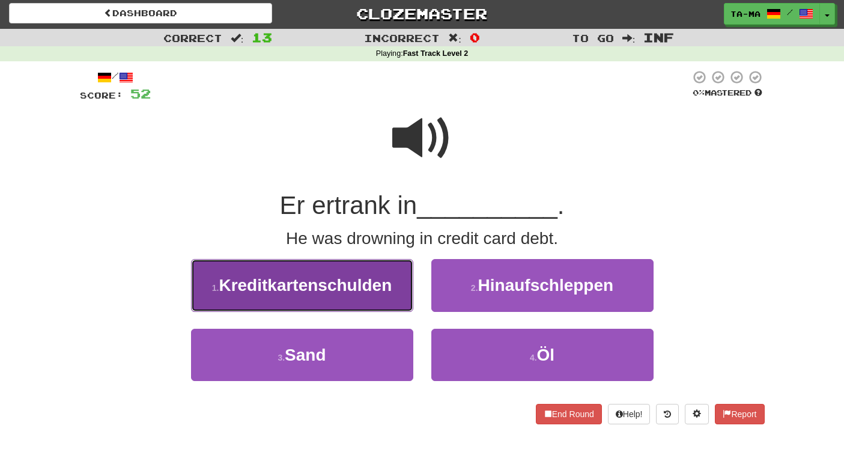
click at [395, 306] on button "1 . Kreditkartenschulden" at bounding box center [302, 285] width 222 height 52
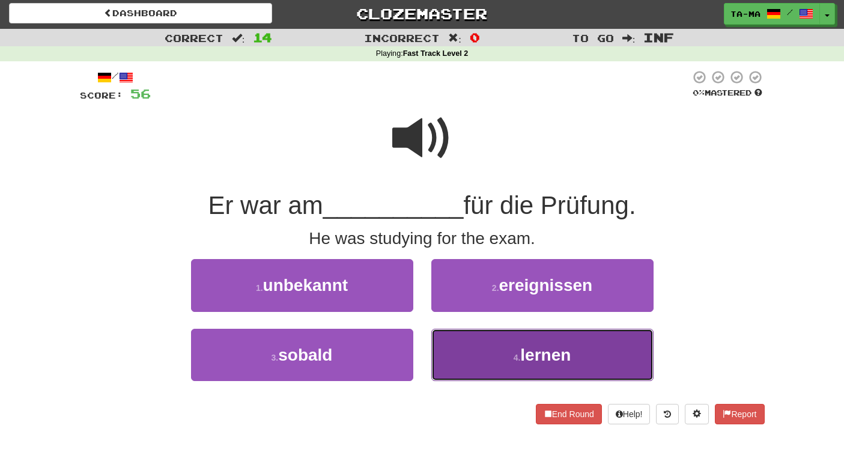
click at [480, 347] on button "4 . lernen" at bounding box center [542, 354] width 222 height 52
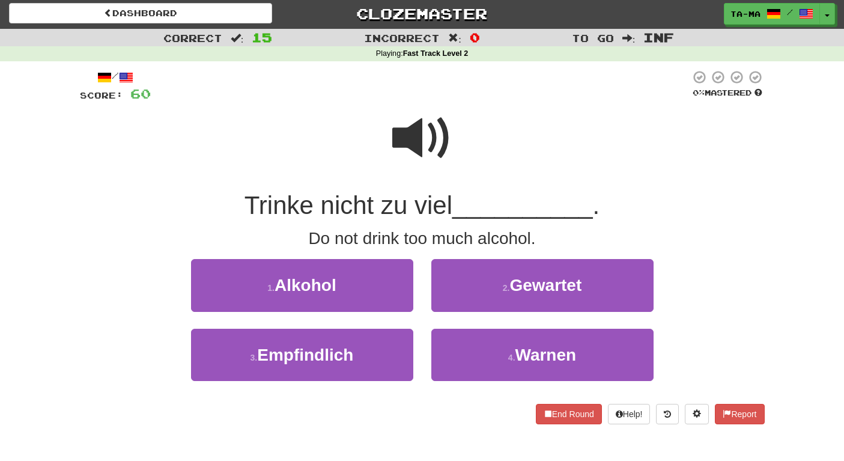
click at [359, 312] on div "1 . Alkohol" at bounding box center [302, 293] width 240 height 69
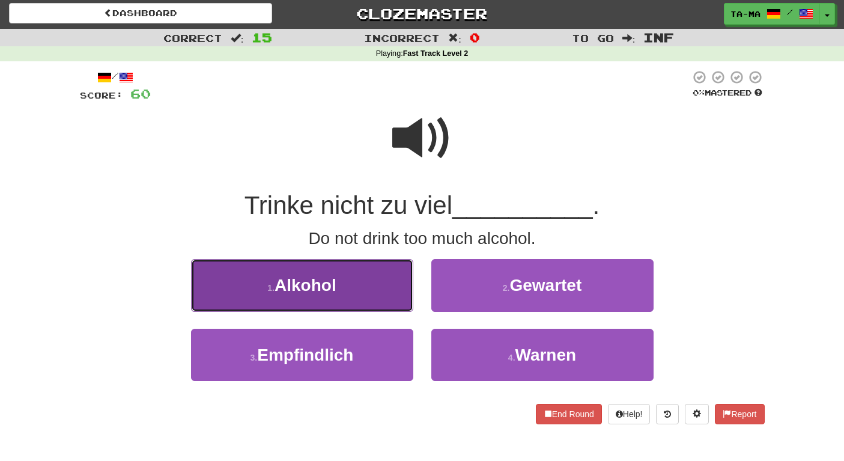
click at [342, 280] on button "1 . Alkohol" at bounding box center [302, 285] width 222 height 52
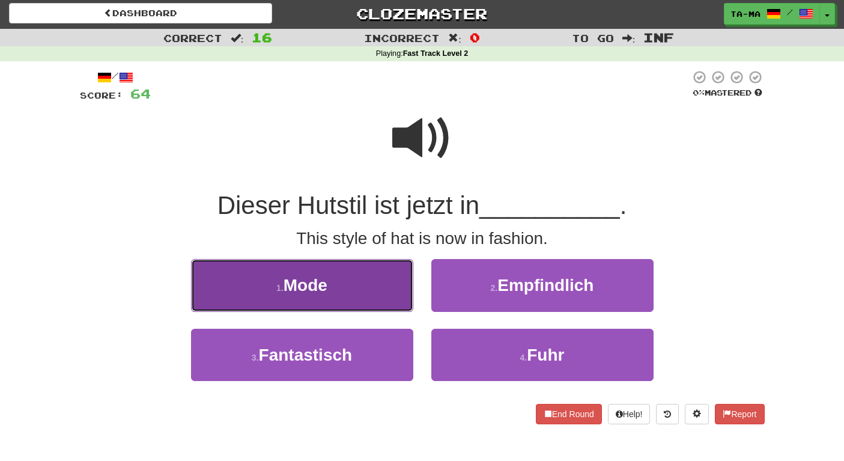
click at [381, 304] on button "1 . Mode" at bounding box center [302, 285] width 222 height 52
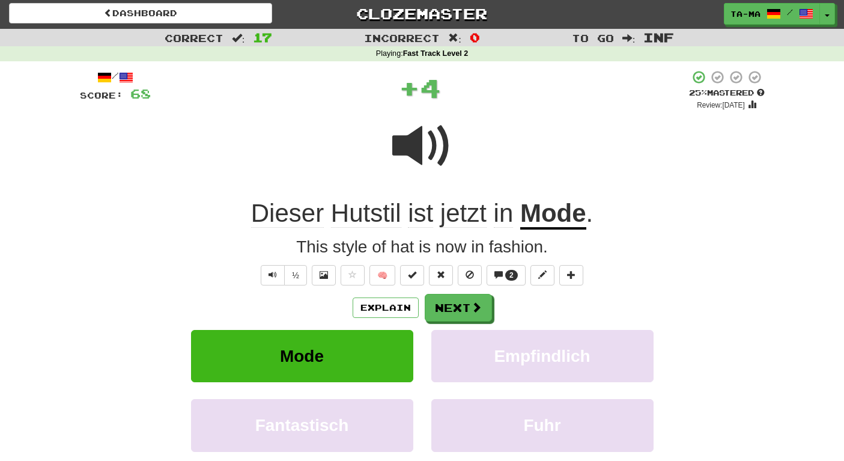
click at [362, 210] on span "Hutstil" at bounding box center [366, 213] width 70 height 29
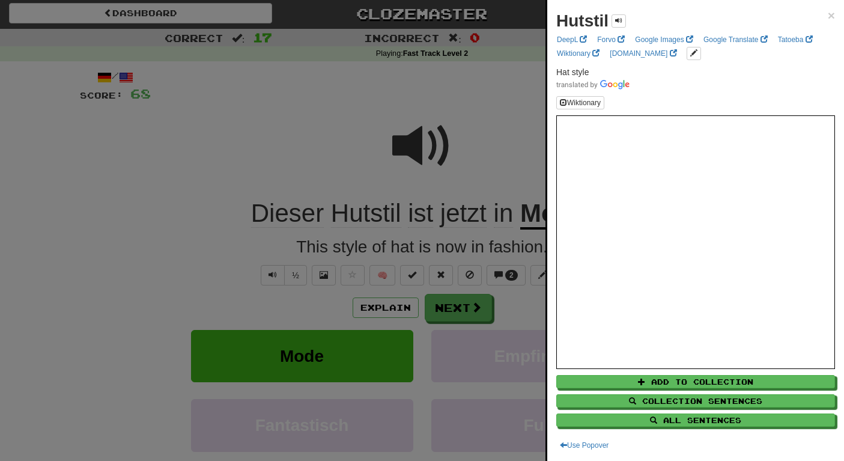
click at [265, 149] on div at bounding box center [422, 230] width 844 height 461
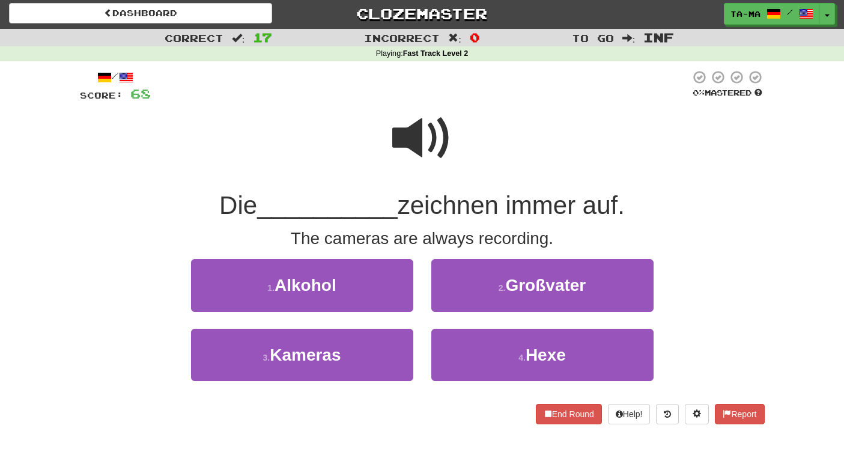
scroll to position [0, 0]
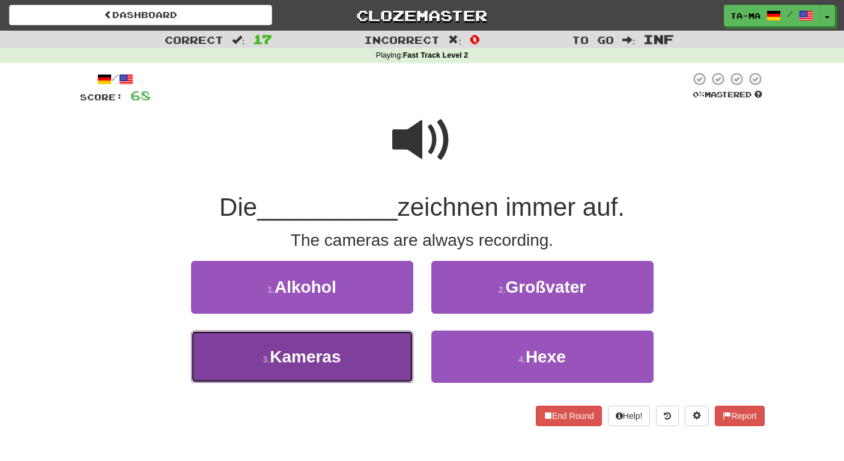
click at [376, 351] on button "3 . Kameras" at bounding box center [302, 356] width 222 height 52
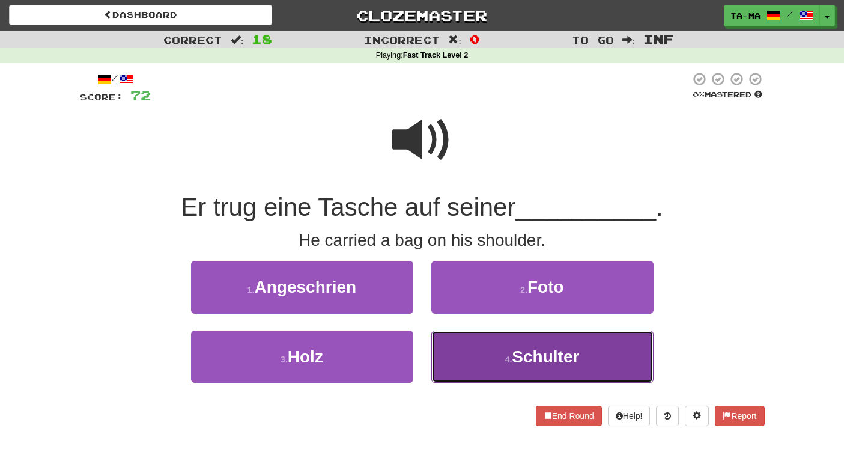
click at [488, 362] on button "4 . Schulter" at bounding box center [542, 356] width 222 height 52
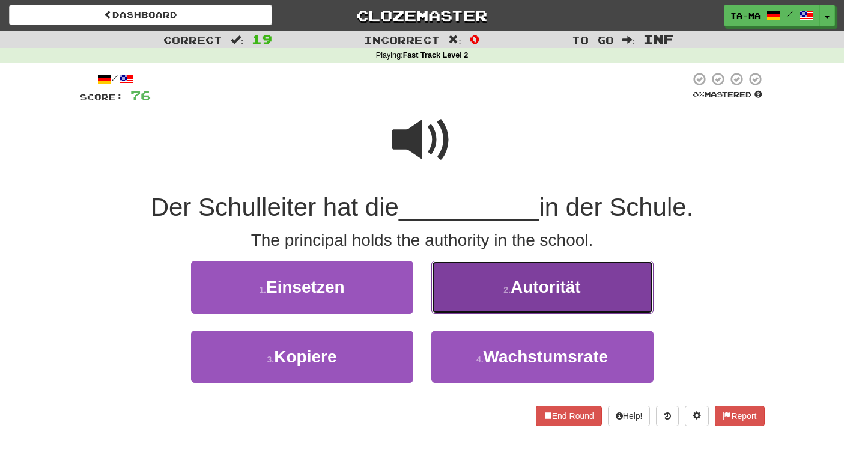
click at [471, 279] on button "2 . Autorität" at bounding box center [542, 287] width 222 height 52
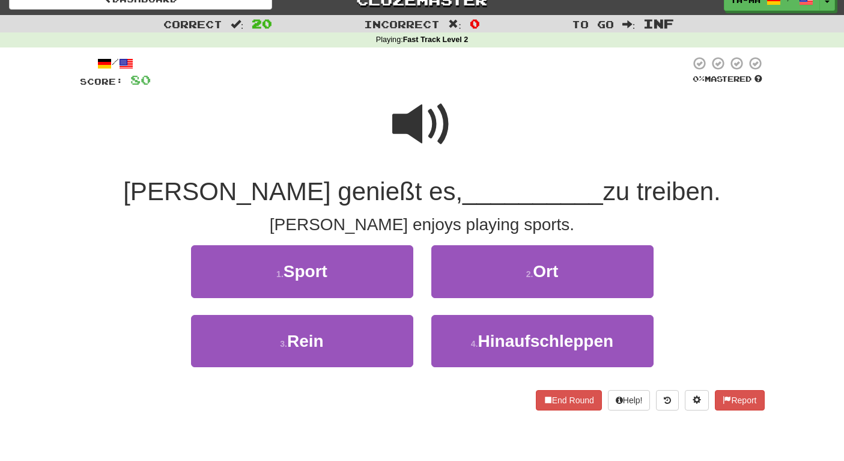
scroll to position [31, 0]
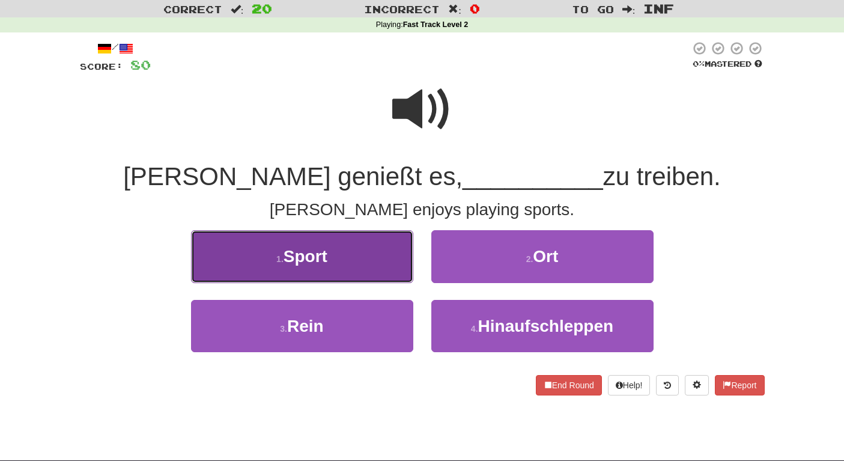
click at [364, 267] on button "1 . Sport" at bounding box center [302, 256] width 222 height 52
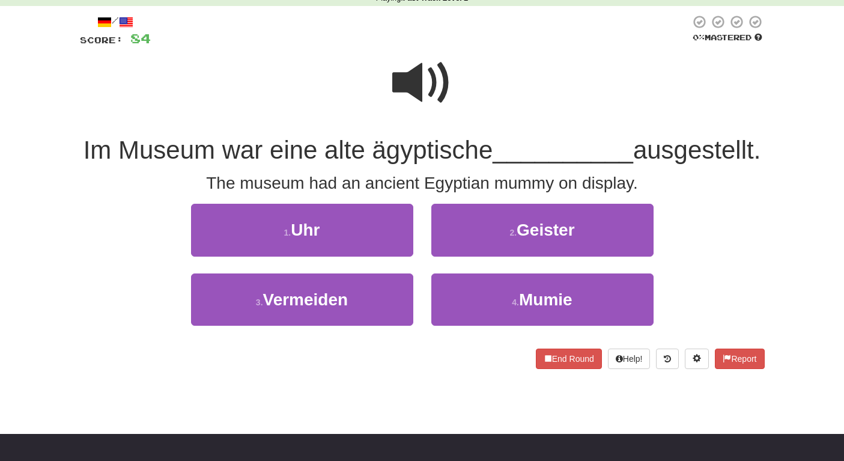
scroll to position [52, 0]
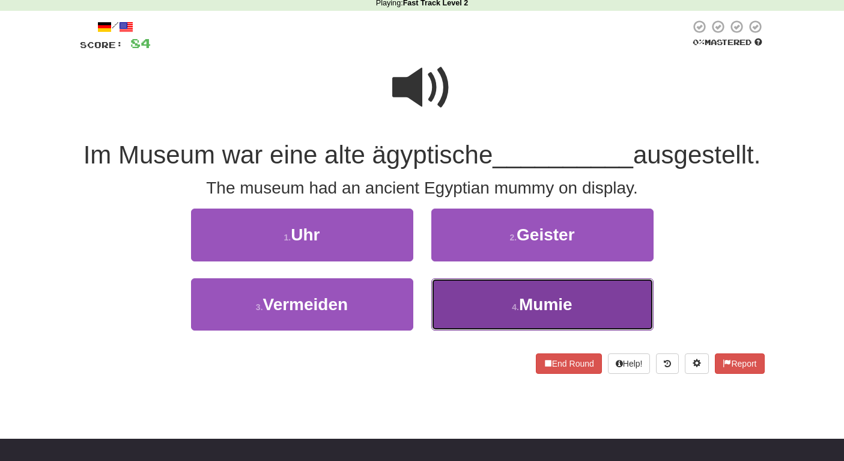
click at [504, 321] on button "4 . Mumie" at bounding box center [542, 304] width 222 height 52
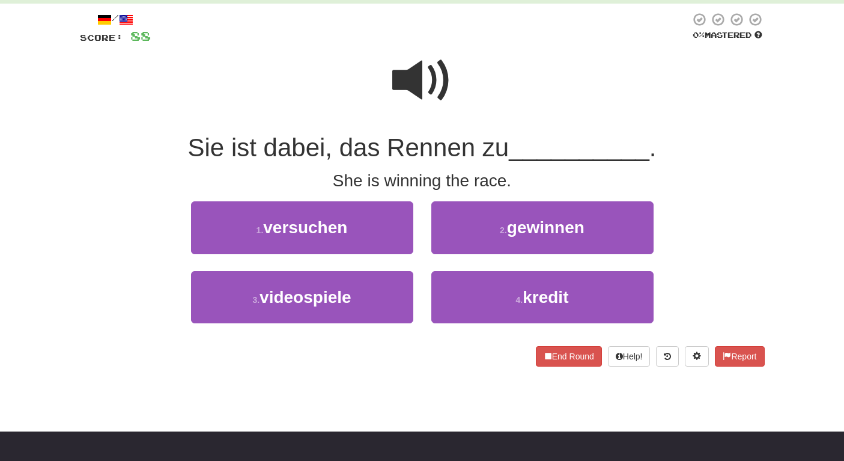
scroll to position [60, 0]
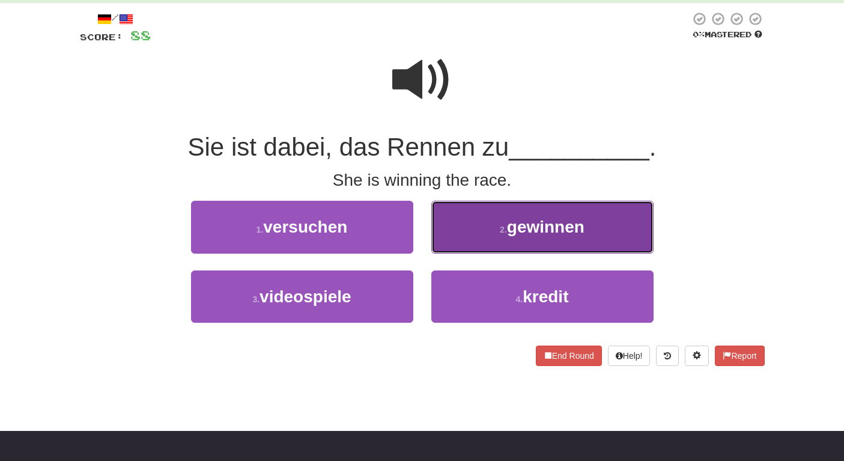
click at [518, 232] on span "gewinnen" at bounding box center [545, 226] width 77 height 19
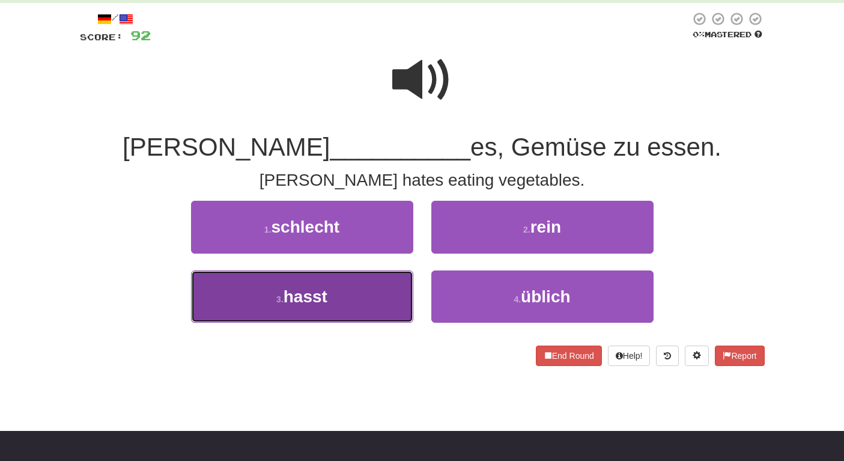
click at [412, 280] on button "3 . hasst" at bounding box center [302, 296] width 222 height 52
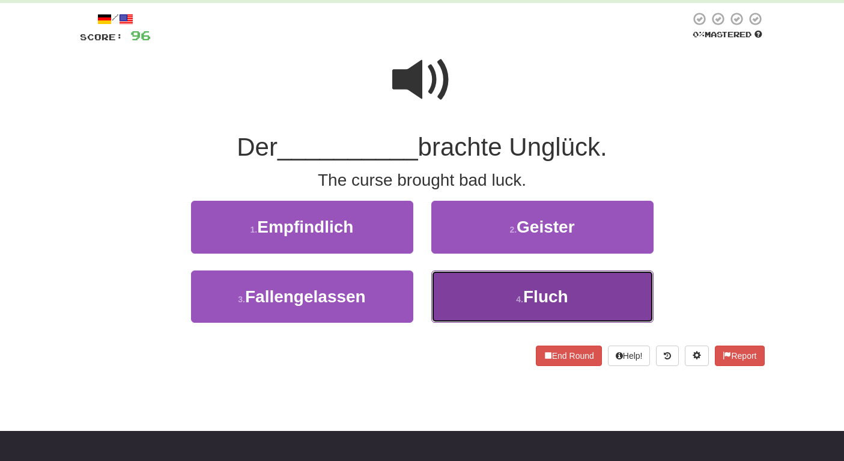
click at [493, 291] on button "4 . Fluch" at bounding box center [542, 296] width 222 height 52
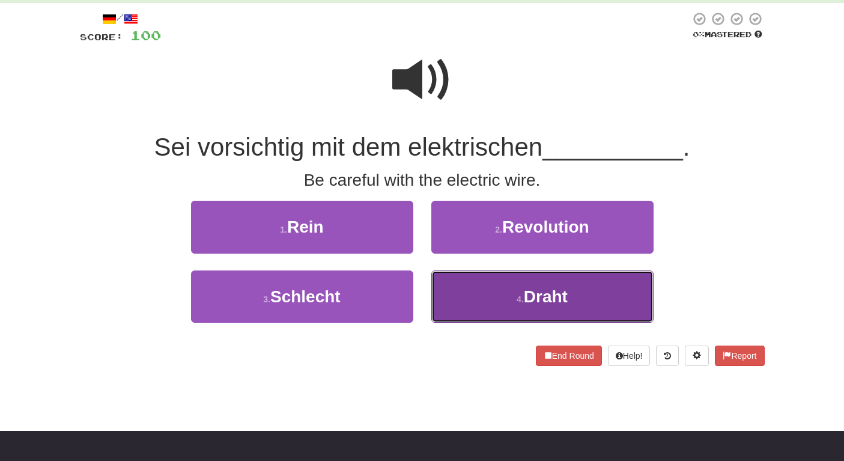
click at [483, 301] on button "4 . Draht" at bounding box center [542, 296] width 222 height 52
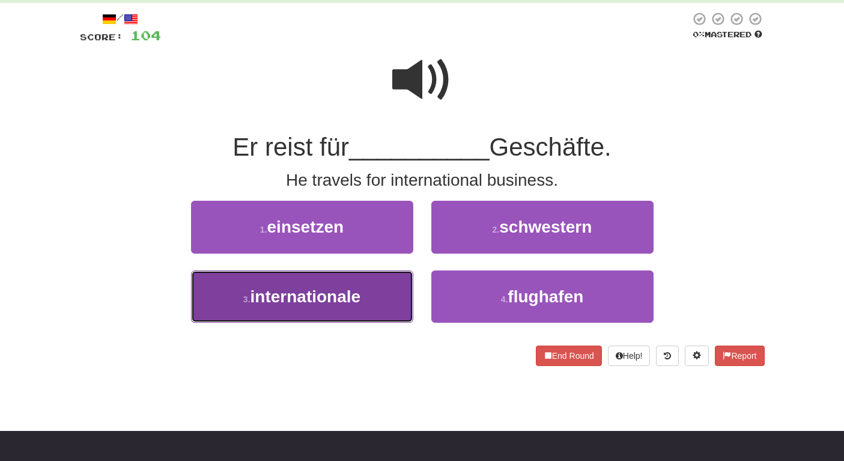
click at [392, 285] on button "3 . internationale" at bounding box center [302, 296] width 222 height 52
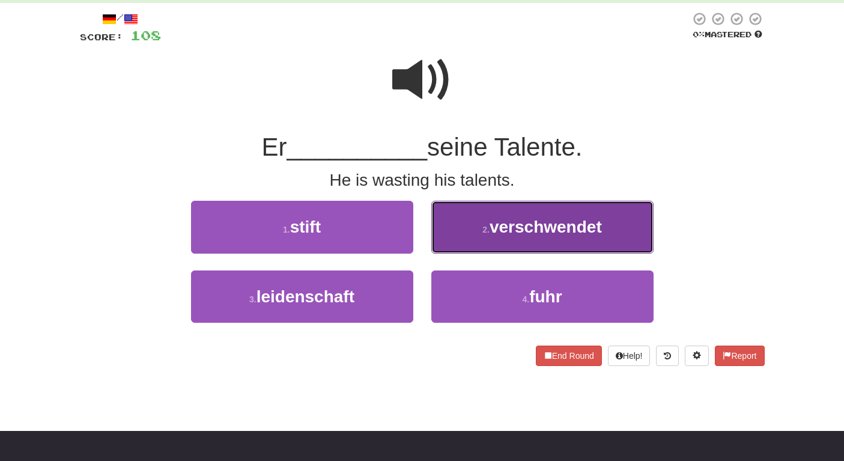
click at [501, 221] on span "verschwendet" at bounding box center [545, 226] width 112 height 19
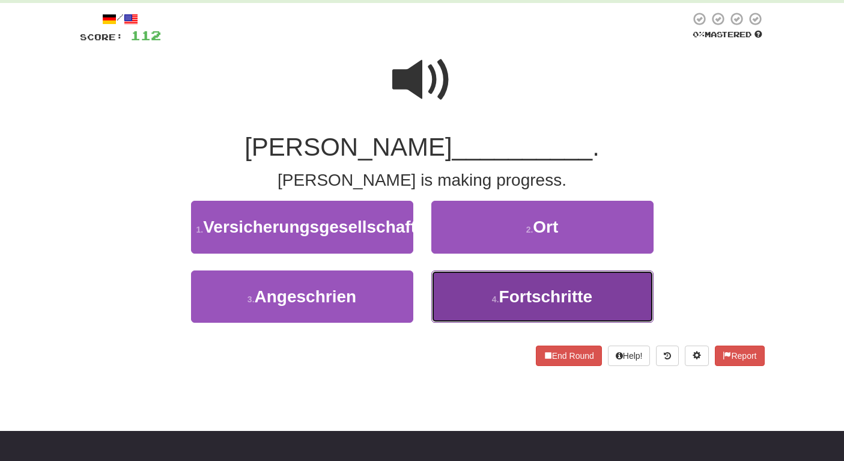
click at [490, 309] on button "4 . Fortschritte" at bounding box center [542, 296] width 222 height 52
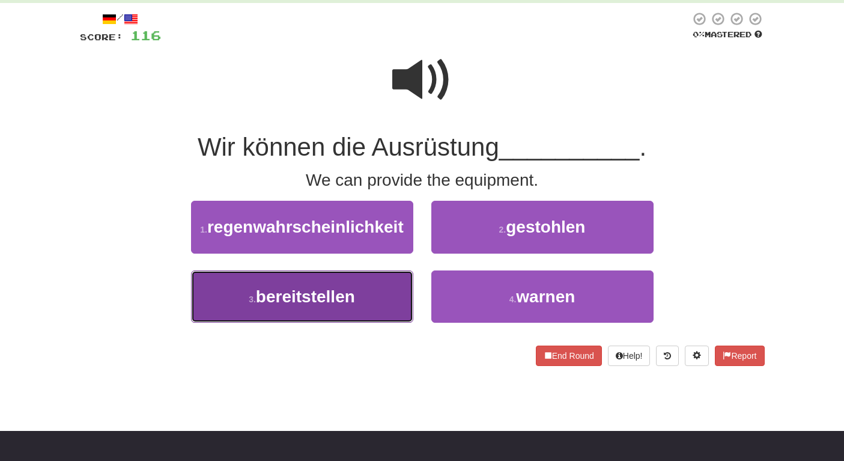
click at [392, 294] on button "3 . bereitstellen" at bounding box center [302, 296] width 222 height 52
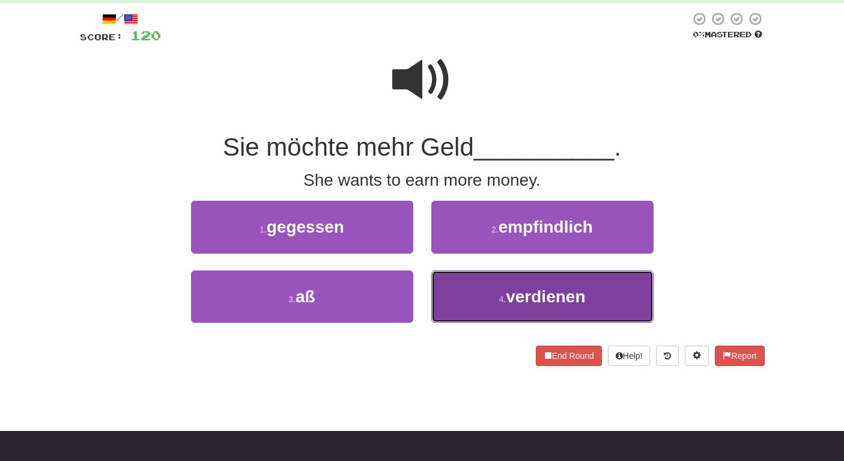
click at [484, 286] on button "4 . verdienen" at bounding box center [542, 296] width 222 height 52
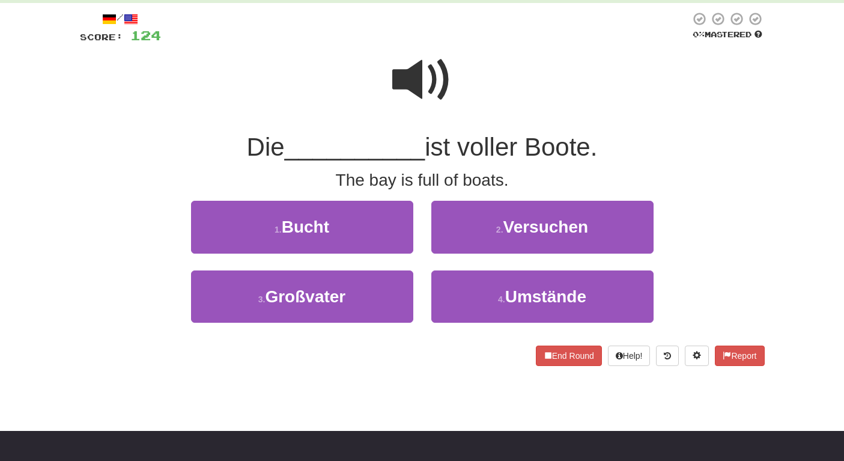
scroll to position [59, 0]
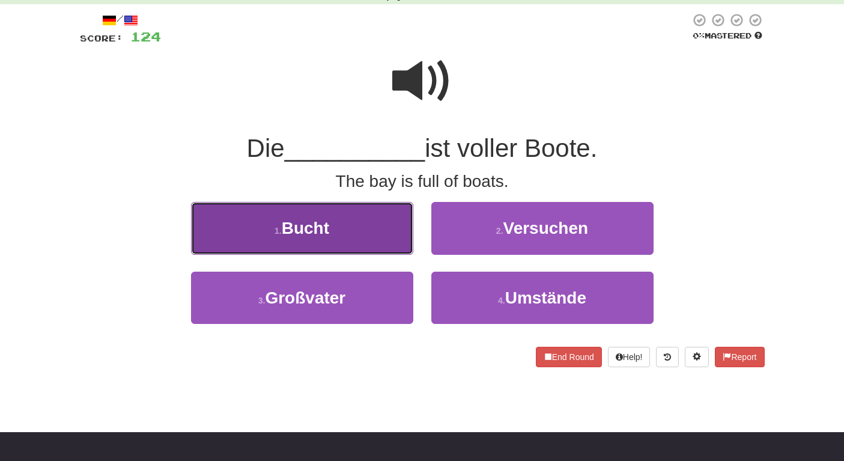
click at [360, 238] on button "1 . Bucht" at bounding box center [302, 228] width 222 height 52
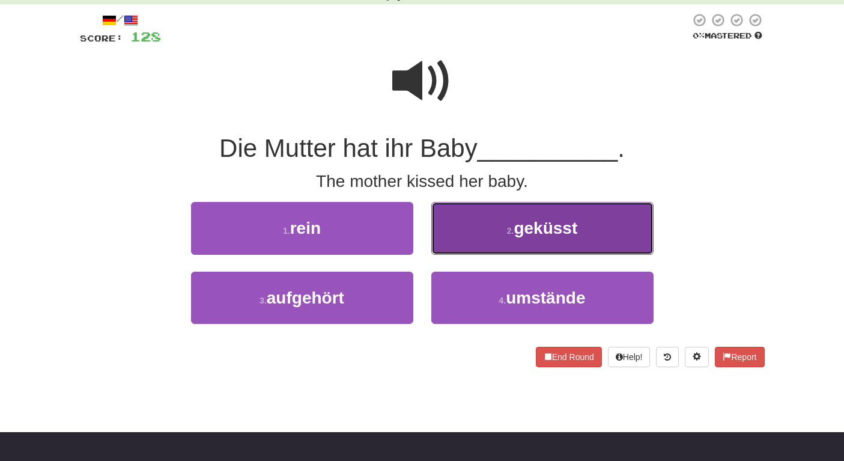
click at [492, 244] on button "2 . geküsst" at bounding box center [542, 228] width 222 height 52
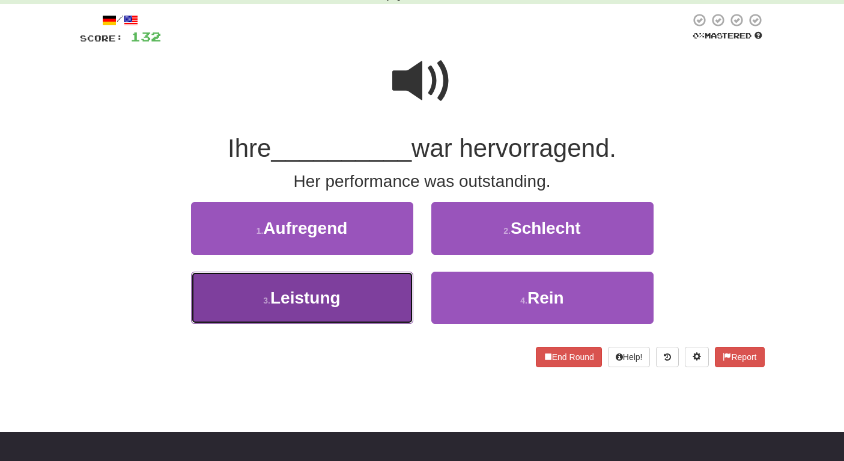
click at [351, 301] on button "3 . Leistung" at bounding box center [302, 297] width 222 height 52
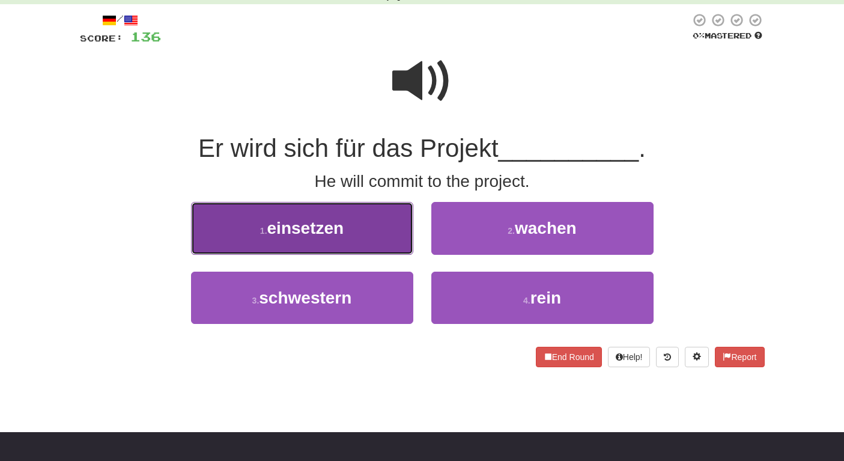
click at [361, 251] on button "1 . einsetzen" at bounding box center [302, 228] width 222 height 52
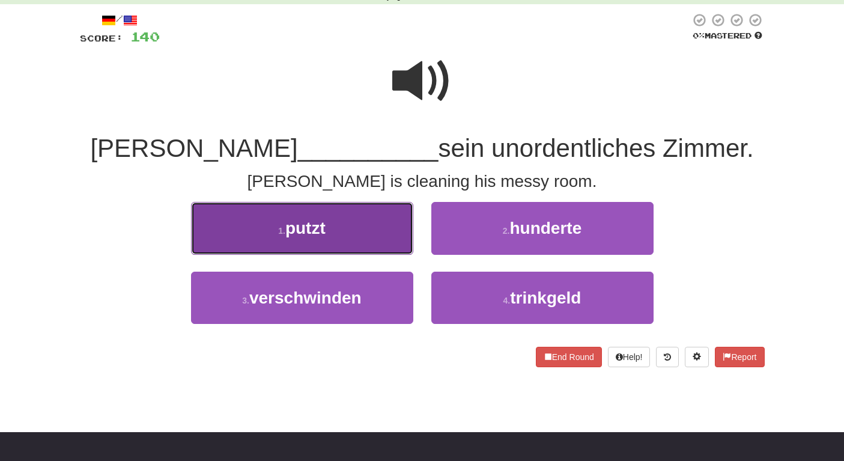
click at [378, 221] on button "1 . putzt" at bounding box center [302, 228] width 222 height 52
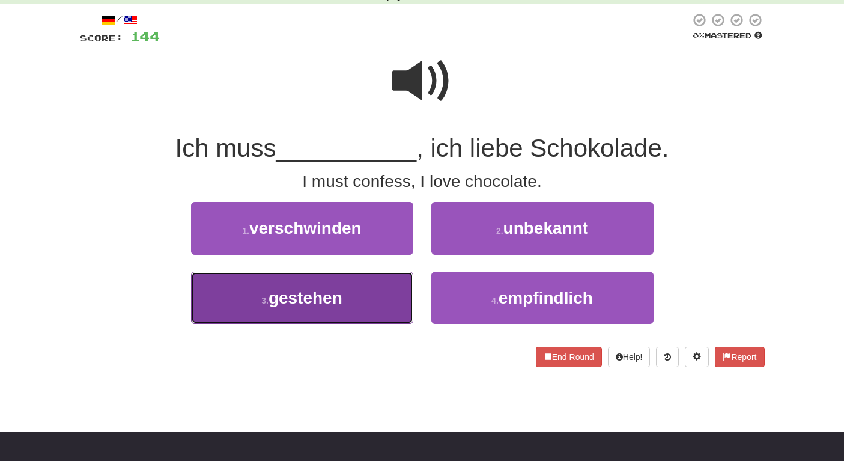
click at [380, 309] on button "3 . gestehen" at bounding box center [302, 297] width 222 height 52
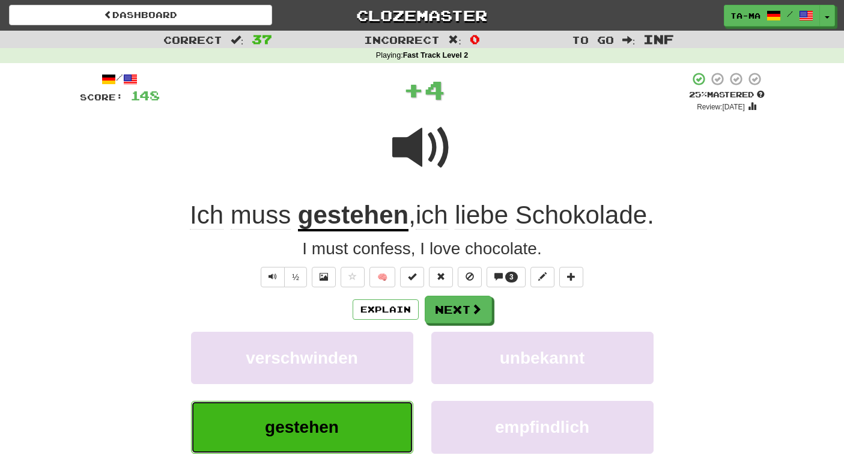
scroll to position [225, 0]
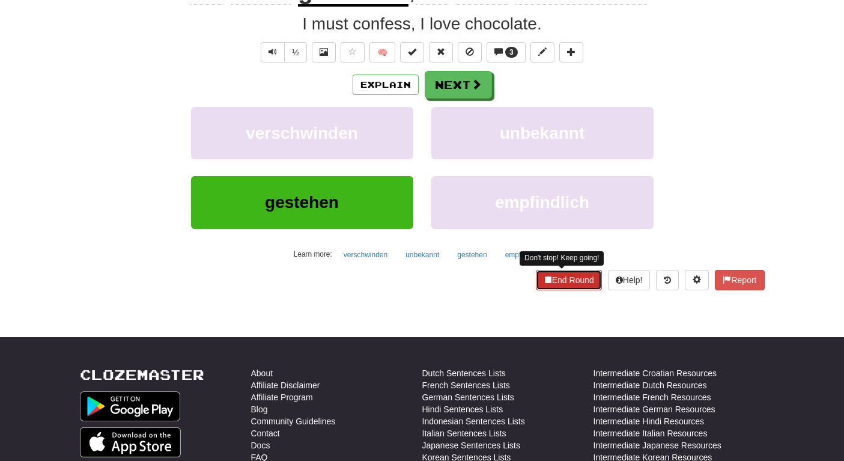
click at [551, 288] on button "End Round" at bounding box center [569, 280] width 66 height 20
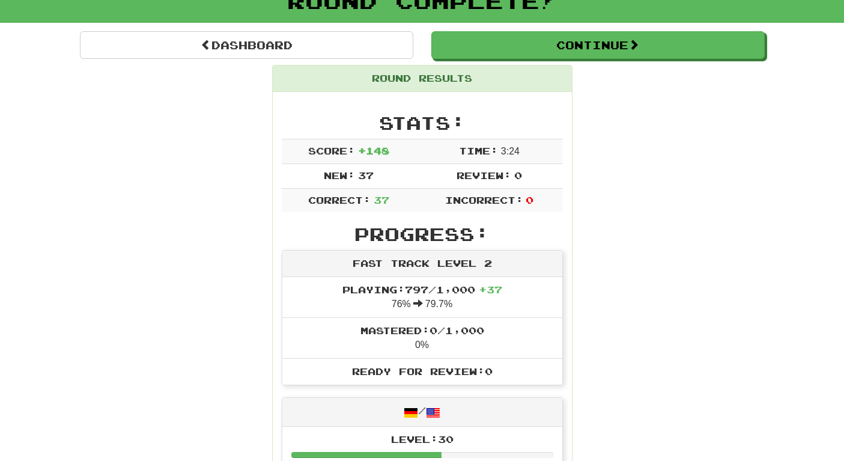
scroll to position [0, 0]
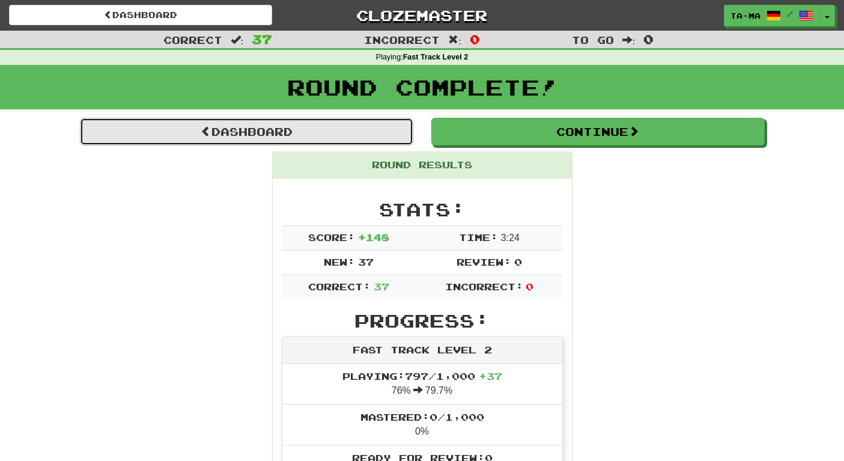
click at [288, 133] on link "Dashboard" at bounding box center [246, 132] width 333 height 28
